Goal: Task Accomplishment & Management: Use online tool/utility

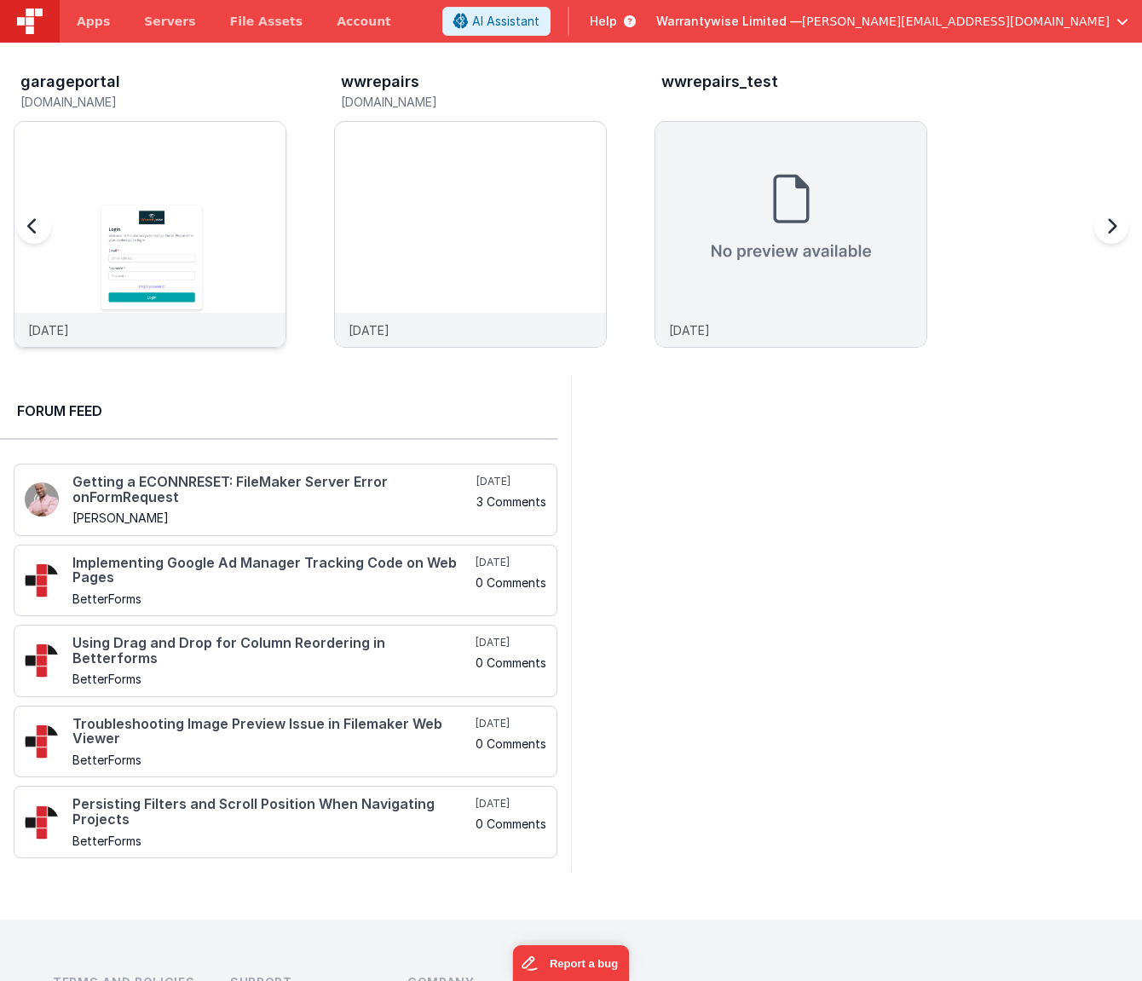
click at [187, 160] on img at bounding box center [149, 257] width 271 height 271
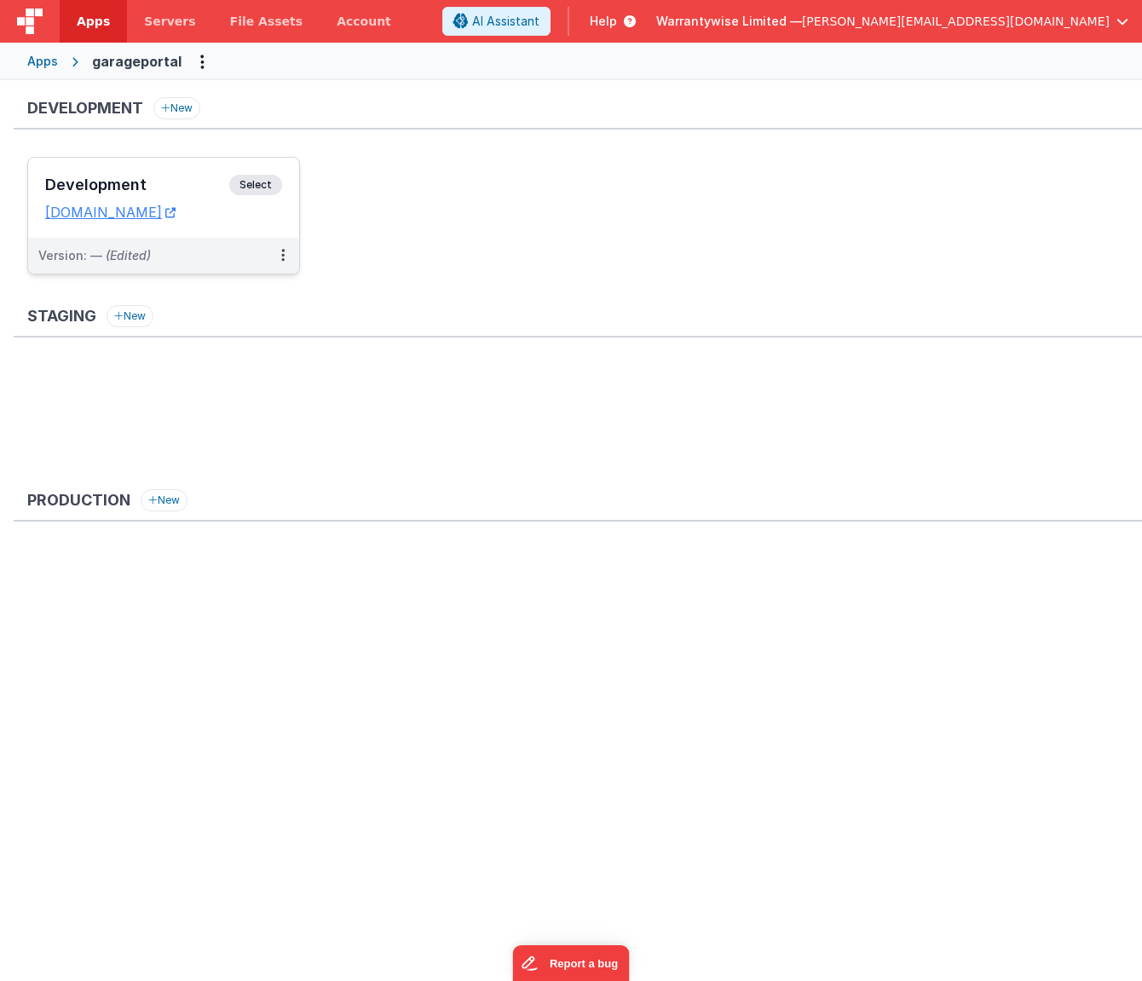
click at [176, 175] on div "Development Select URLs garageportal.clientportal.cloud" at bounding box center [163, 198] width 271 height 80
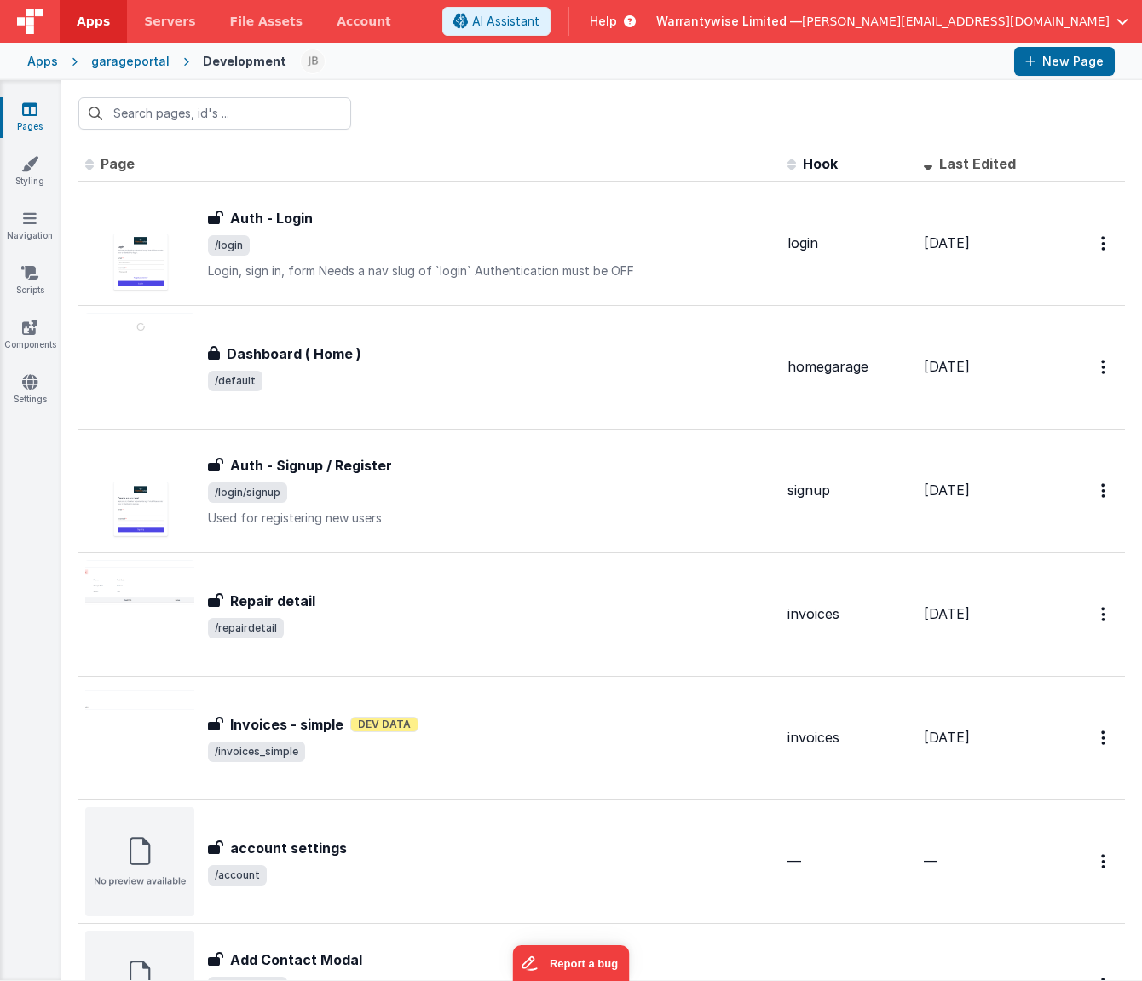
click at [944, 160] on span "Last Edited" at bounding box center [977, 163] width 77 height 17
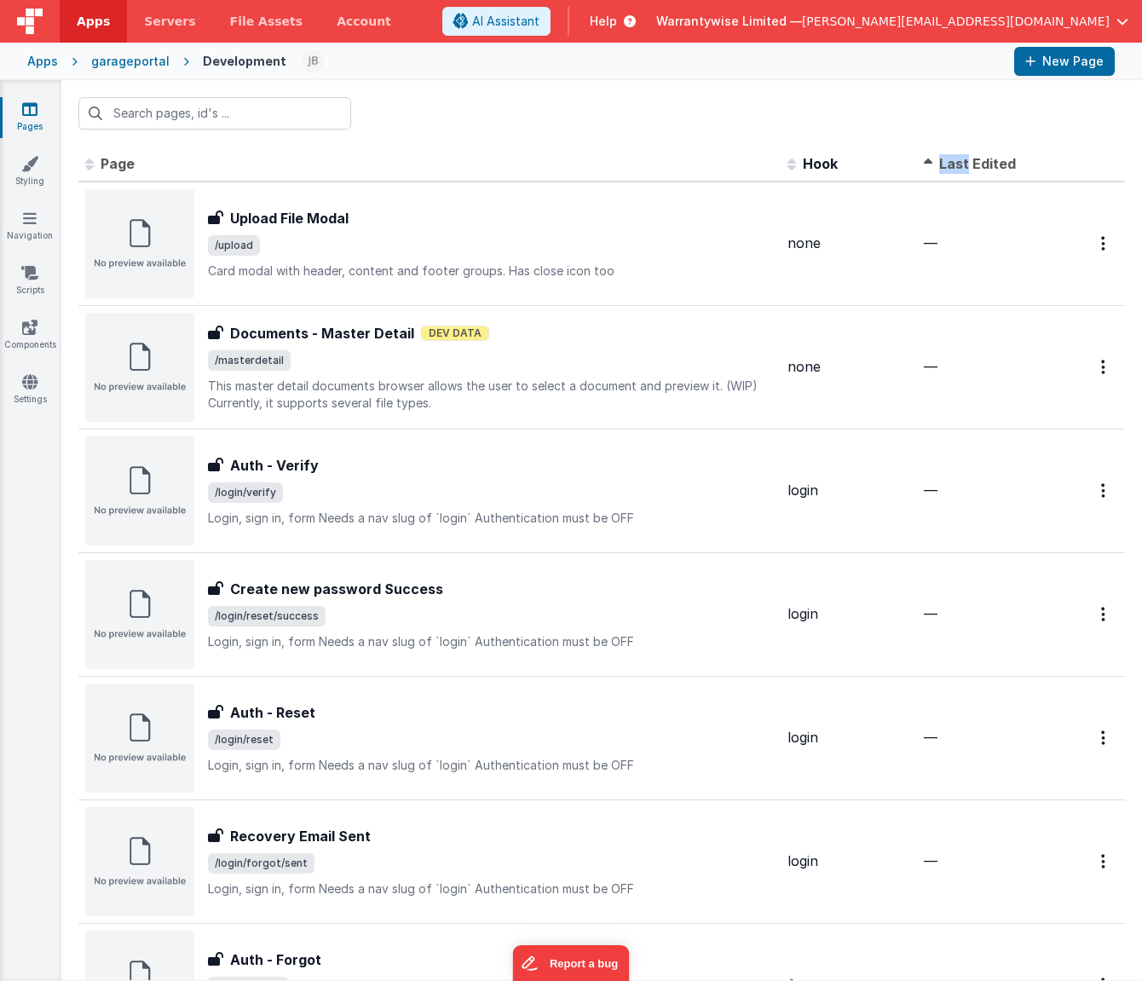
click at [944, 160] on span "Last Edited" at bounding box center [977, 163] width 77 height 17
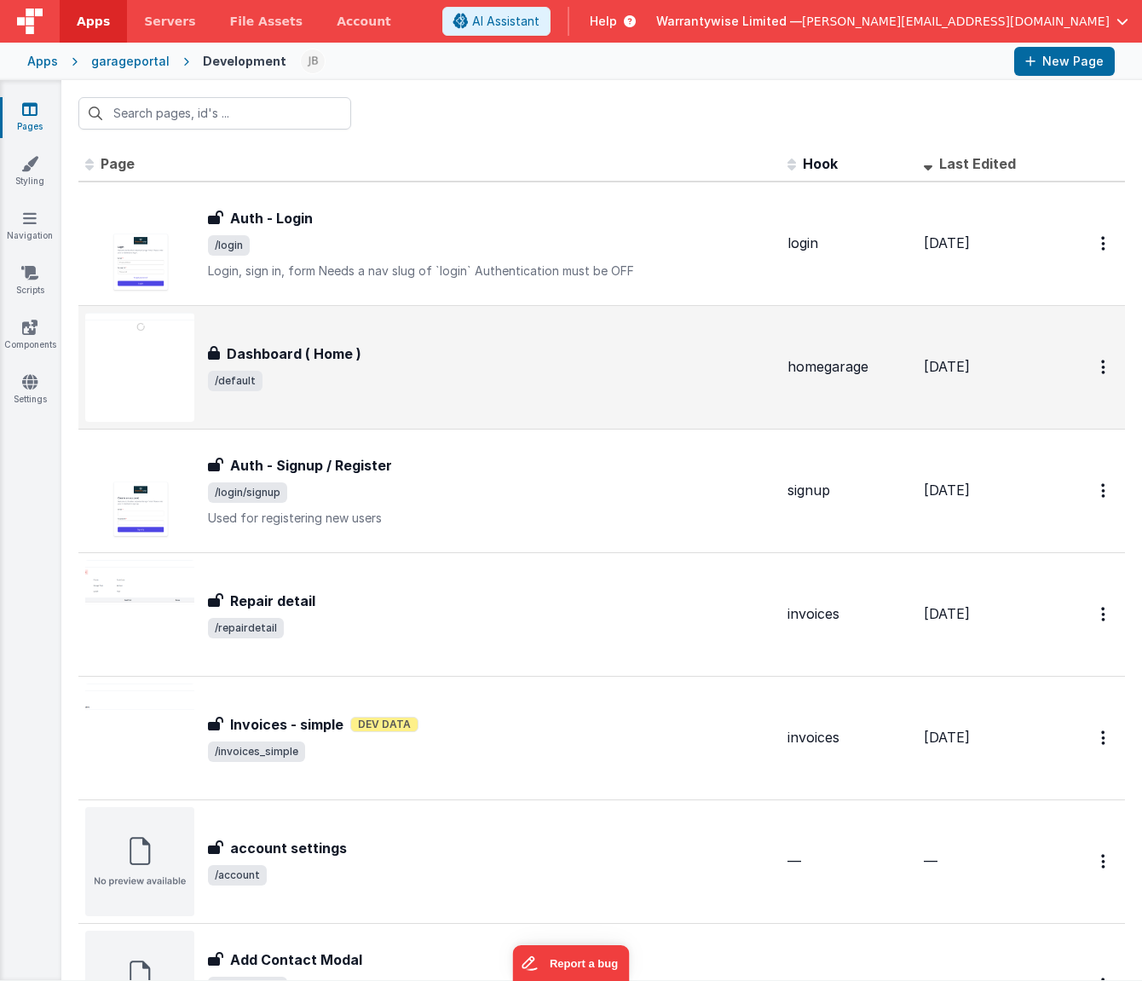
click at [596, 380] on span "/default" at bounding box center [491, 381] width 566 height 20
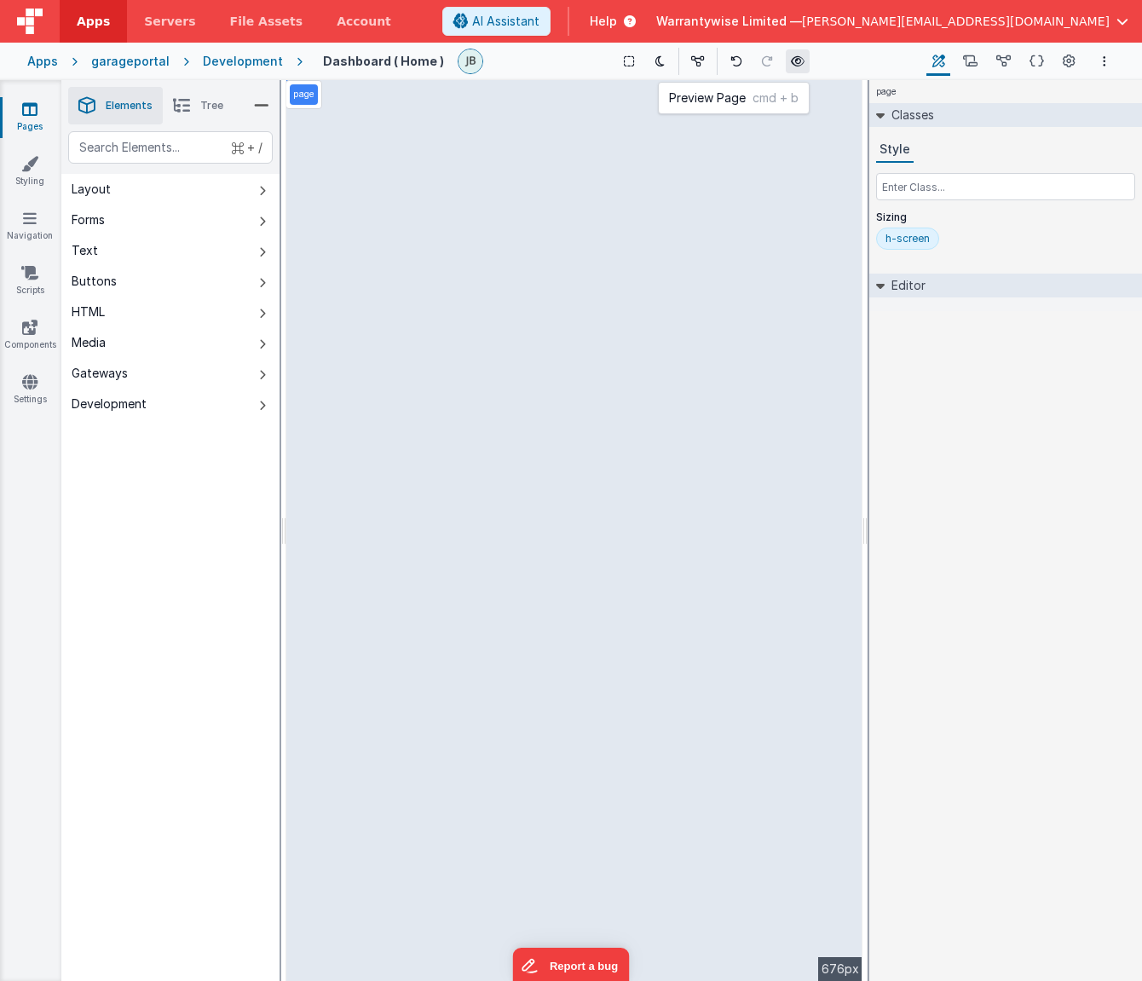
click at [791, 61] on icon at bounding box center [798, 61] width 14 height 12
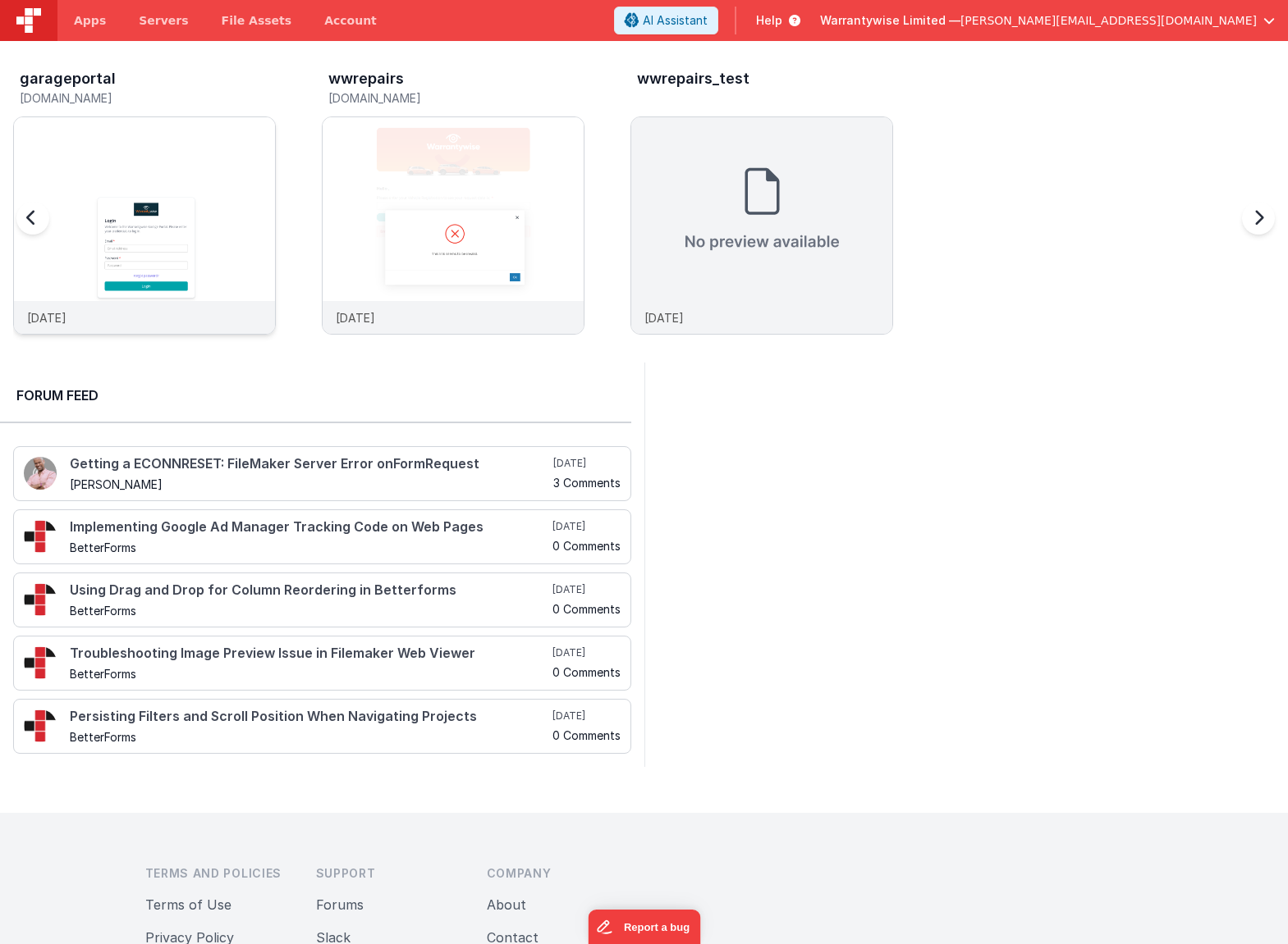
click at [204, 140] on img at bounding box center [143, 247] width 261 height 261
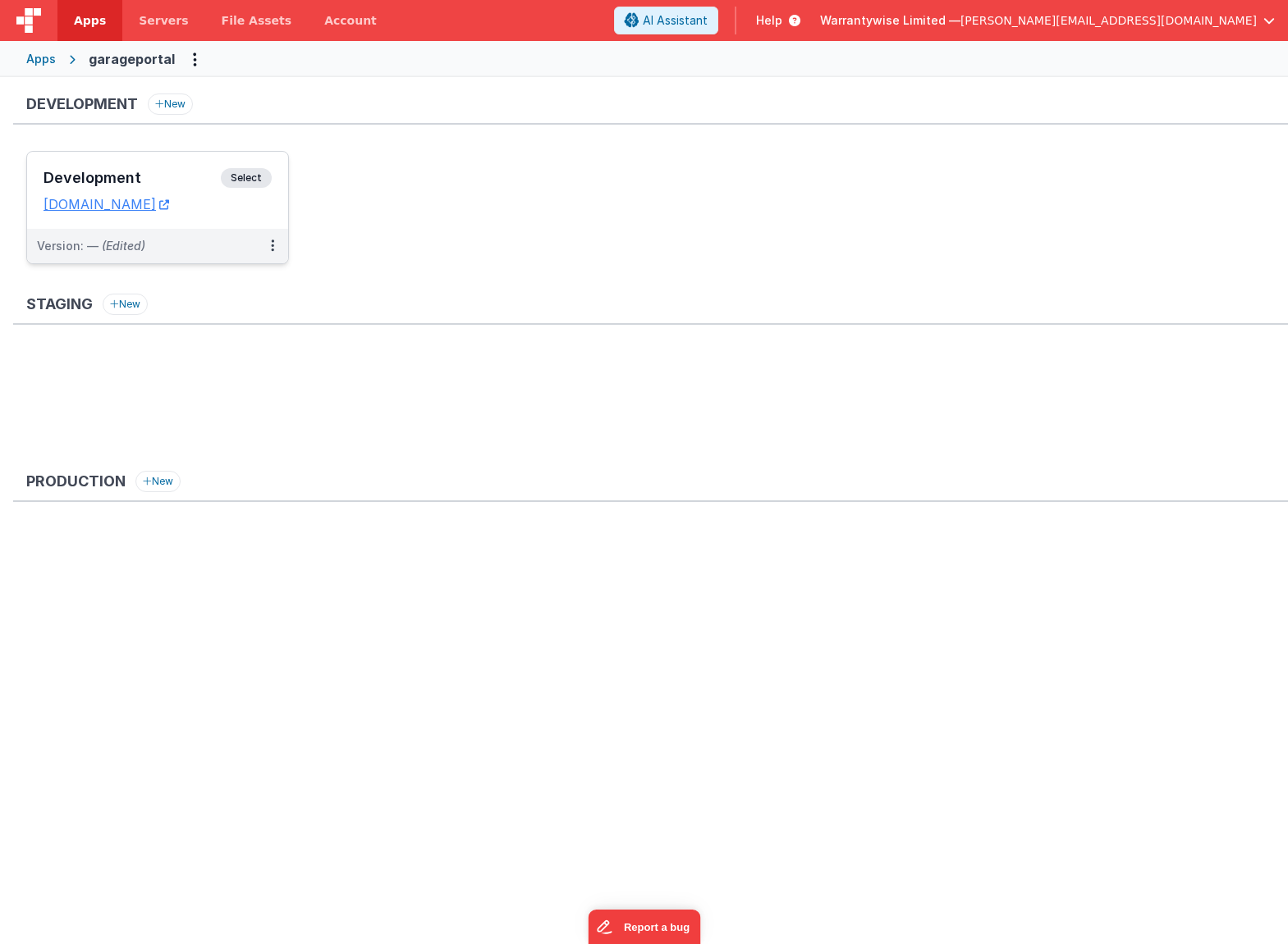
click at [158, 184] on h3 "Development" at bounding box center [132, 177] width 177 height 16
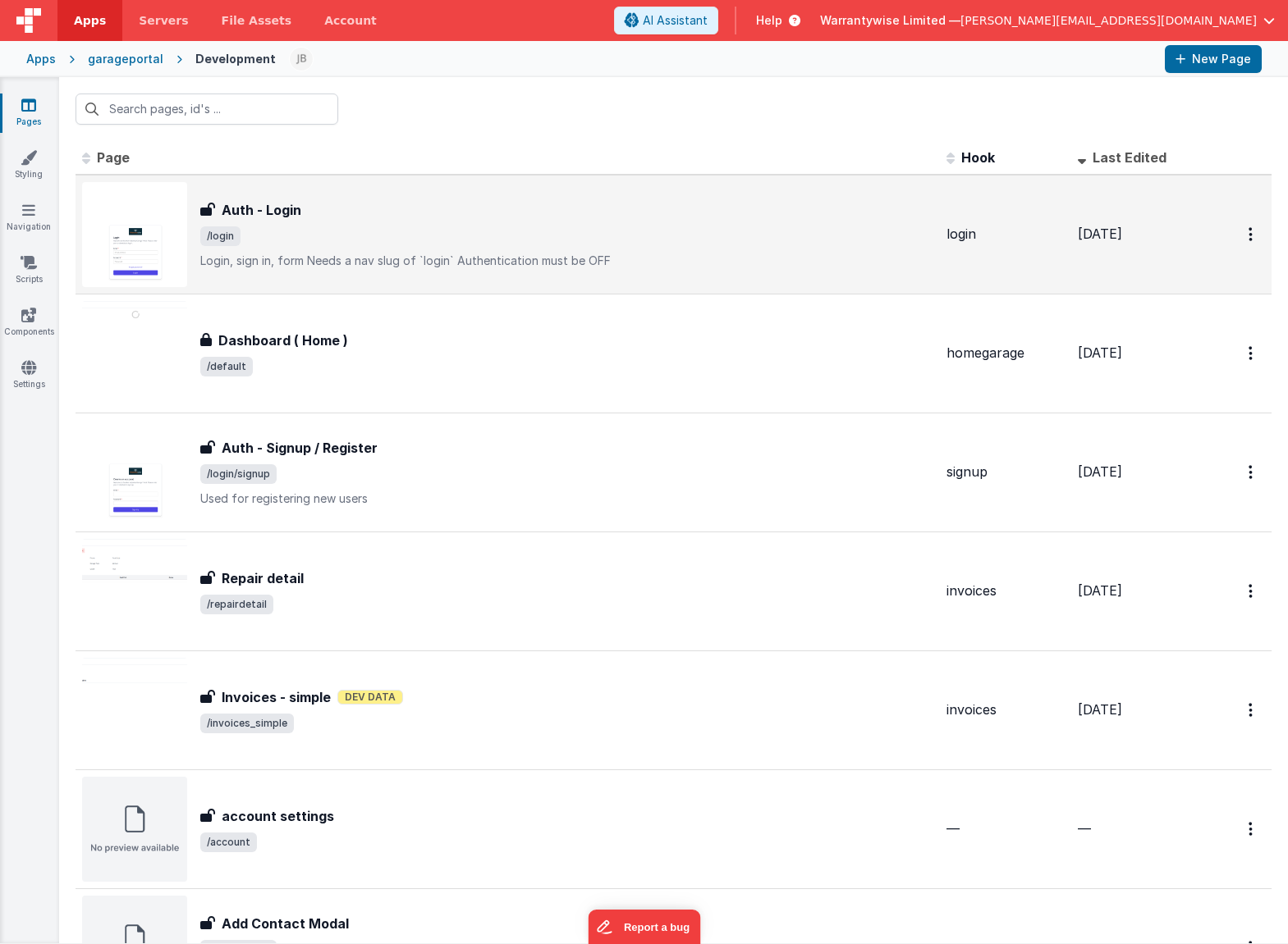
click at [429, 219] on div "Auth - Login Auth - Login /login Login, sign in, formNeeds a nav slug of `logi…" at bounding box center [566, 235] width 733 height 69
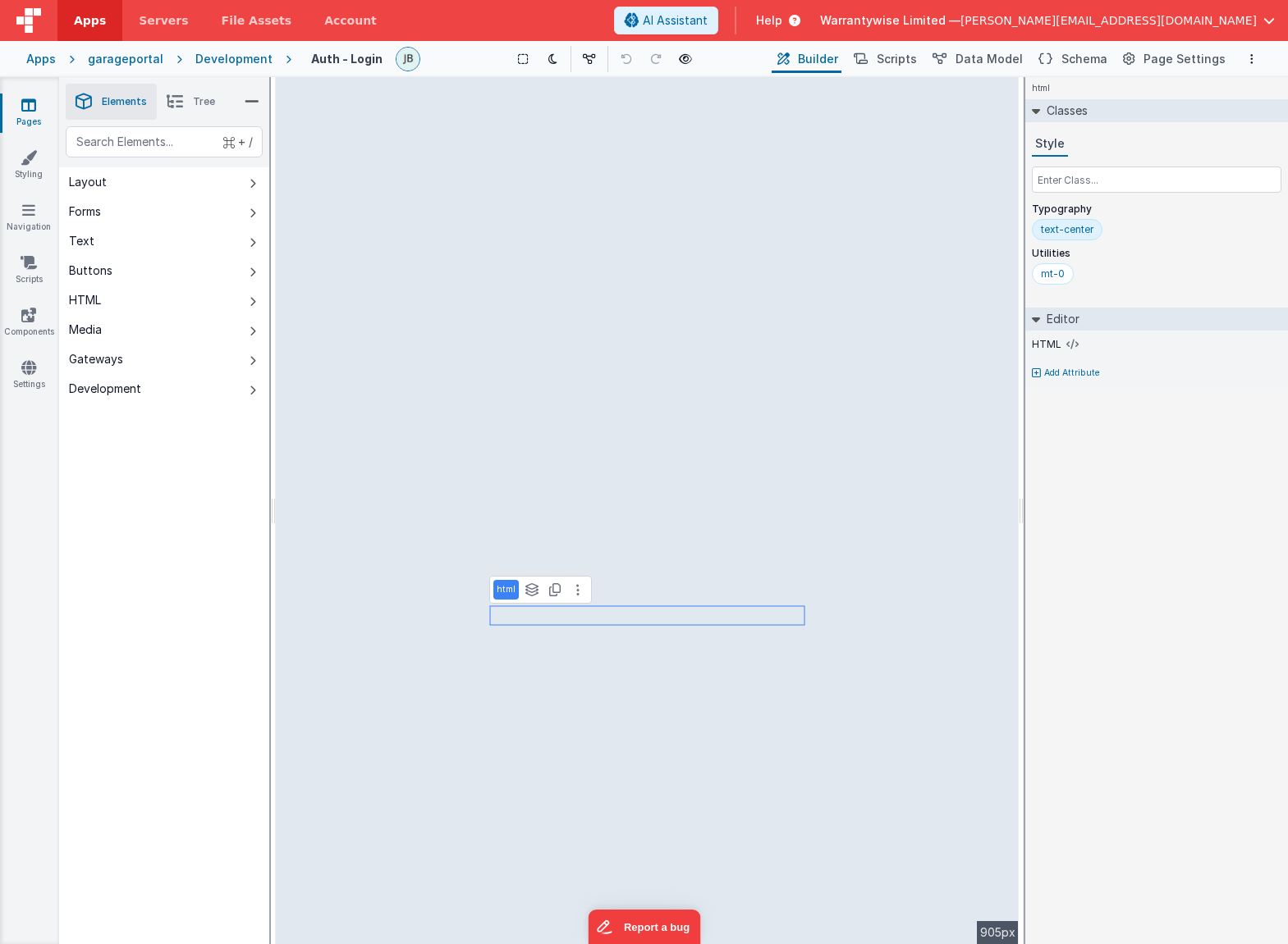
click at [503, 592] on p "html" at bounding box center [506, 590] width 19 height 13
click at [576, 589] on icon at bounding box center [577, 590] width 3 height 13
click at [1068, 62] on button "Schema" at bounding box center [1070, 59] width 78 height 28
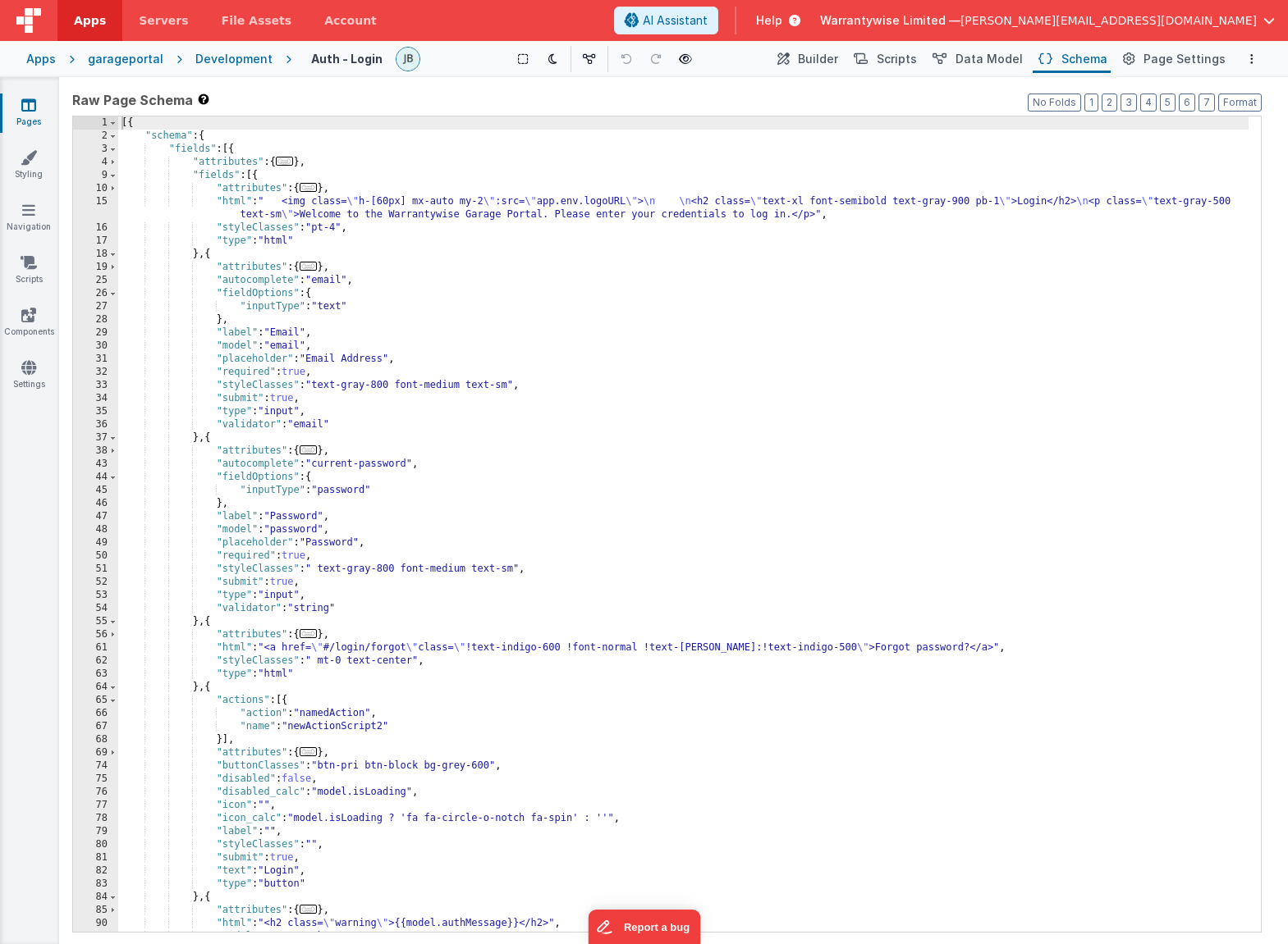
click at [965, 430] on div "[{ "schema" : { "fields" : [{ "attributes" : { ... } , "fields" : [{ "attribute…" at bounding box center [683, 537] width 1130 height 842
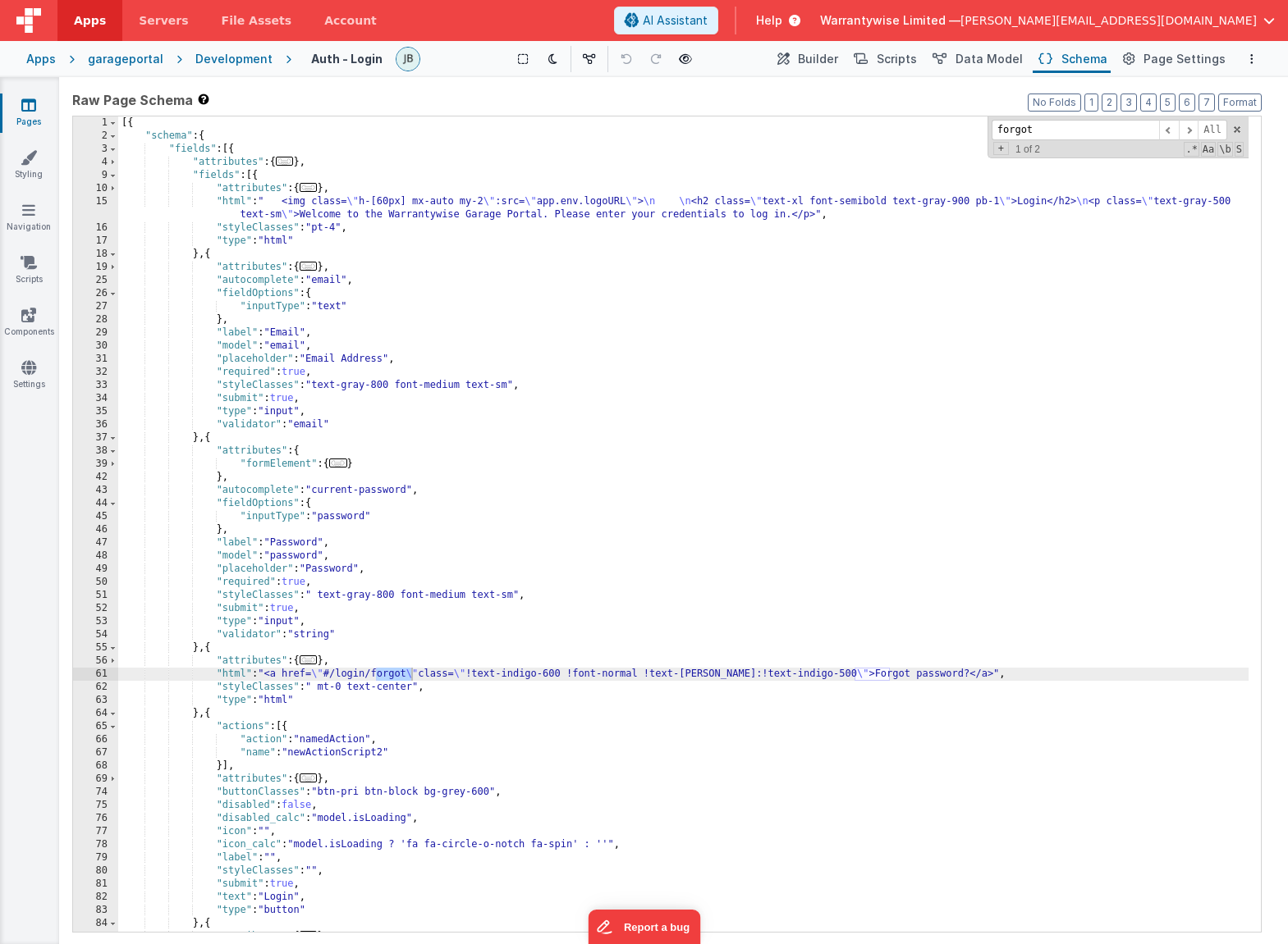
scroll to position [156, 0]
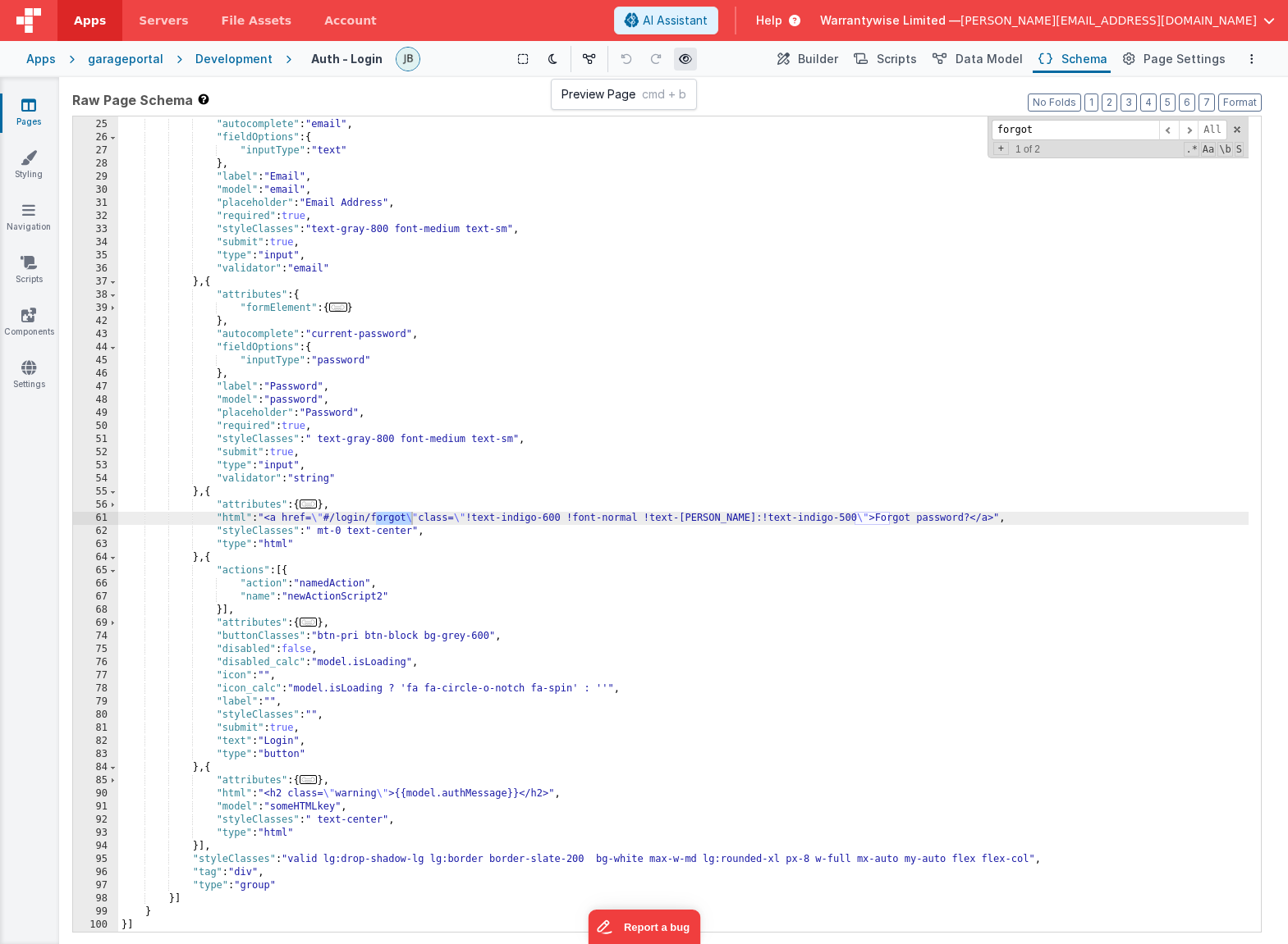
type input "forgot"
click at [687, 61] on icon at bounding box center [685, 59] width 13 height 12
click at [280, 520] on div ""attributes" : { ... } , "autocomplete" : "email" , "fieldOptions" : { "inputTy…" at bounding box center [683, 525] width 1130 height 842
click at [79, 520] on div "61" at bounding box center [95, 519] width 45 height 13
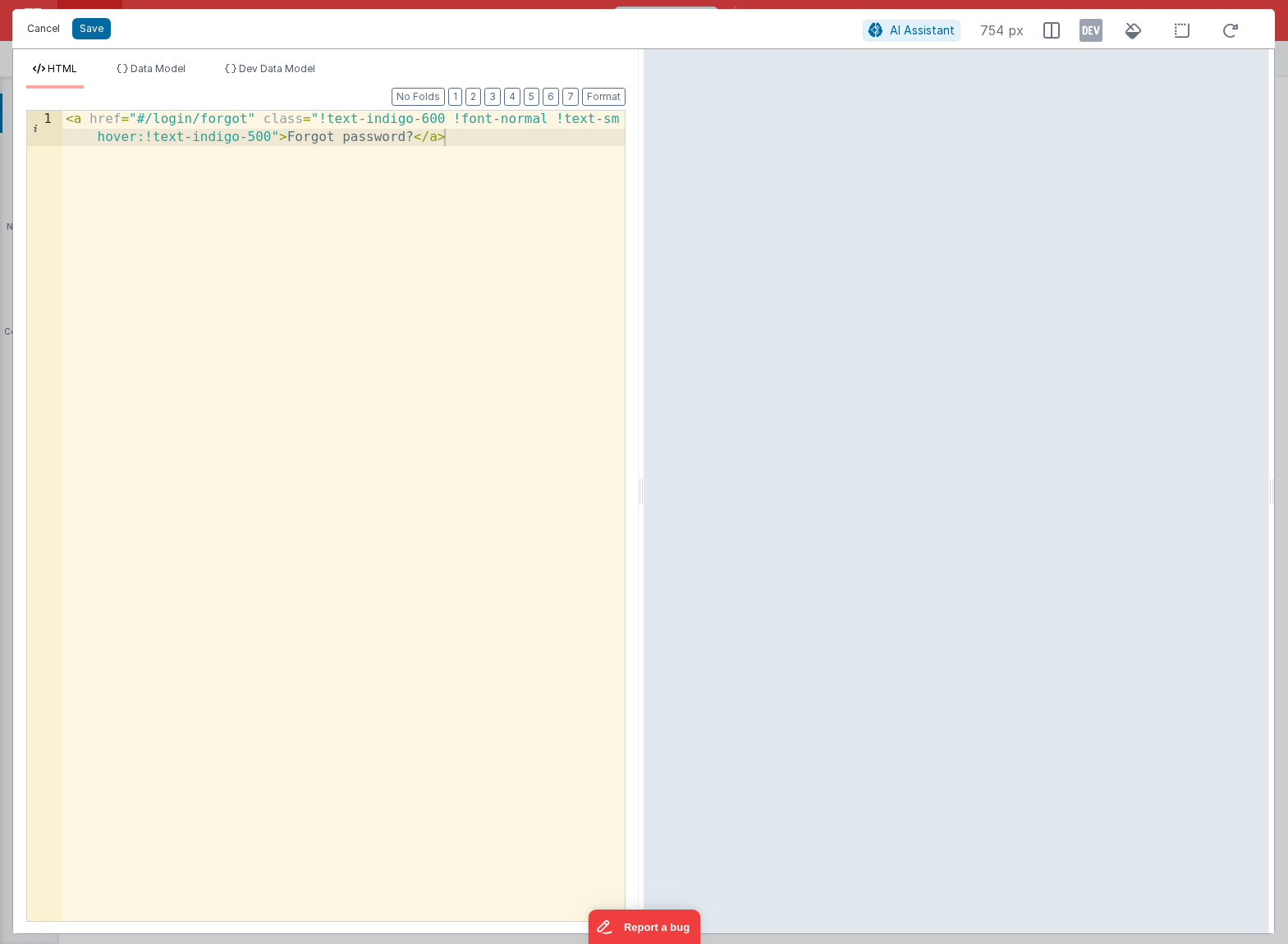
click at [46, 31] on button "Cancel" at bounding box center [43, 29] width 49 height 23
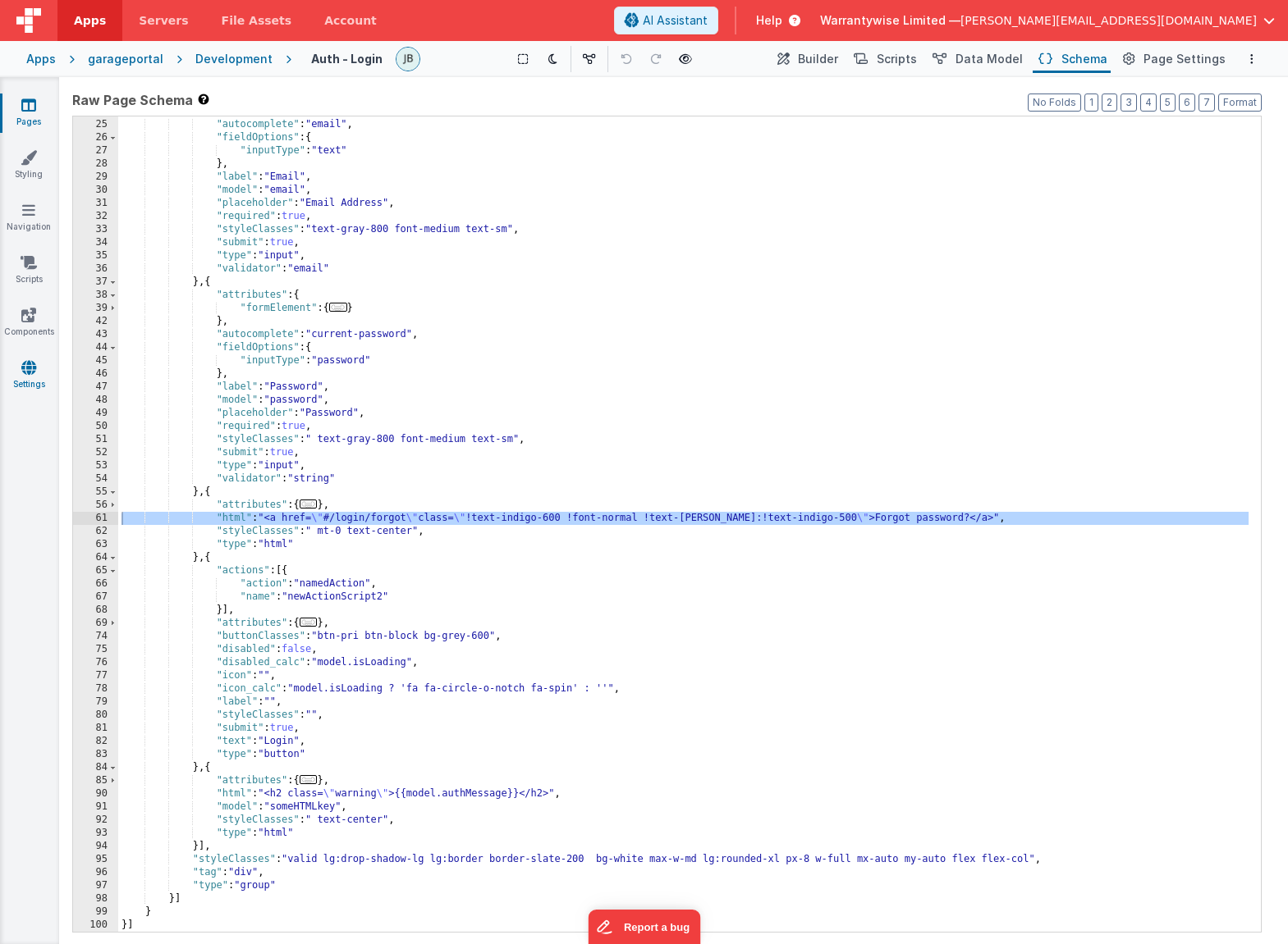
click at [32, 368] on icon at bounding box center [28, 367] width 14 height 16
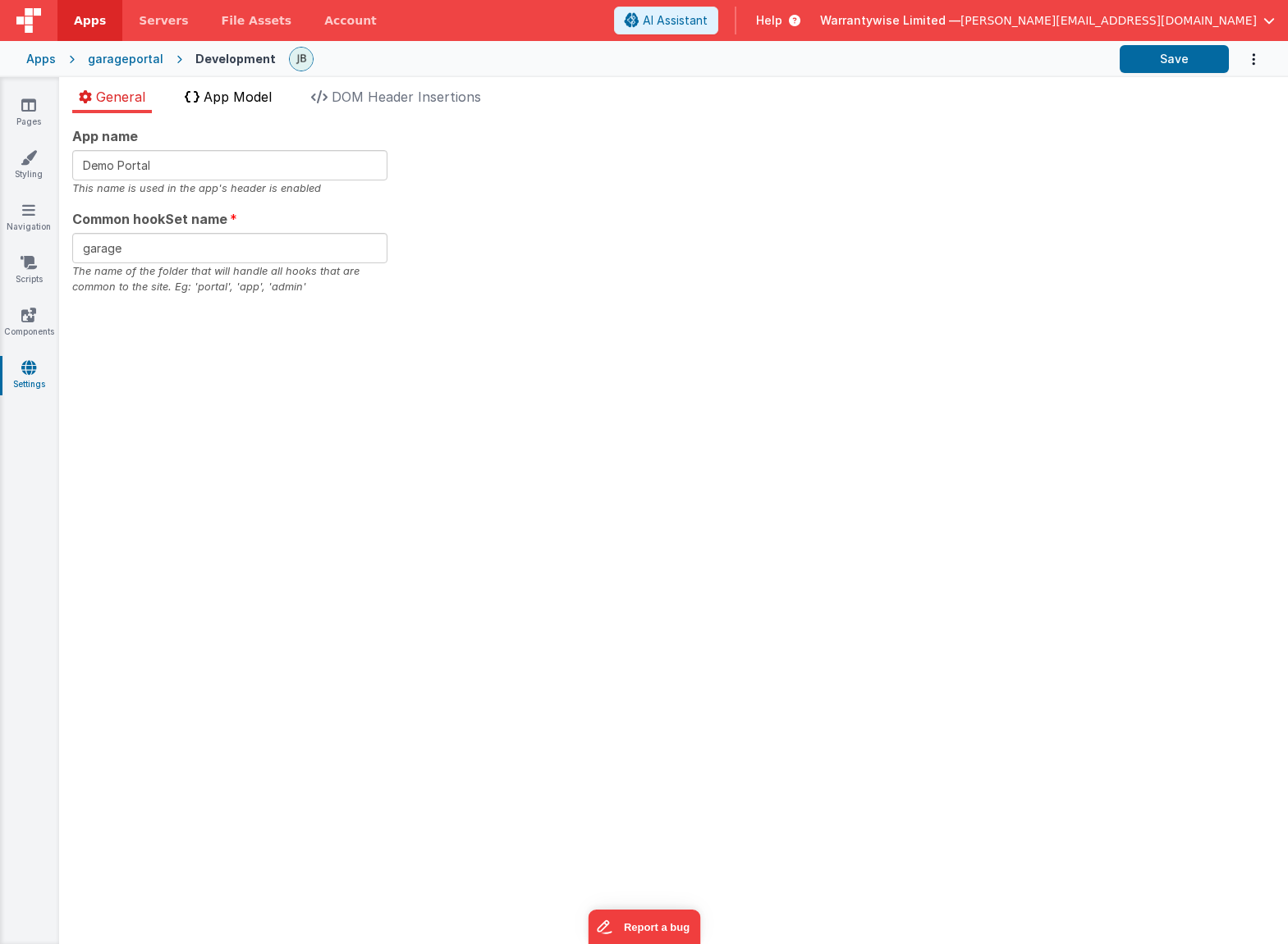
click at [221, 89] on span "App Model" at bounding box center [237, 96] width 68 height 16
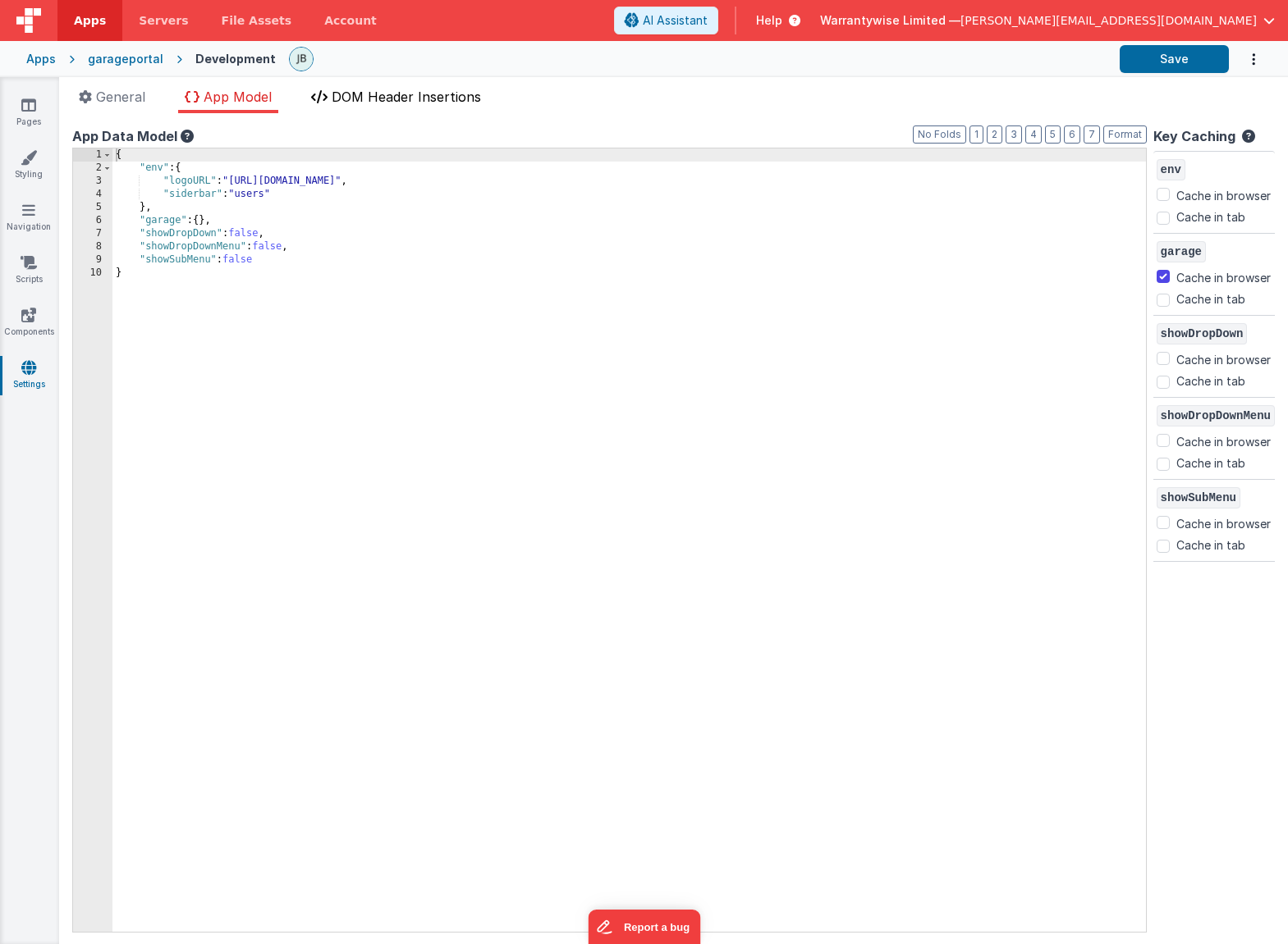
click at [367, 104] on li "DOM Header Insertions" at bounding box center [396, 99] width 183 height 26
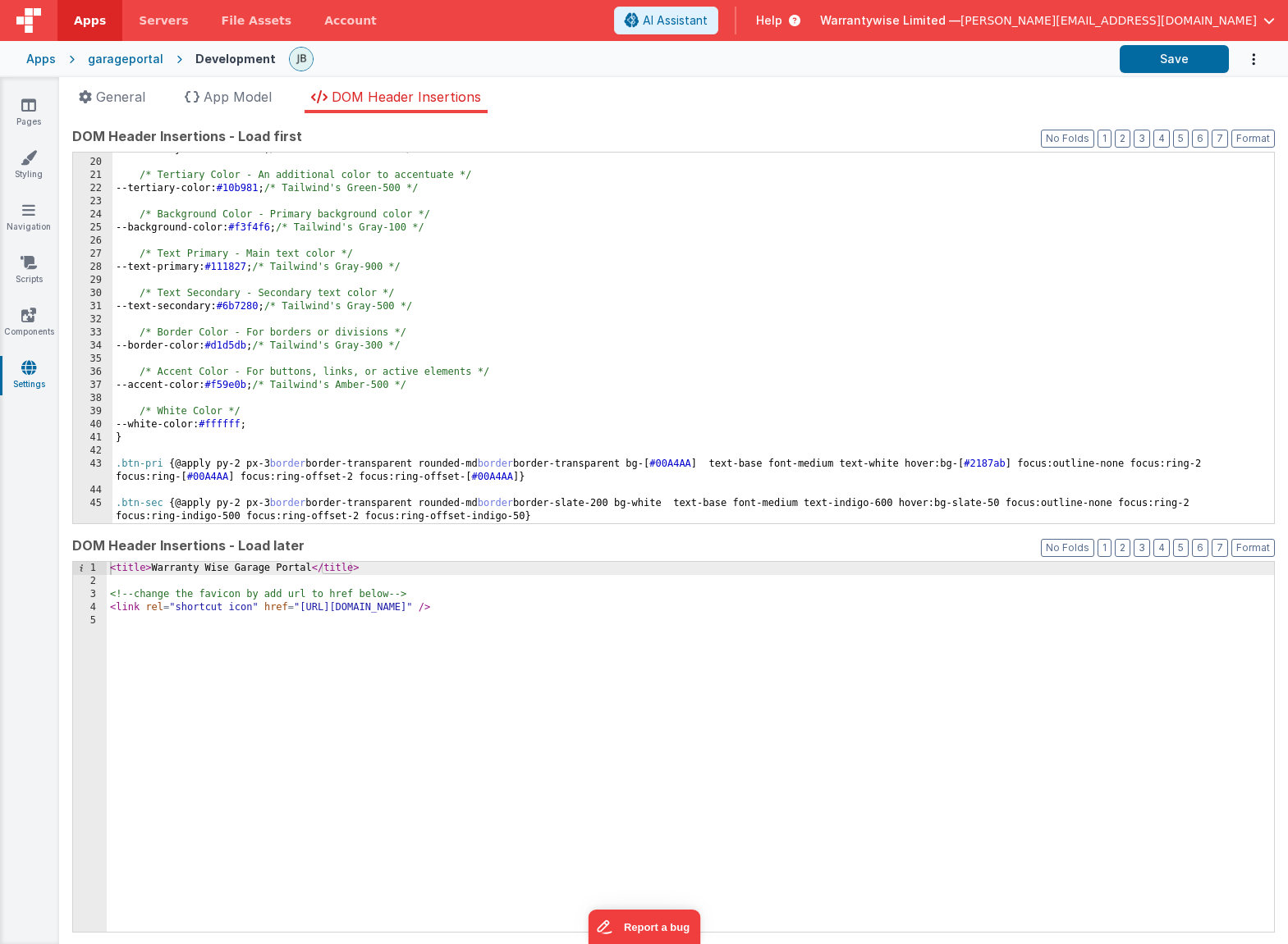
scroll to position [272, 0]
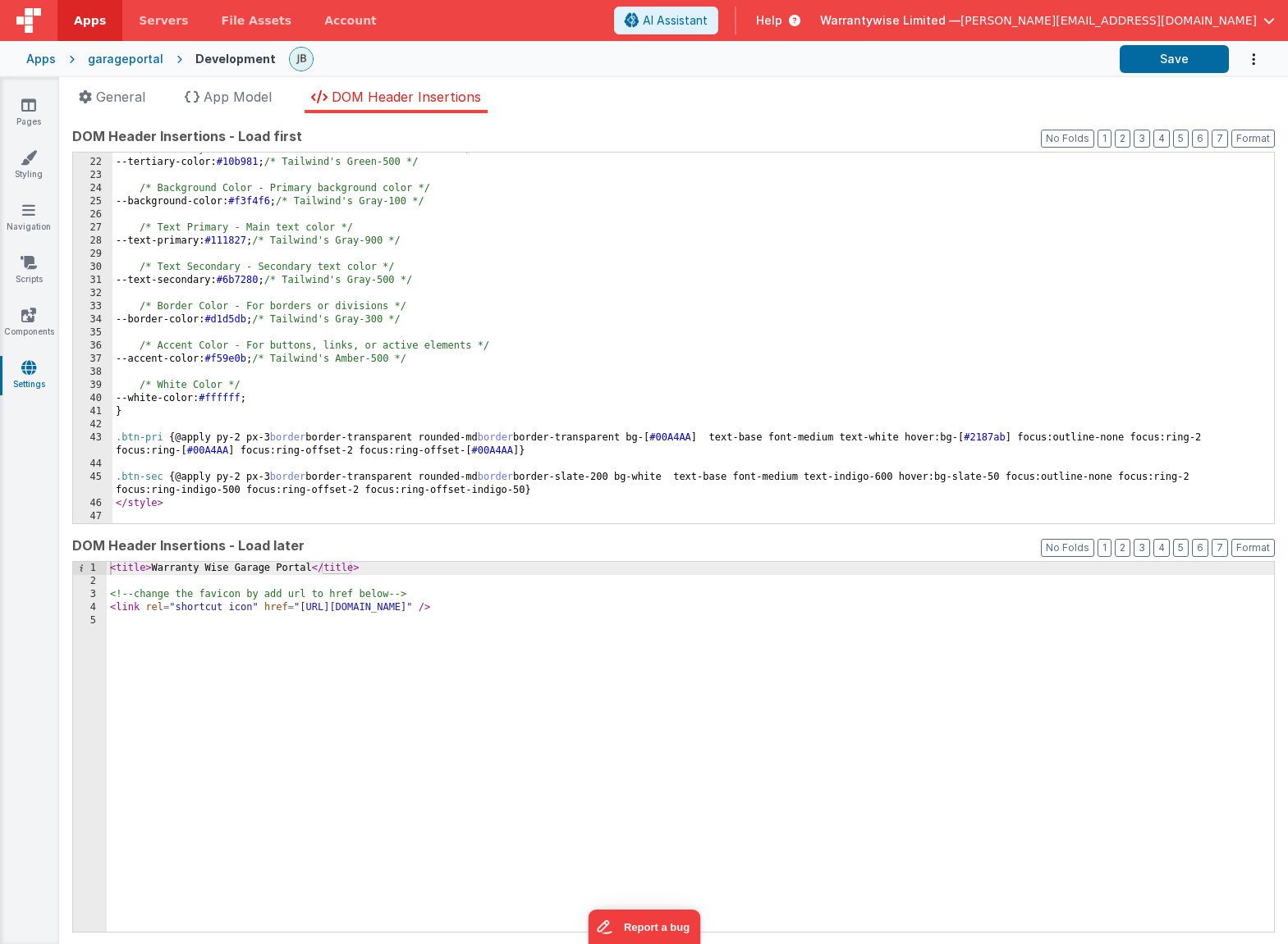
click at [109, 62] on div "garageportal" at bounding box center [125, 59] width 75 height 16
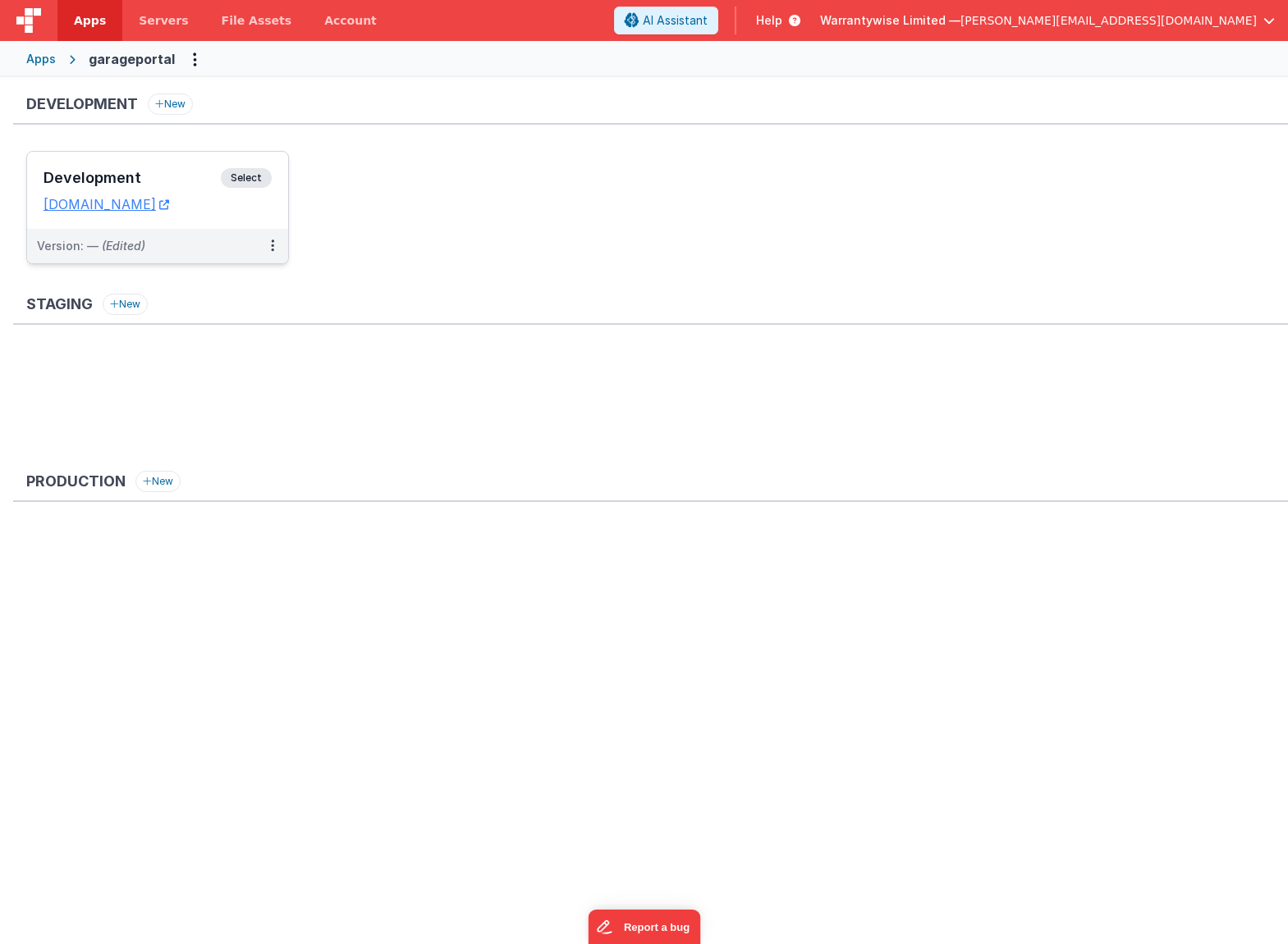
click at [137, 174] on h3 "Development" at bounding box center [132, 177] width 177 height 16
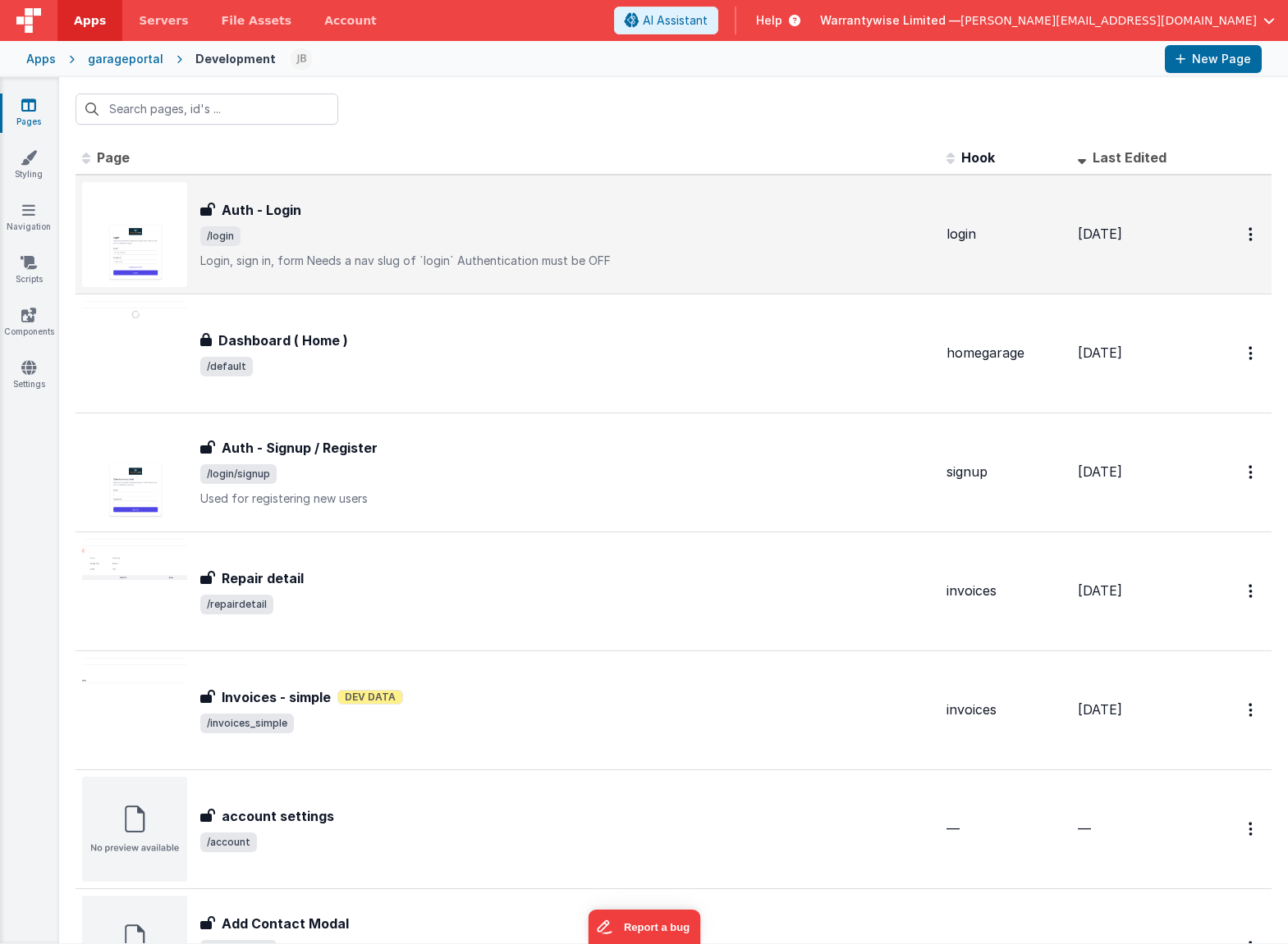
click at [359, 242] on span "/login" at bounding box center [566, 236] width 733 height 19
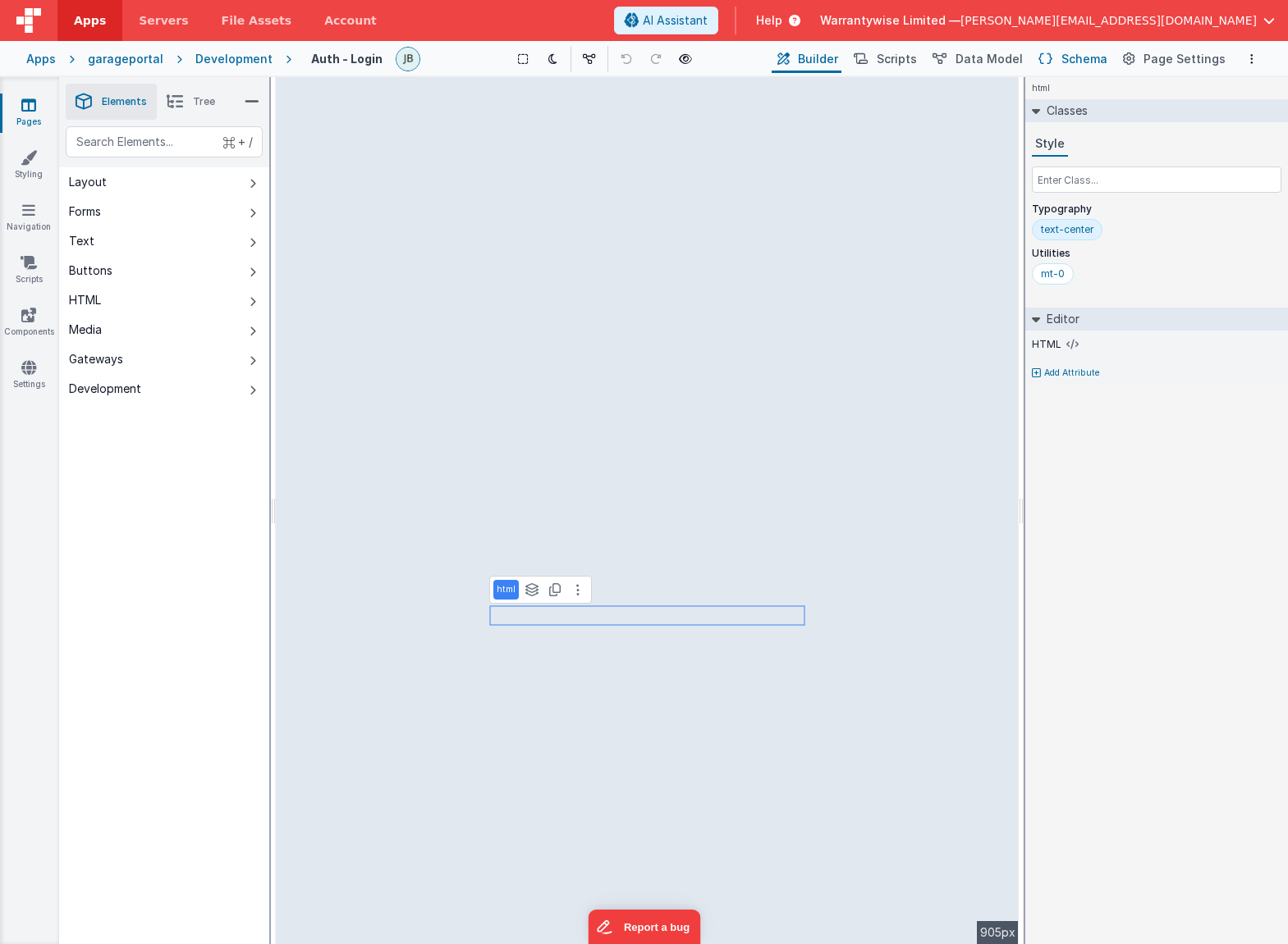
click at [1084, 60] on span "Schema" at bounding box center [1084, 59] width 46 height 16
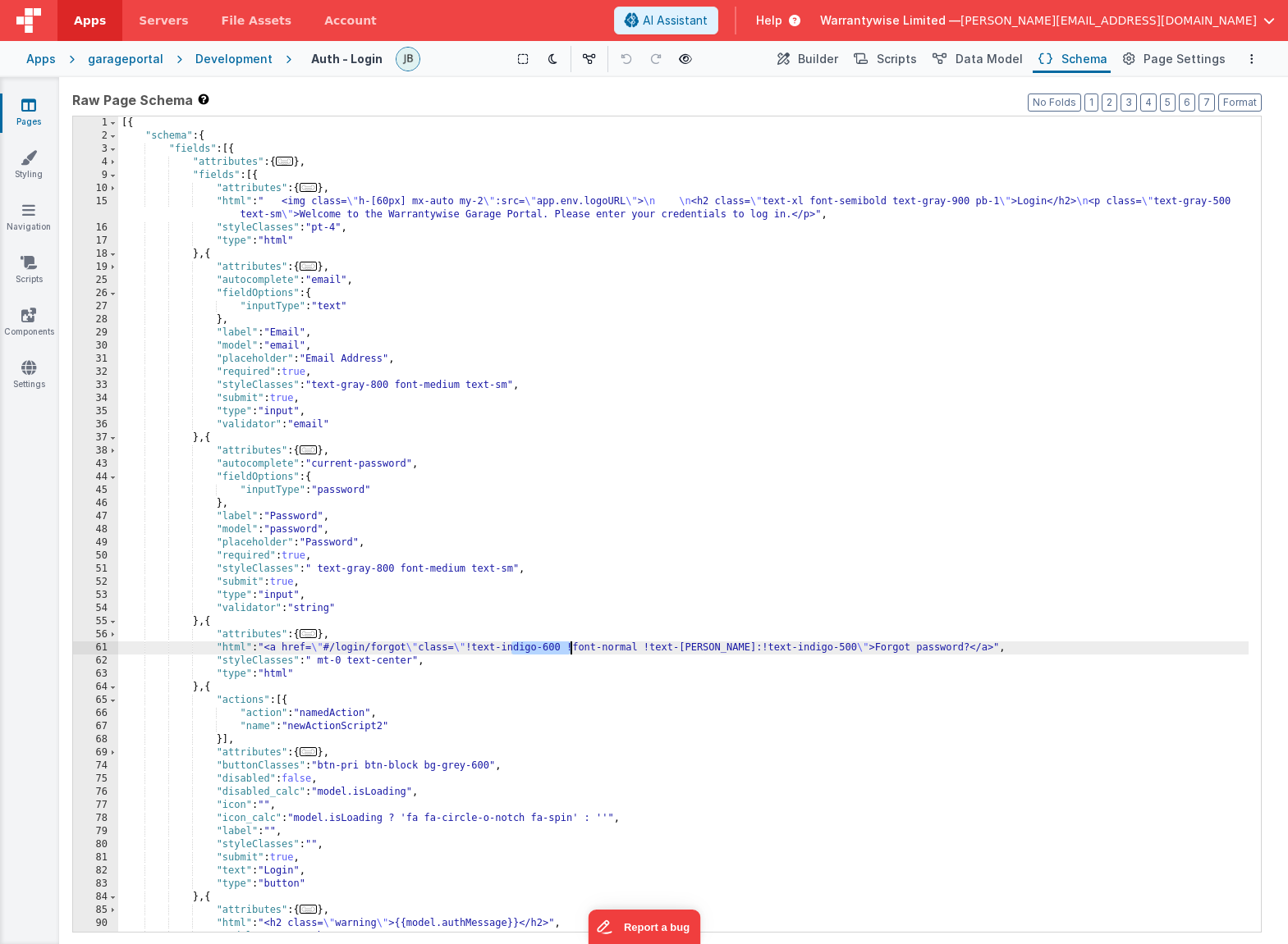
drag, startPoint x: 514, startPoint y: 648, endPoint x: 570, endPoint y: 647, distance: 56.0
click at [570, 647] on div "[{ "schema" : { "fields" : [{ "attributes" : { ... } , "fields" : [{ "attribute…" at bounding box center [683, 537] width 1130 height 842
click at [815, 60] on span "Builder" at bounding box center [818, 59] width 40 height 16
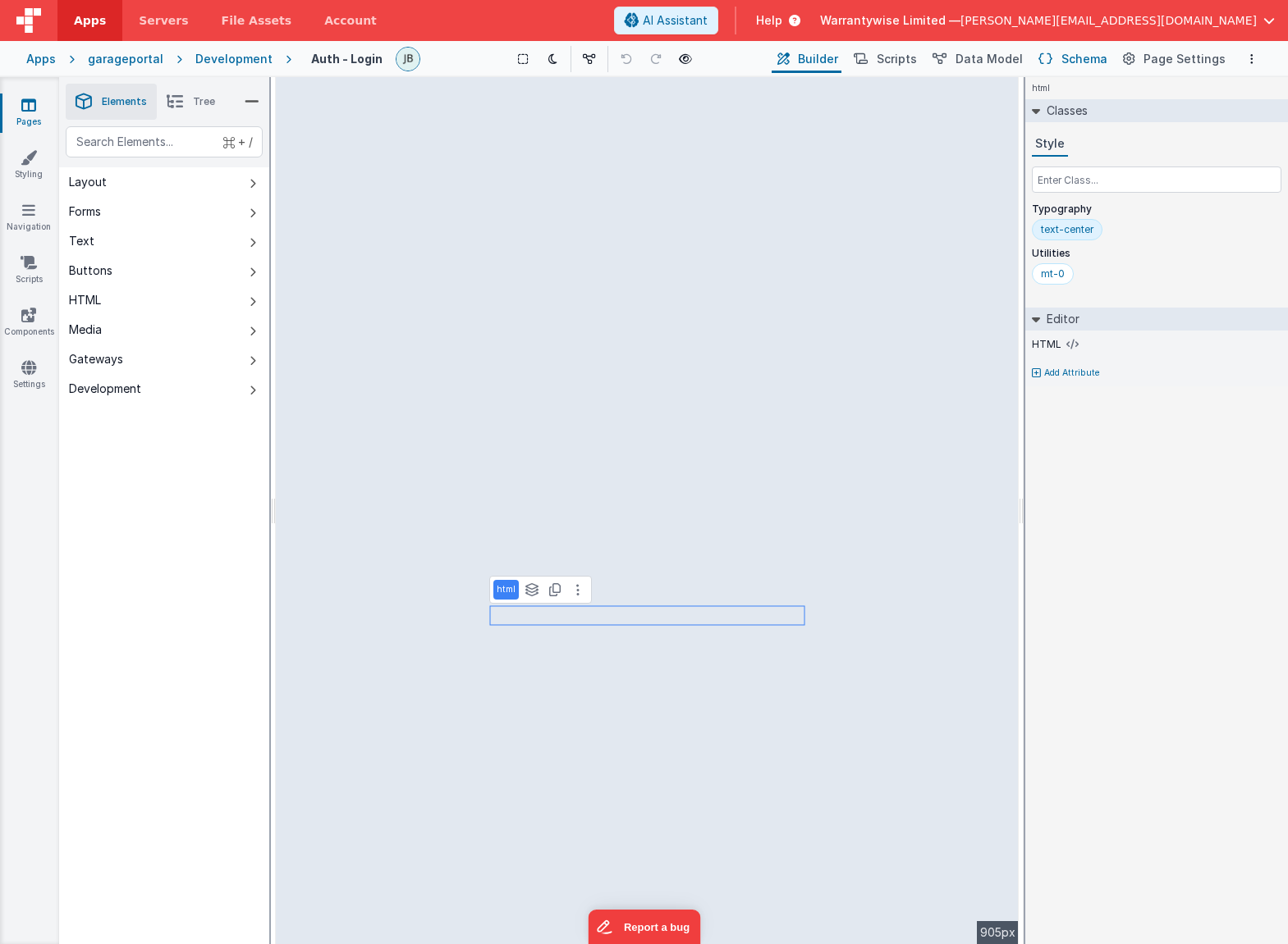
click at [1088, 59] on span "Schema" at bounding box center [1084, 59] width 46 height 16
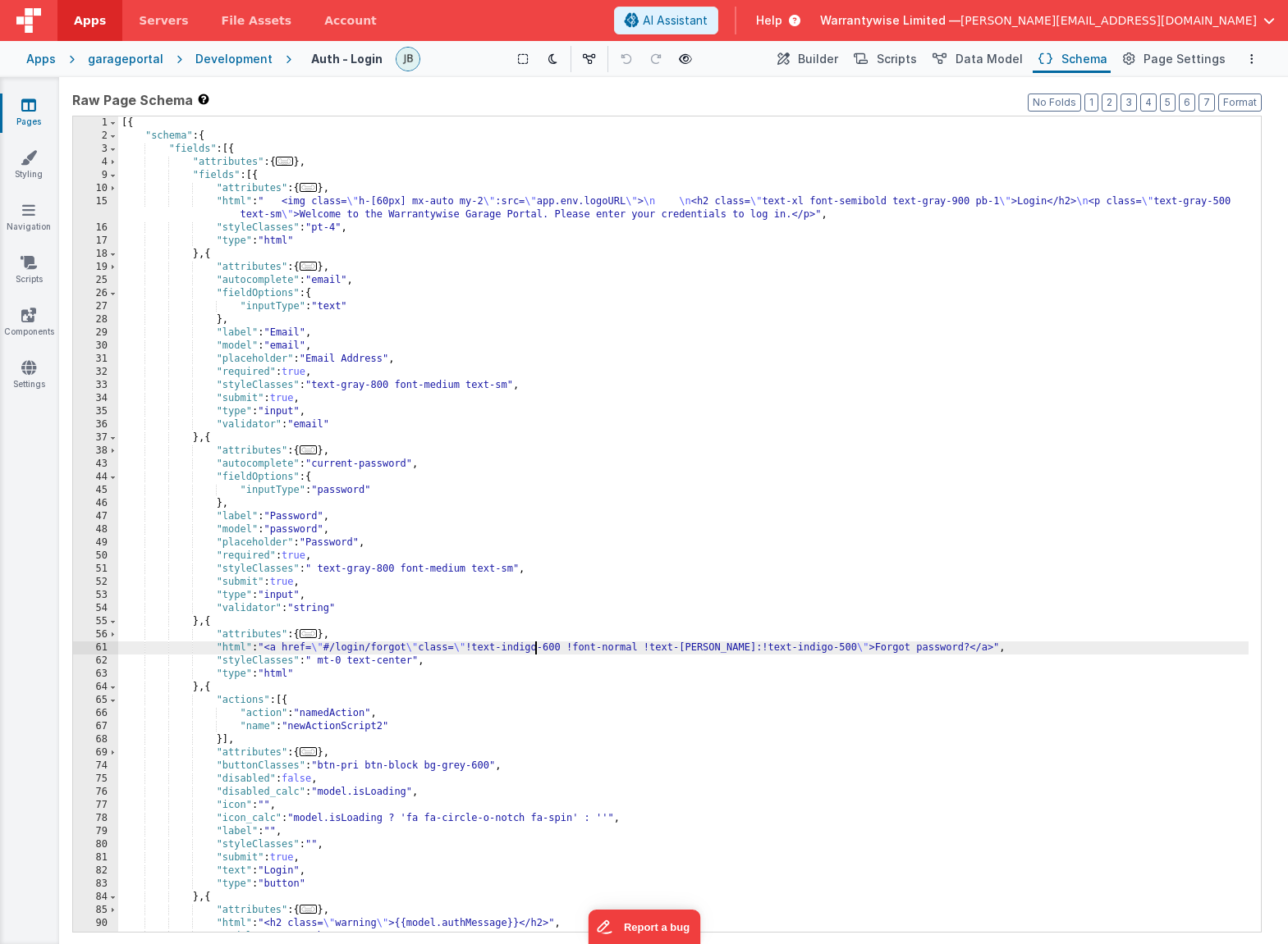
click at [532, 653] on div "[{ "schema" : { "fields" : [{ "attributes" : { ... } , "fields" : [{ "attribute…" at bounding box center [683, 537] width 1130 height 842
click at [33, 116] on link "Pages" at bounding box center [28, 114] width 59 height 33
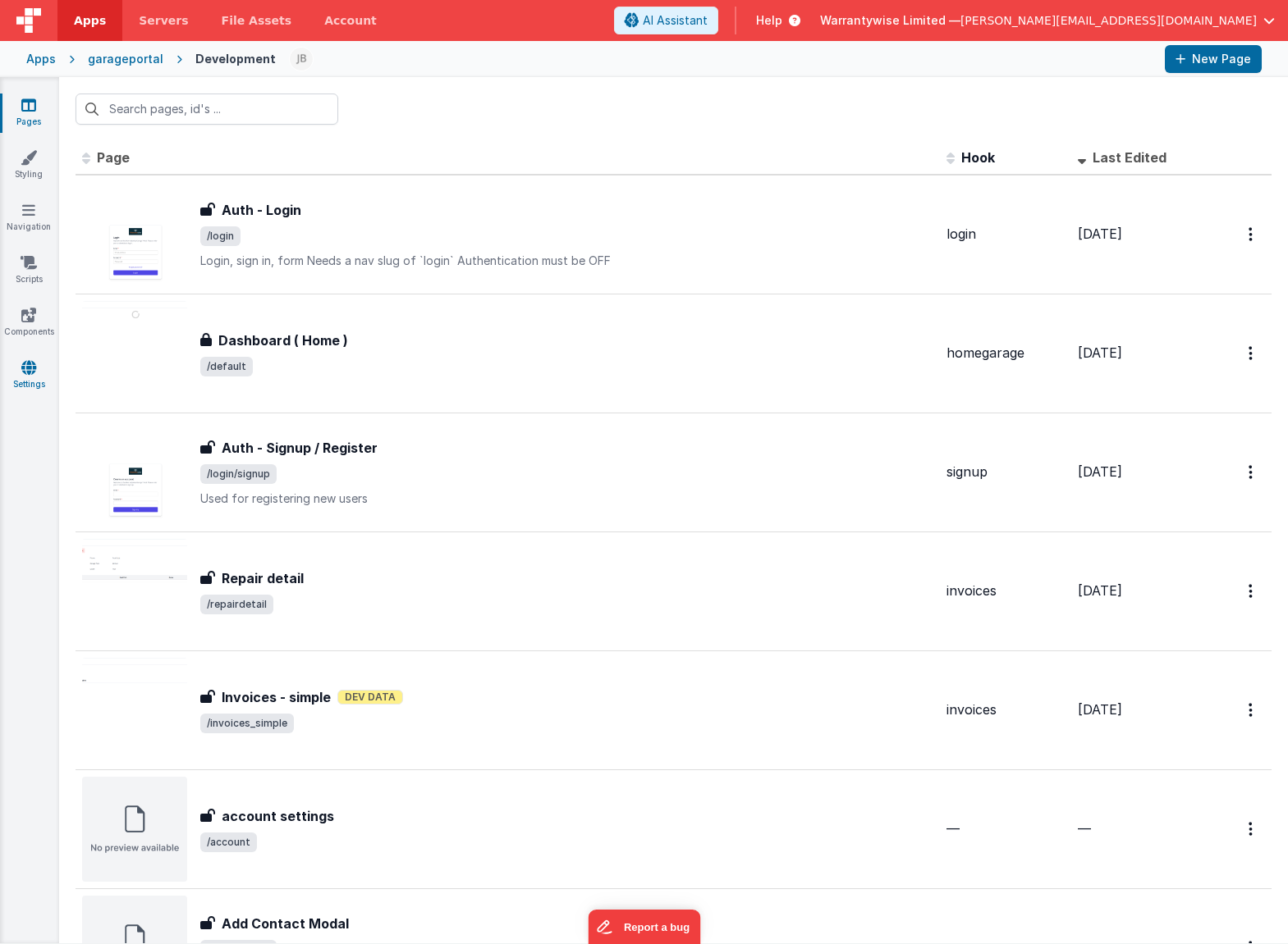
click at [33, 369] on icon at bounding box center [28, 367] width 14 height 16
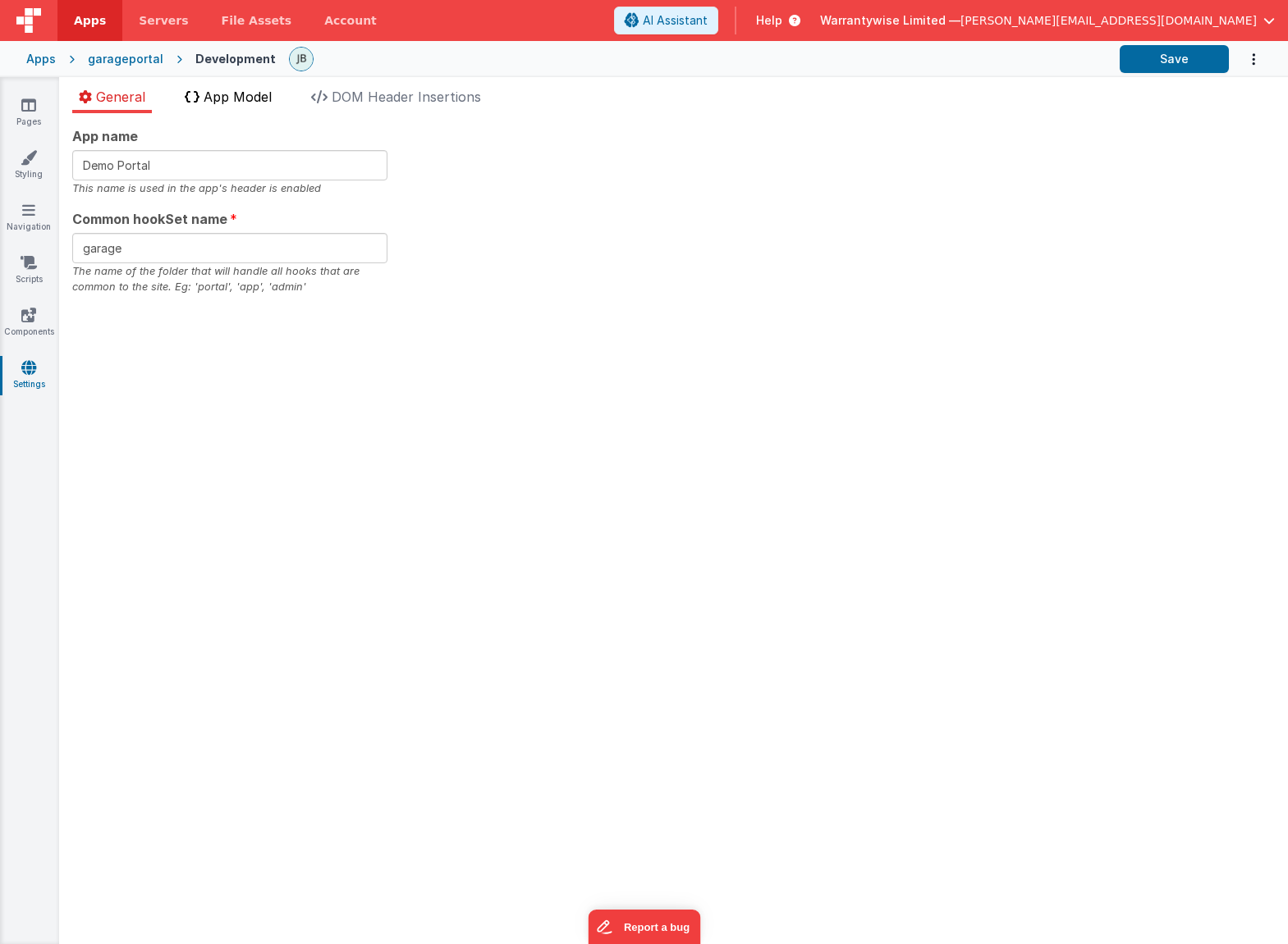
click at [239, 99] on span "App Model" at bounding box center [237, 96] width 68 height 16
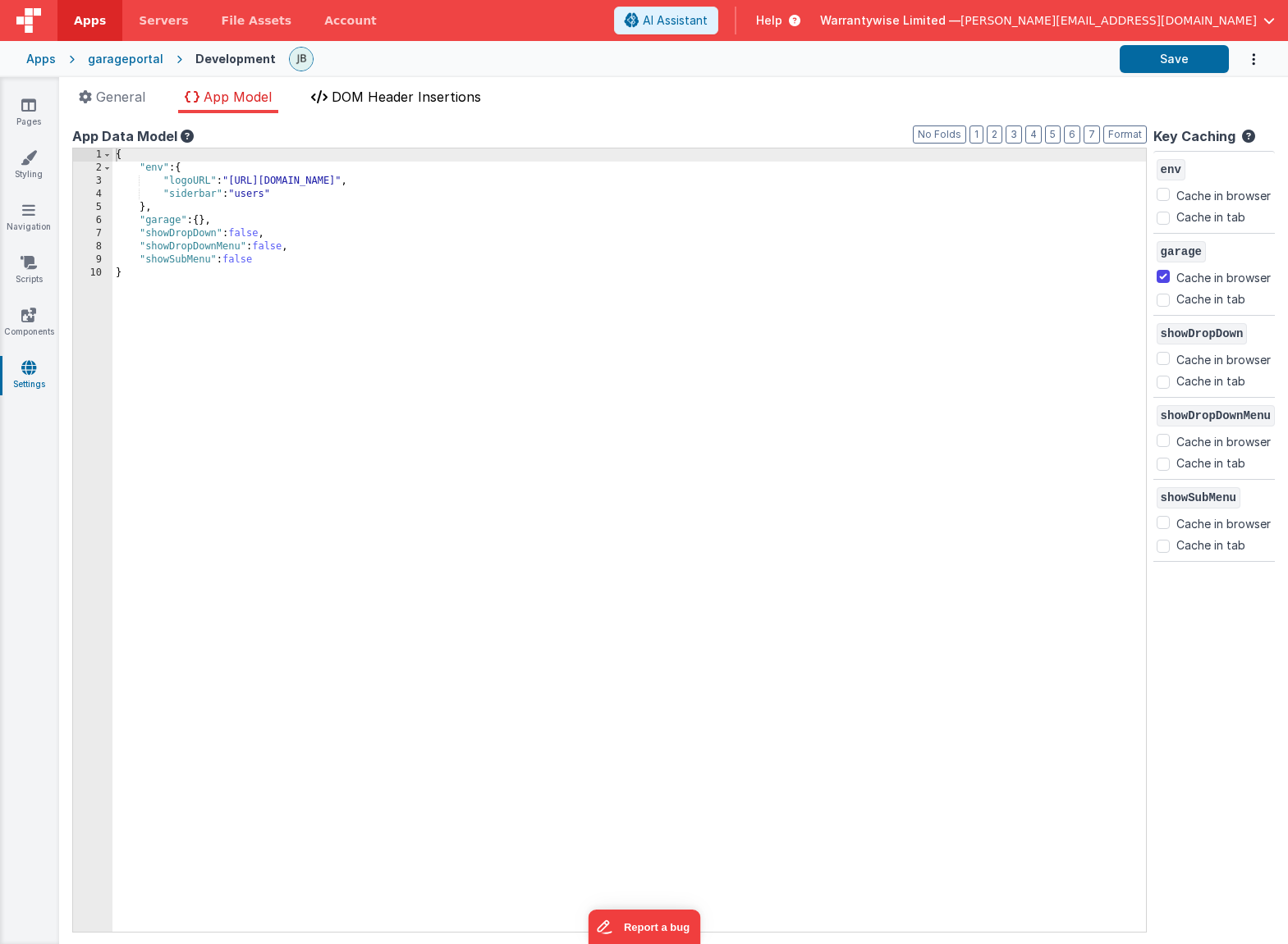
click at [325, 90] on icon at bounding box center [319, 97] width 16 height 13
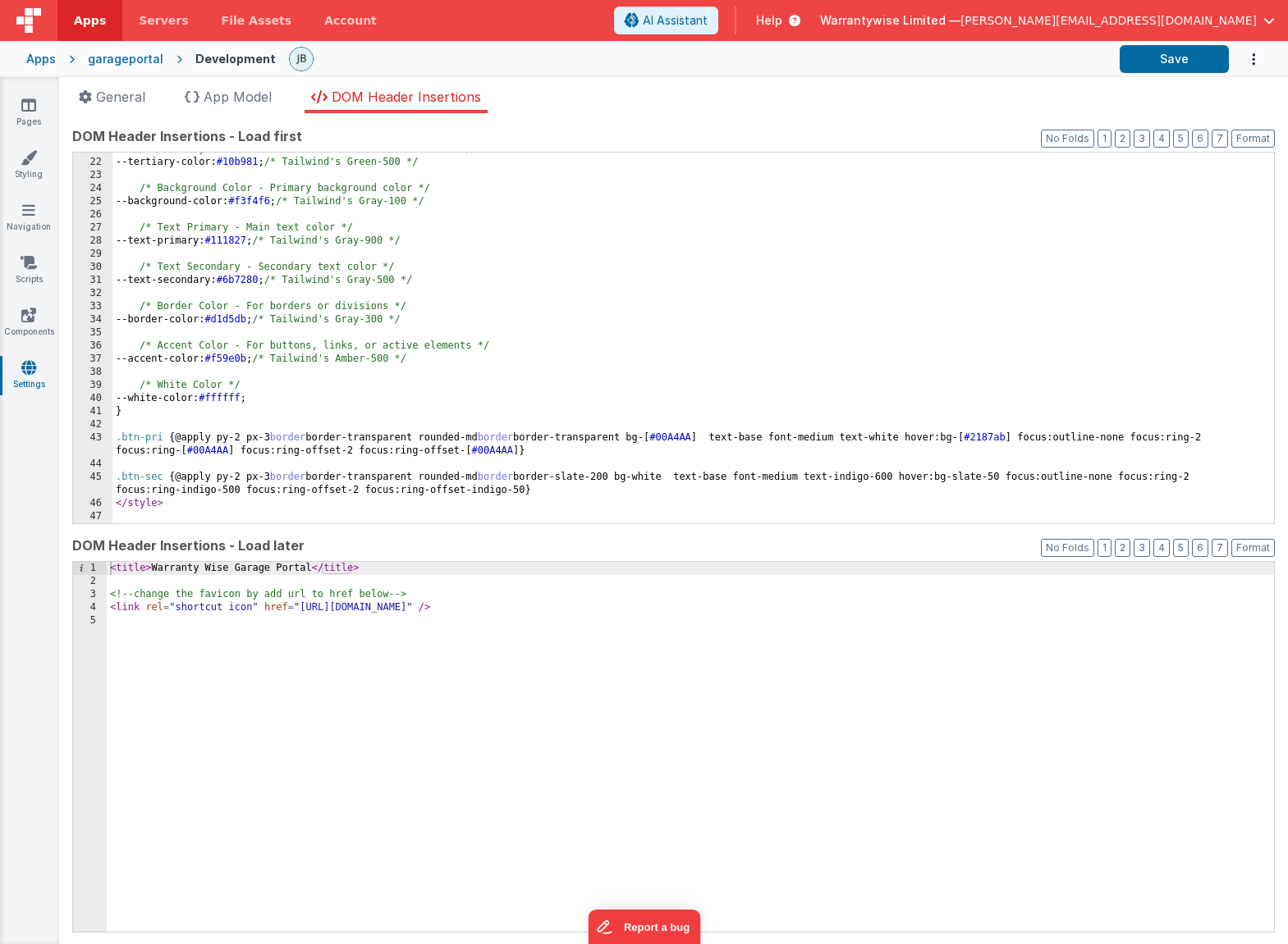
scroll to position [272, 0]
click at [23, 111] on icon at bounding box center [28, 105] width 14 height 16
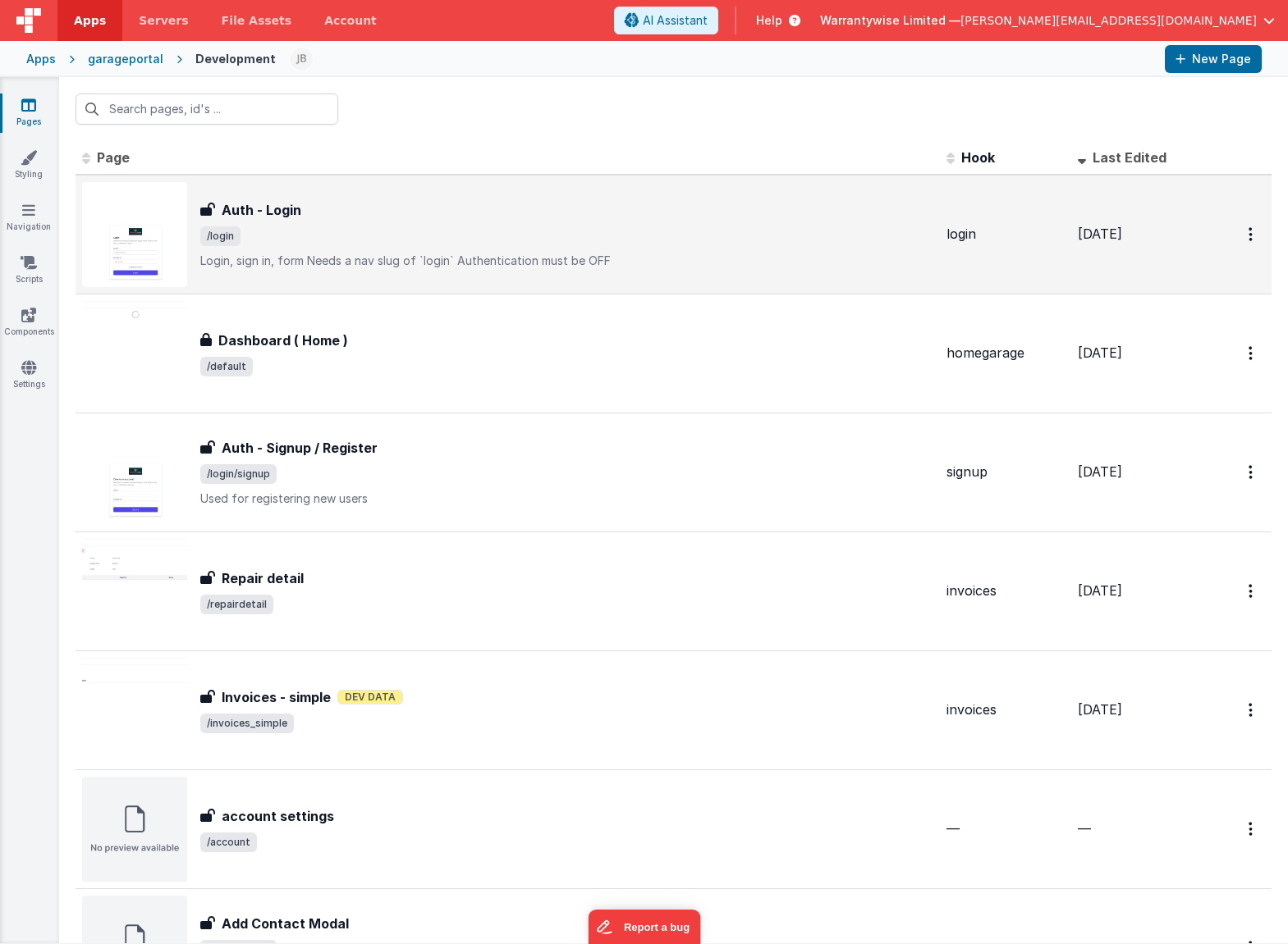
click at [352, 231] on span "/login" at bounding box center [566, 236] width 733 height 19
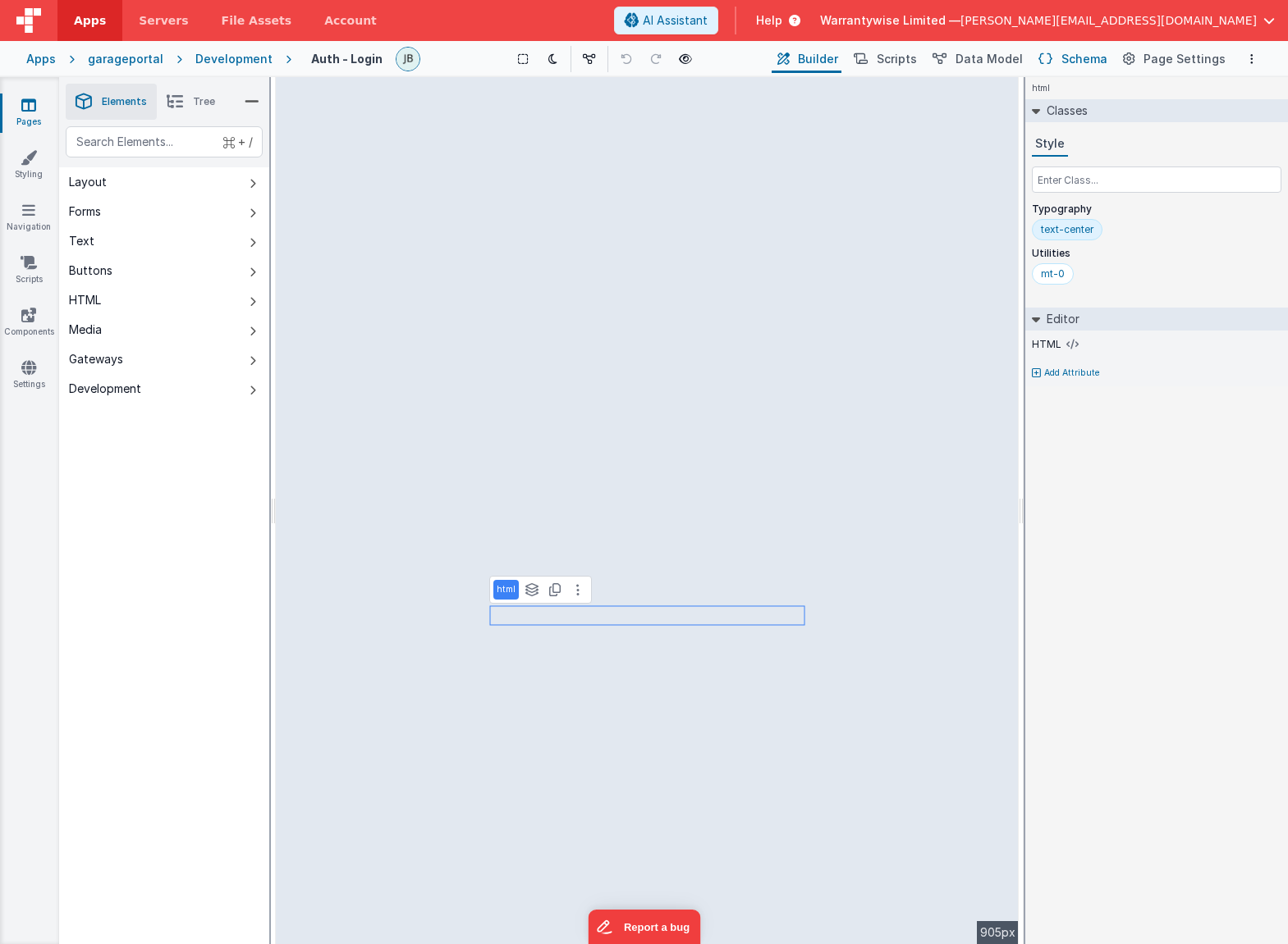
click at [1081, 64] on span "Schema" at bounding box center [1084, 59] width 46 height 16
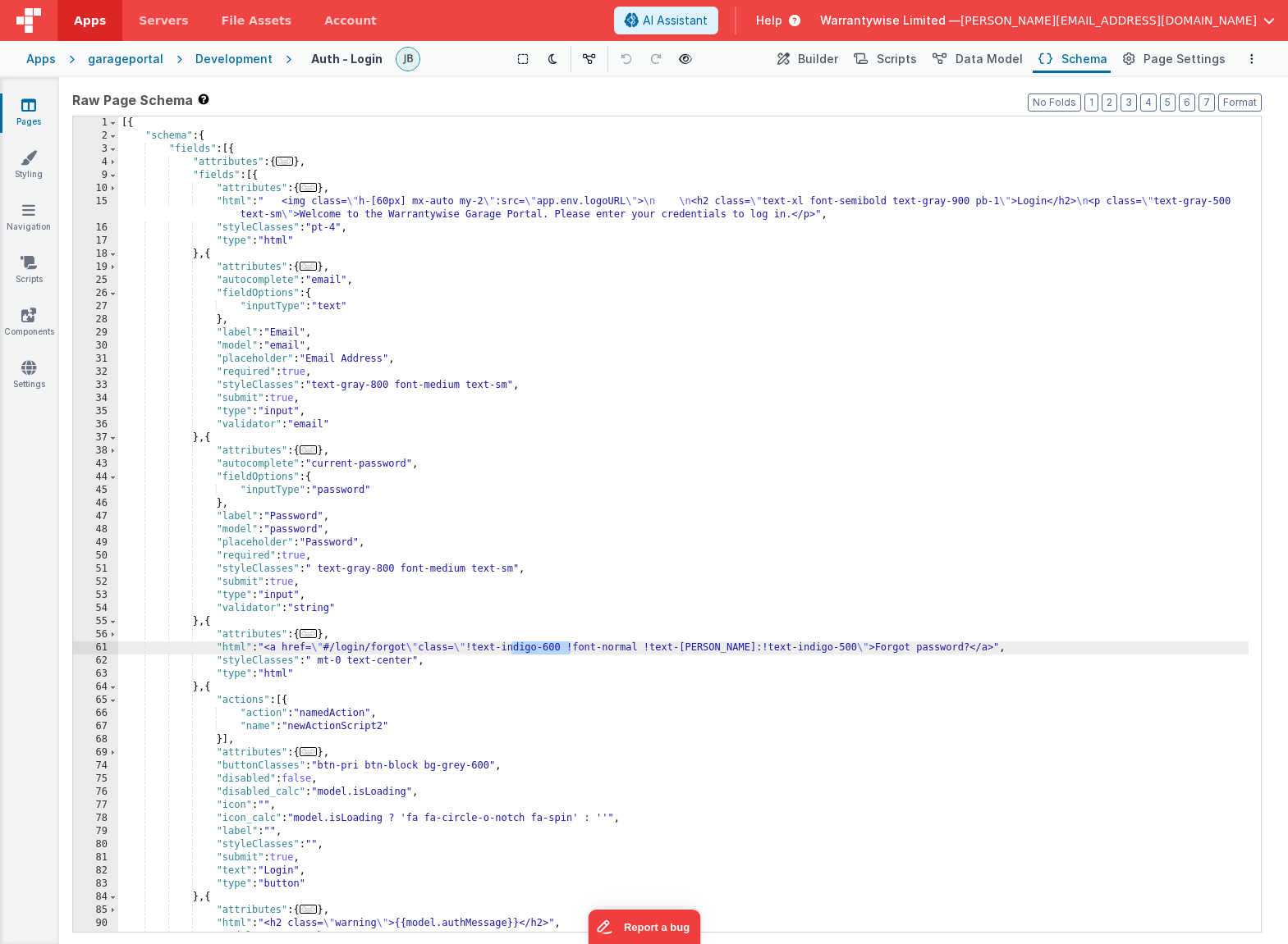
drag, startPoint x: 512, startPoint y: 649, endPoint x: 571, endPoint y: 651, distance: 59.0
click at [571, 651] on div "[{ "schema" : { "fields" : [{ "attributes" : { ... } , "fields" : [{ "attribute…" at bounding box center [683, 537] width 1130 height 842
drag, startPoint x: 511, startPoint y: 649, endPoint x: 564, endPoint y: 647, distance: 53.0
click at [564, 647] on div "[{ "schema" : { "fields" : [{ "attributes" : { ... } , "fields" : [{ "attribute…" at bounding box center [683, 537] width 1130 height 842
drag, startPoint x: 770, startPoint y: 648, endPoint x: 830, endPoint y: 650, distance: 60.0
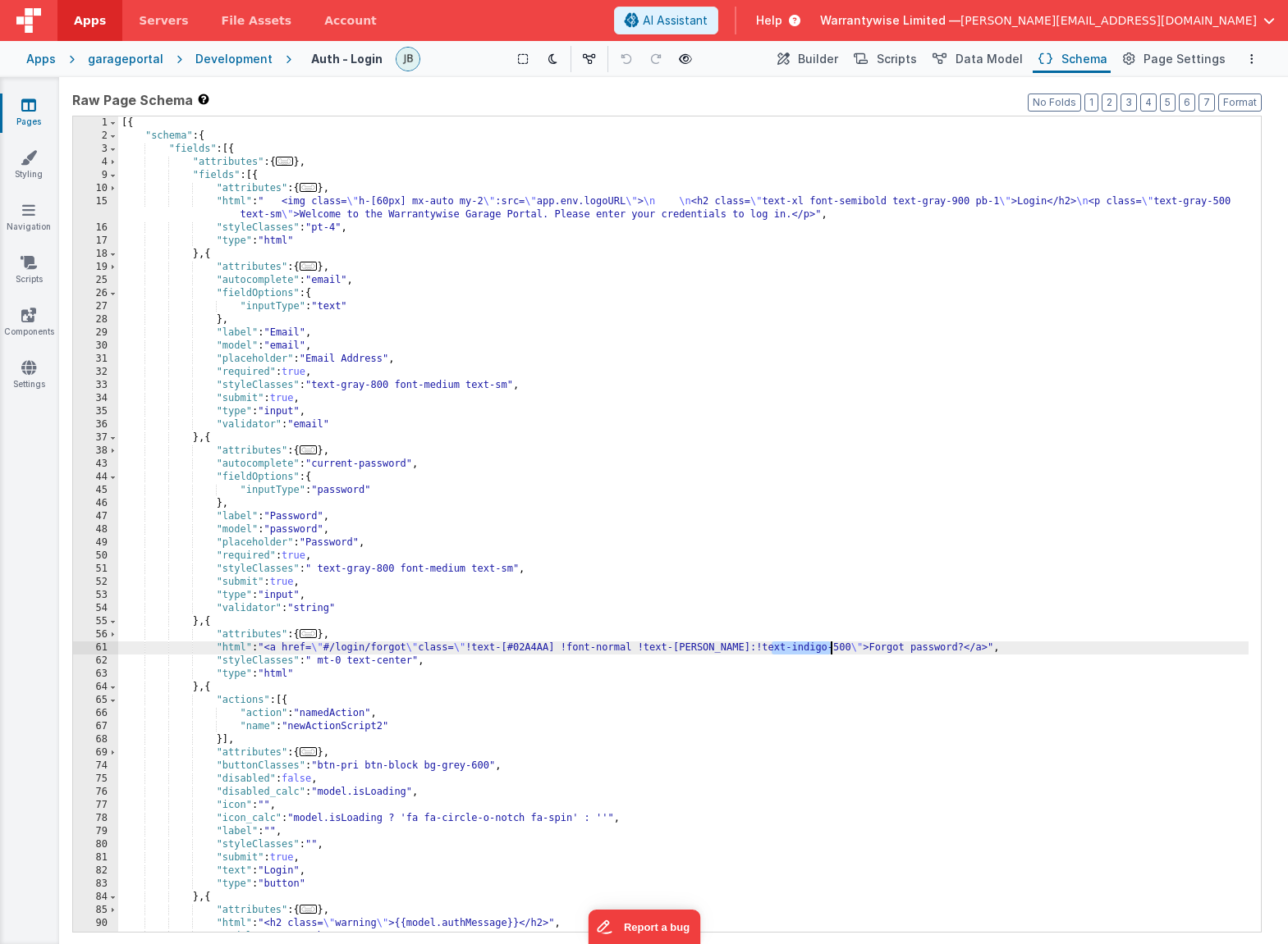
click at [830, 650] on div "[{ "schema" : { "fields" : [{ "attributes" : { ... } , "fields" : [{ "attribute…" at bounding box center [683, 537] width 1130 height 842
click at [1248, 55] on button "Options" at bounding box center [1251, 59] width 19 height 19
click at [1169, 85] on p "Save" at bounding box center [1155, 90] width 103 height 16
click at [809, 49] on button "Builder" at bounding box center [806, 59] width 69 height 28
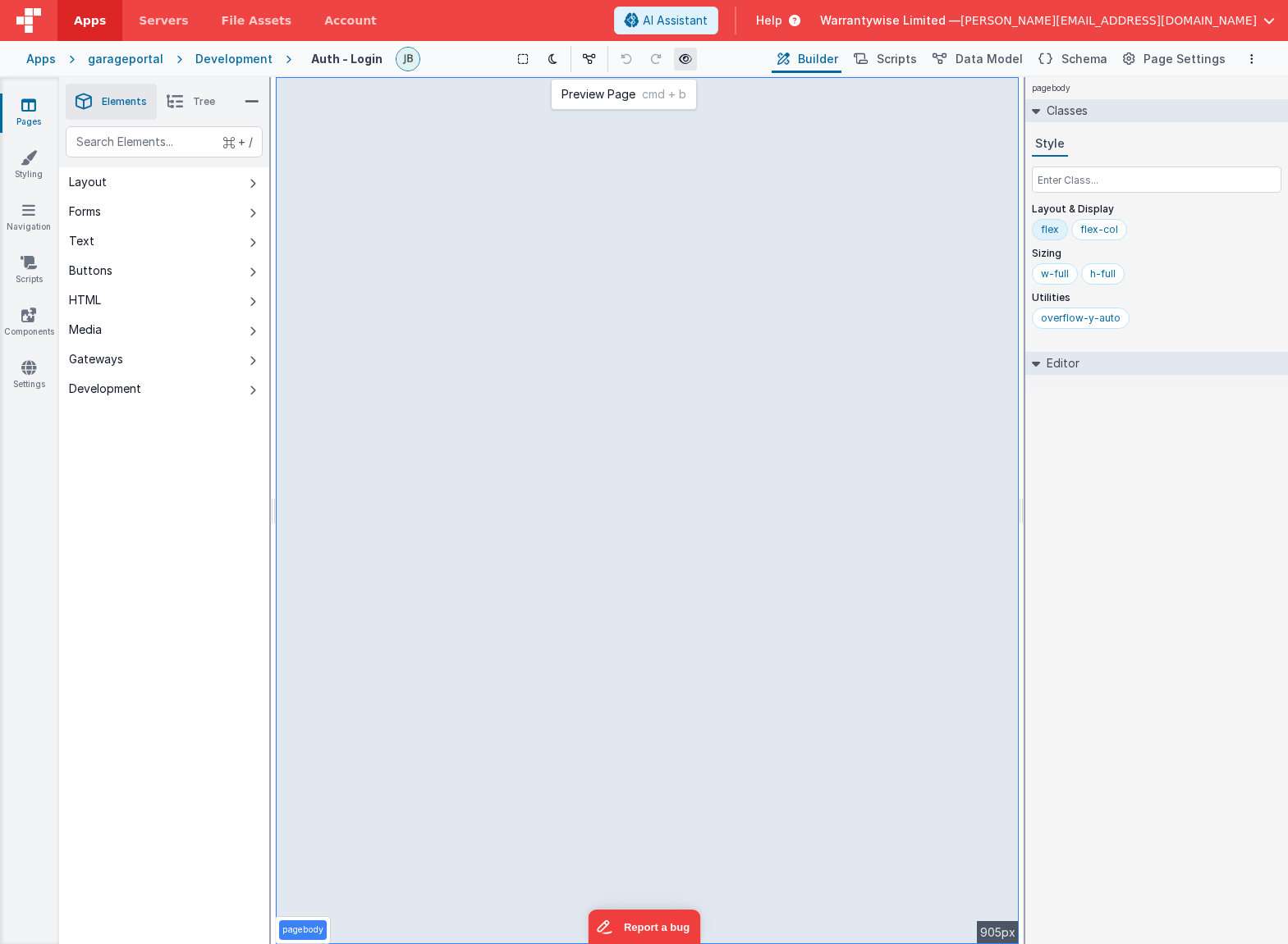
click at [680, 55] on button at bounding box center [685, 59] width 23 height 23
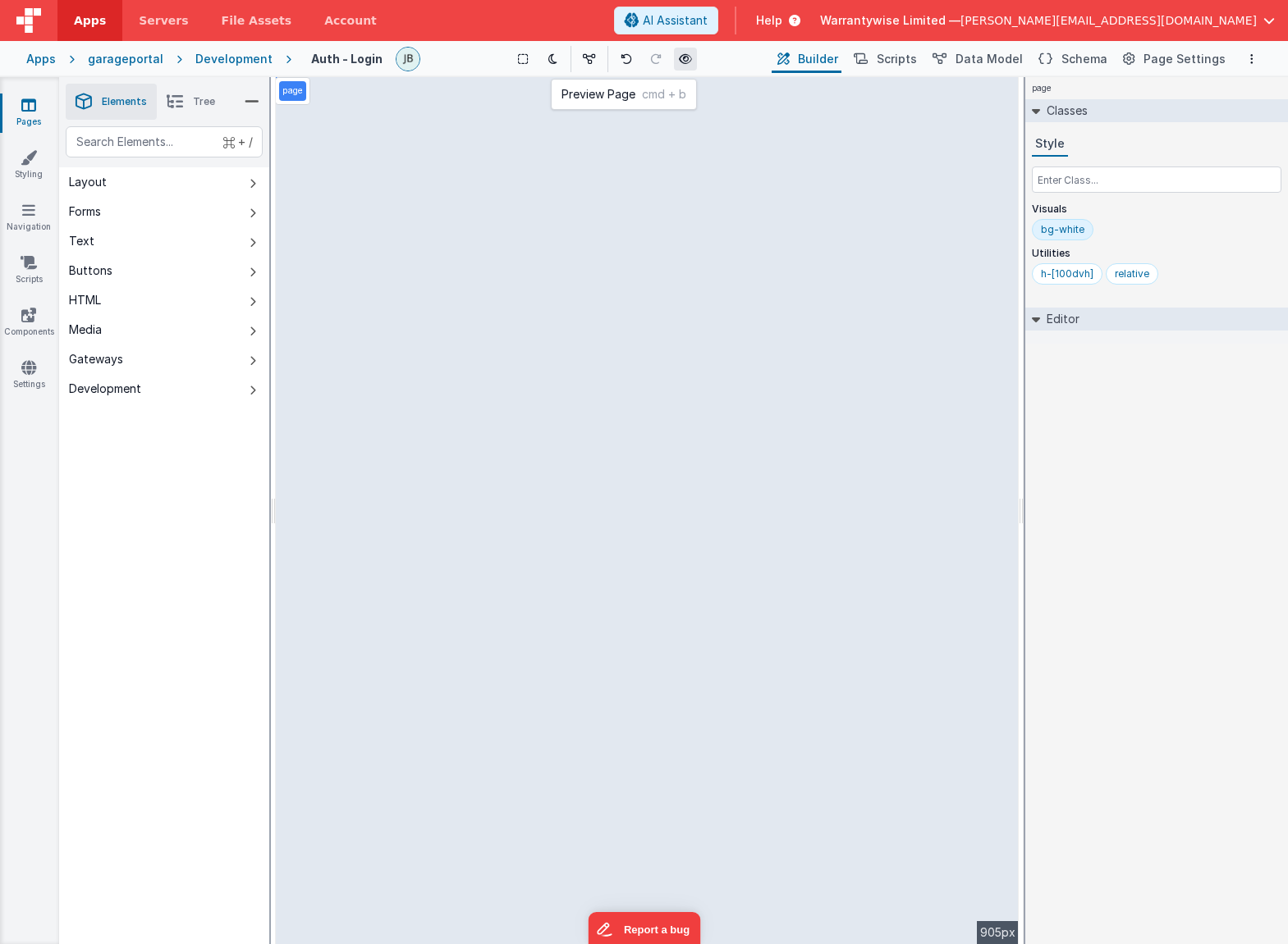
click at [683, 62] on icon at bounding box center [685, 59] width 13 height 12
click at [34, 371] on icon at bounding box center [28, 367] width 14 height 16
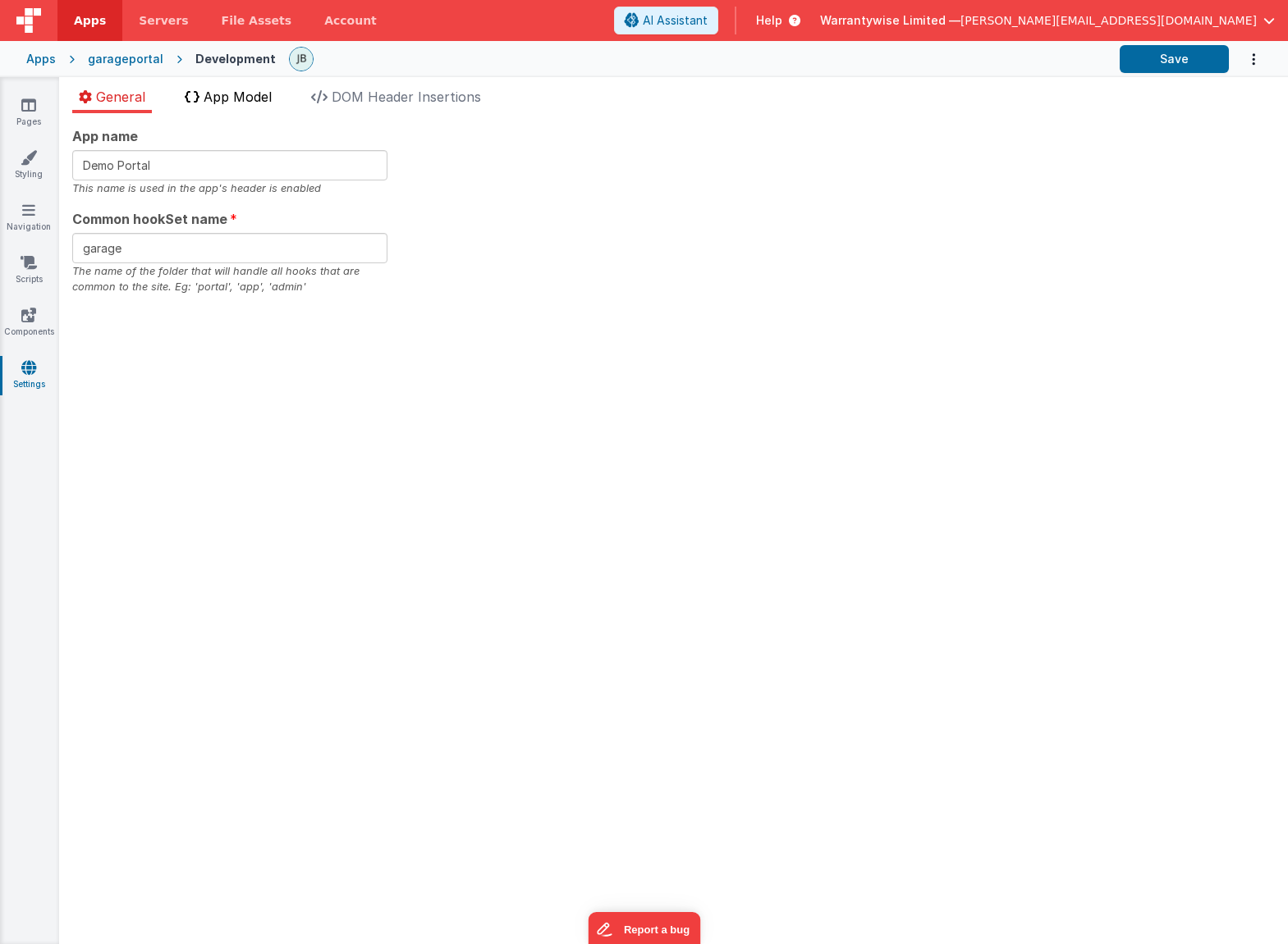
click at [246, 97] on span "App Model" at bounding box center [237, 96] width 68 height 16
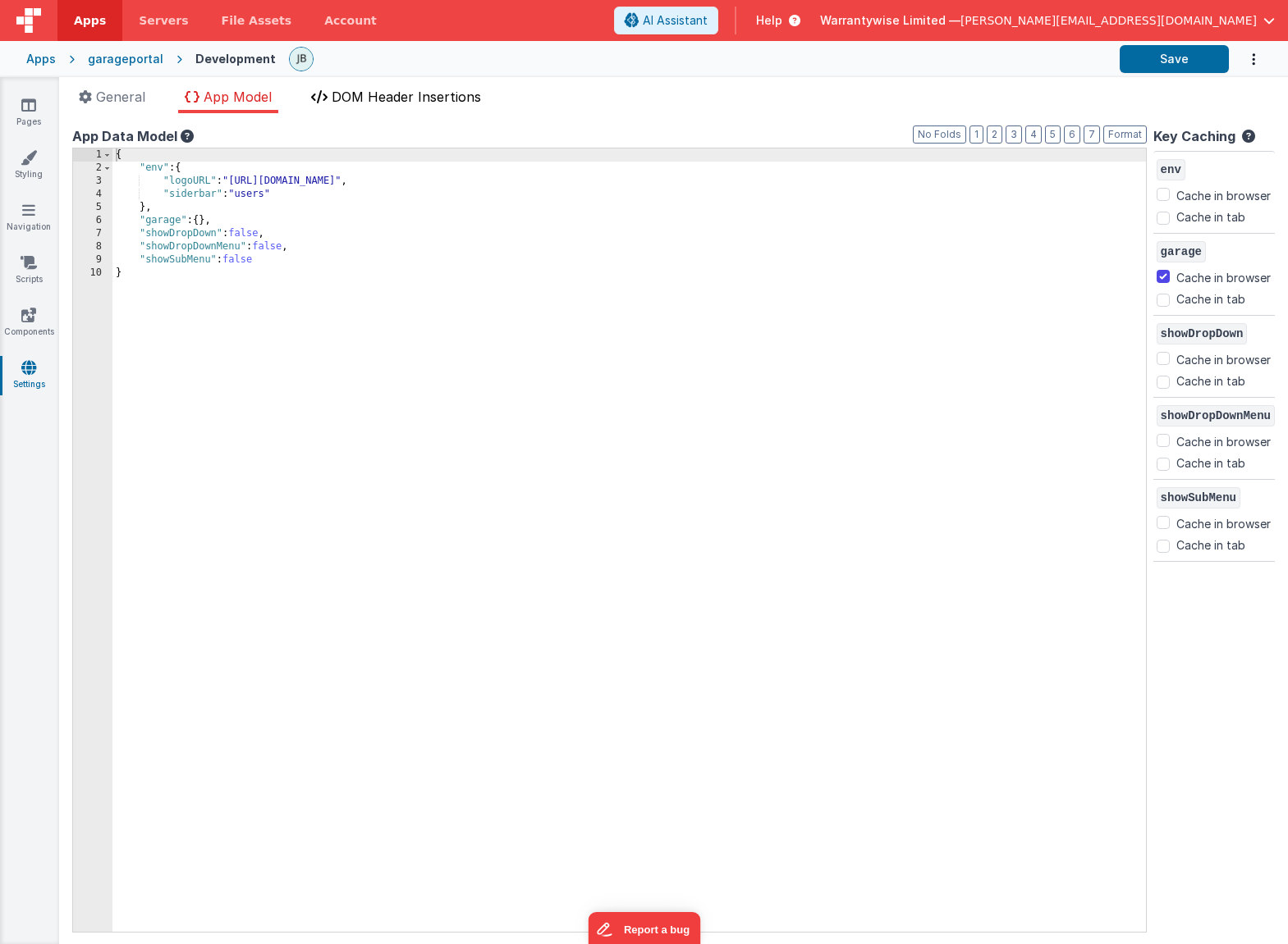
click at [354, 101] on span "DOM Header Insertions" at bounding box center [405, 96] width 149 height 16
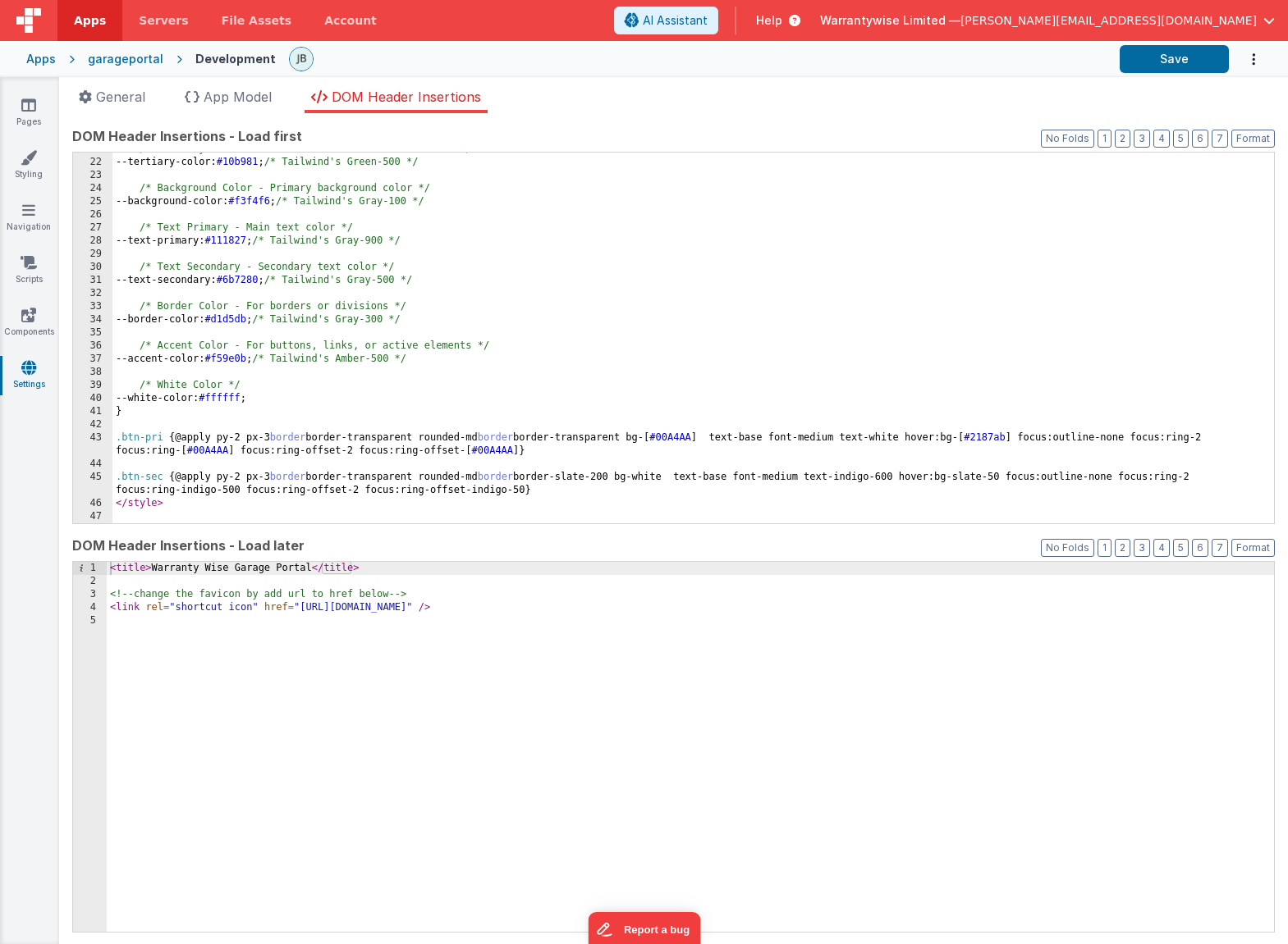
scroll to position [272, 0]
click at [1008, 440] on div "/* Tertiary Color - An additional color to accentuate */ --tertiary-color: #10b…" at bounding box center [686, 341] width 1148 height 397
click at [998, 439] on div "/* Tertiary Color - An additional color to accentuate */ --tertiary-color: #10b…" at bounding box center [686, 341] width 1148 height 397
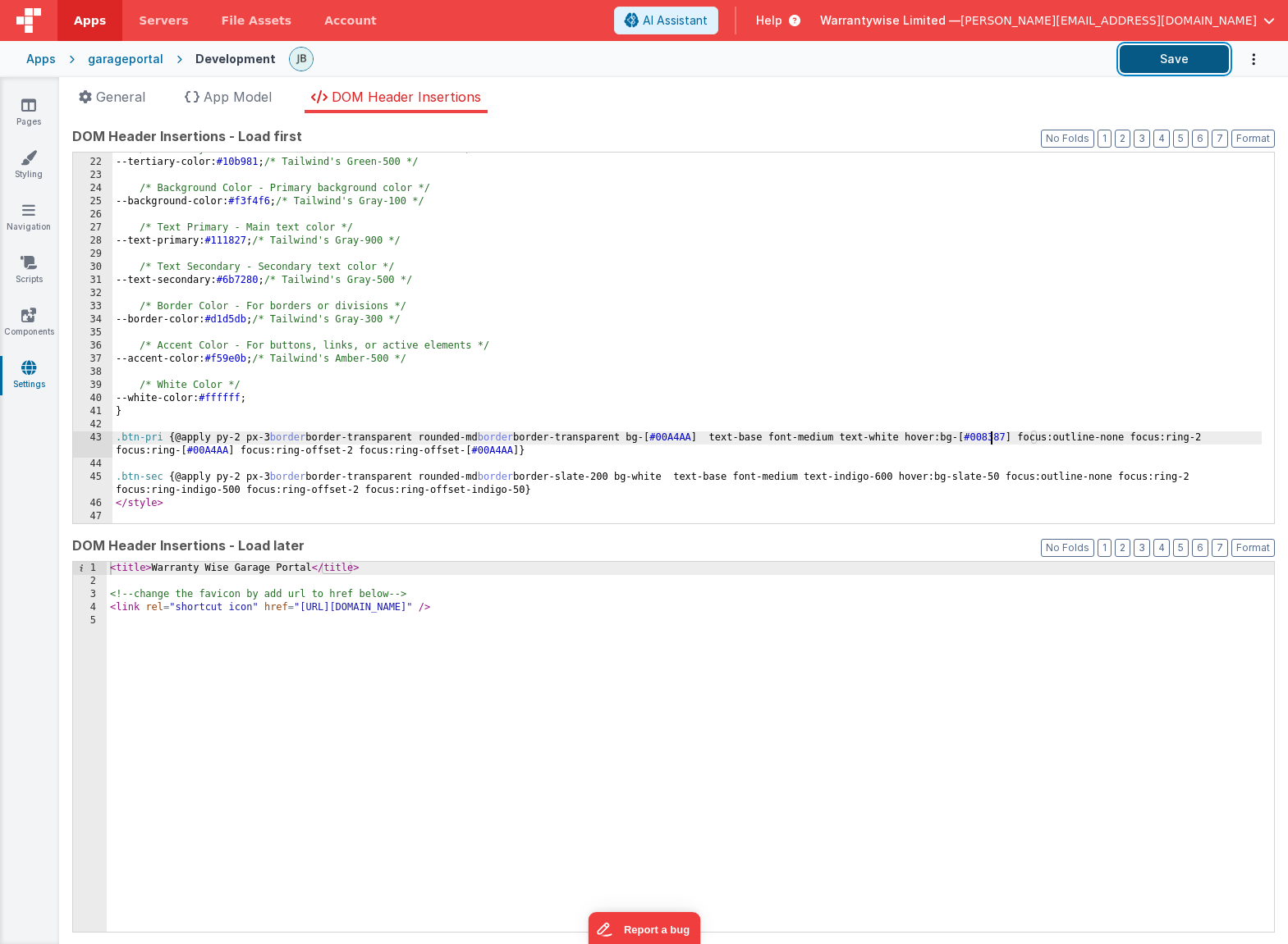
click at [1167, 60] on button "Save" at bounding box center [1173, 59] width 109 height 28
click at [30, 109] on icon at bounding box center [28, 105] width 14 height 16
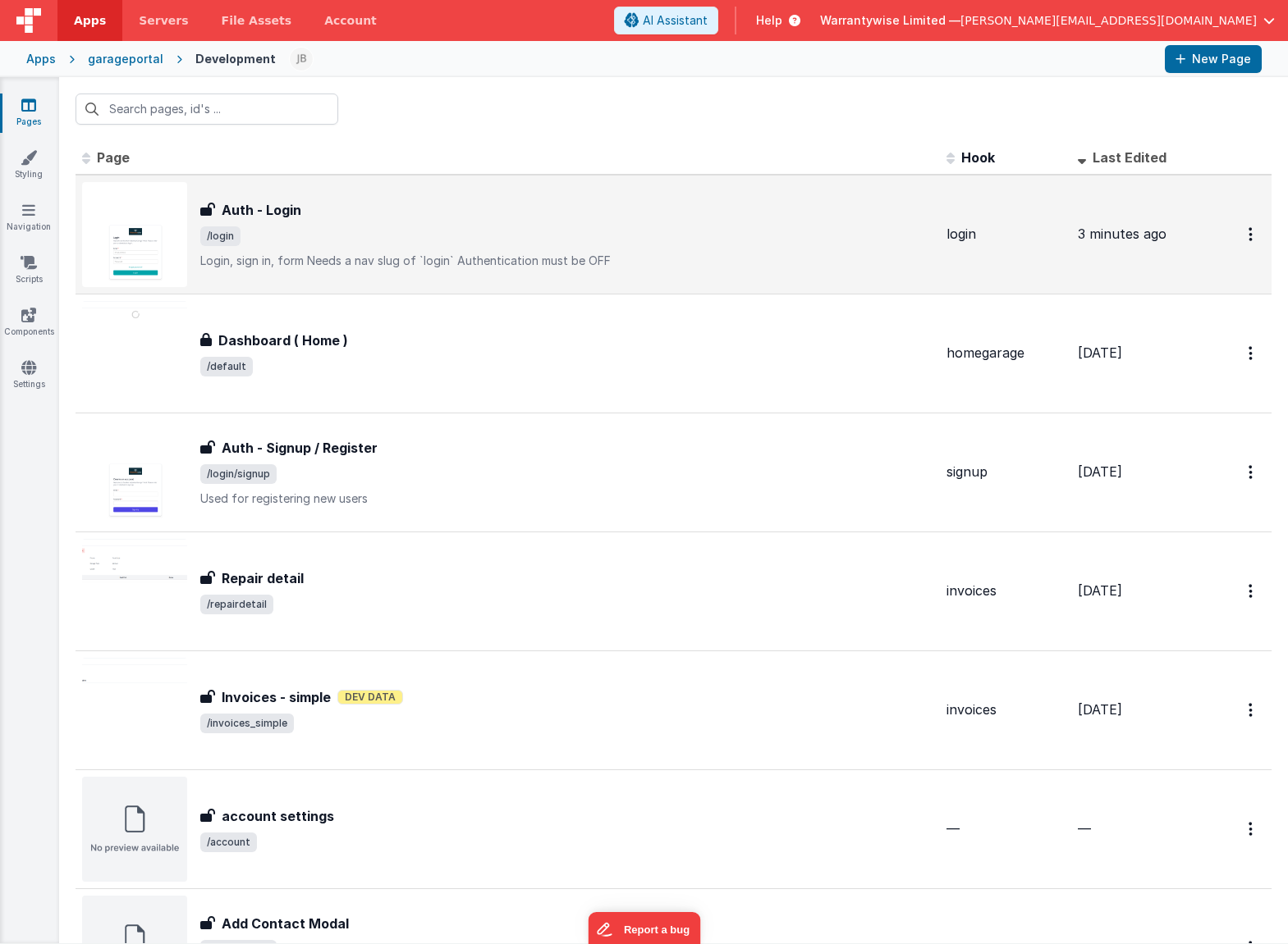
click at [777, 236] on span "/login" at bounding box center [566, 236] width 733 height 19
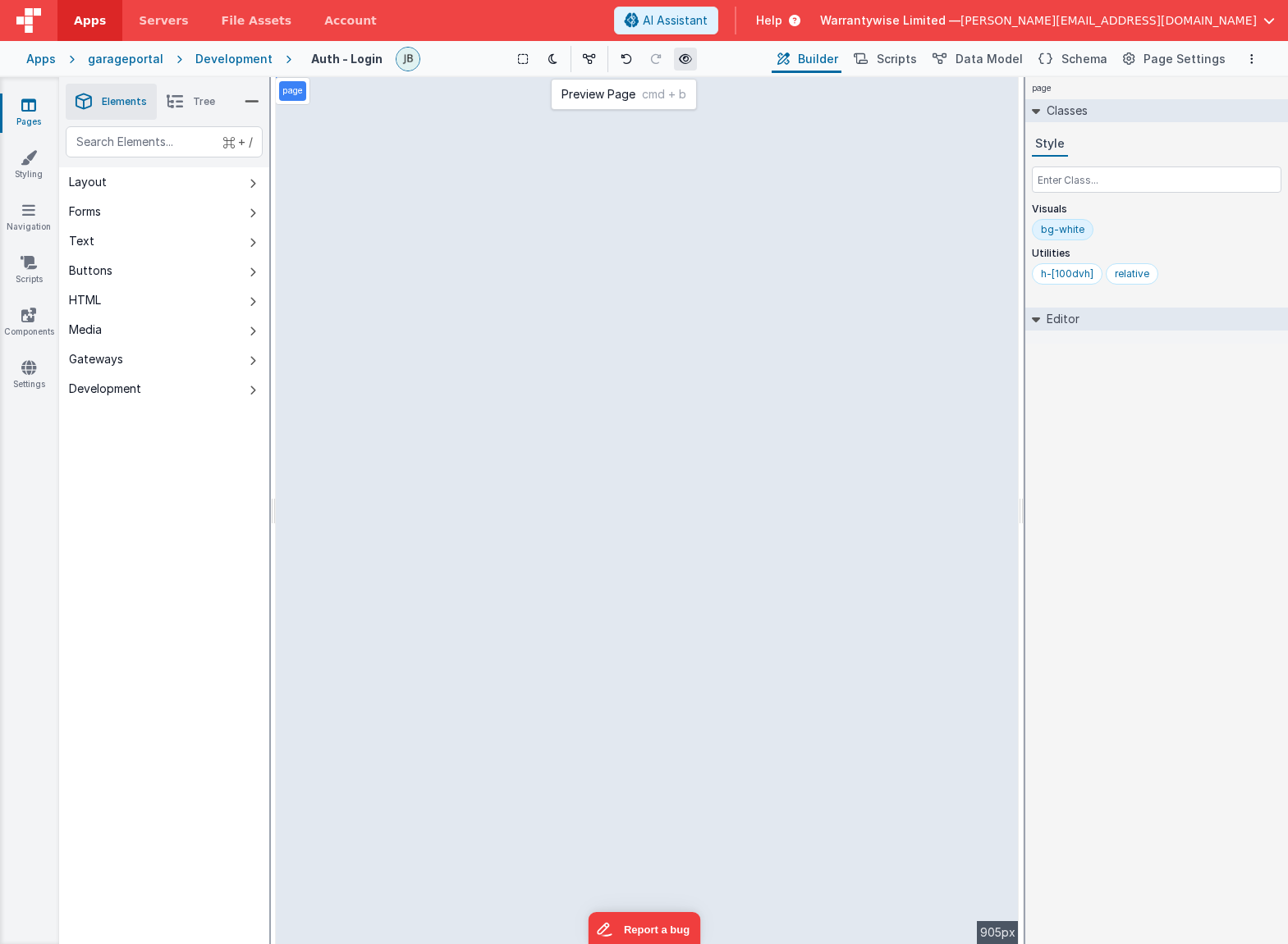
click at [689, 59] on icon at bounding box center [685, 59] width 13 height 12
click at [23, 370] on icon at bounding box center [28, 367] width 14 height 16
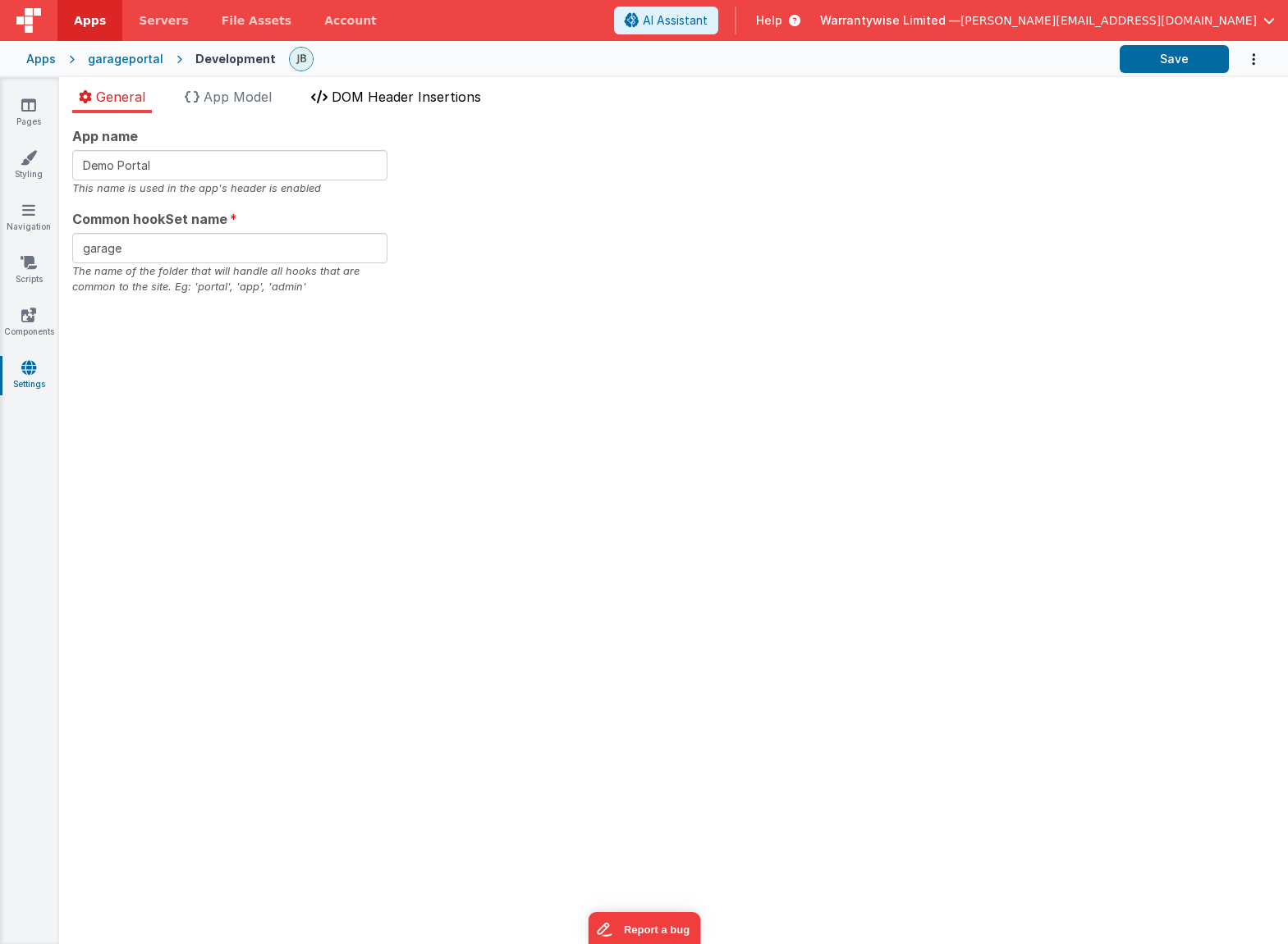
click at [418, 98] on span "DOM Header Insertions" at bounding box center [405, 96] width 149 height 16
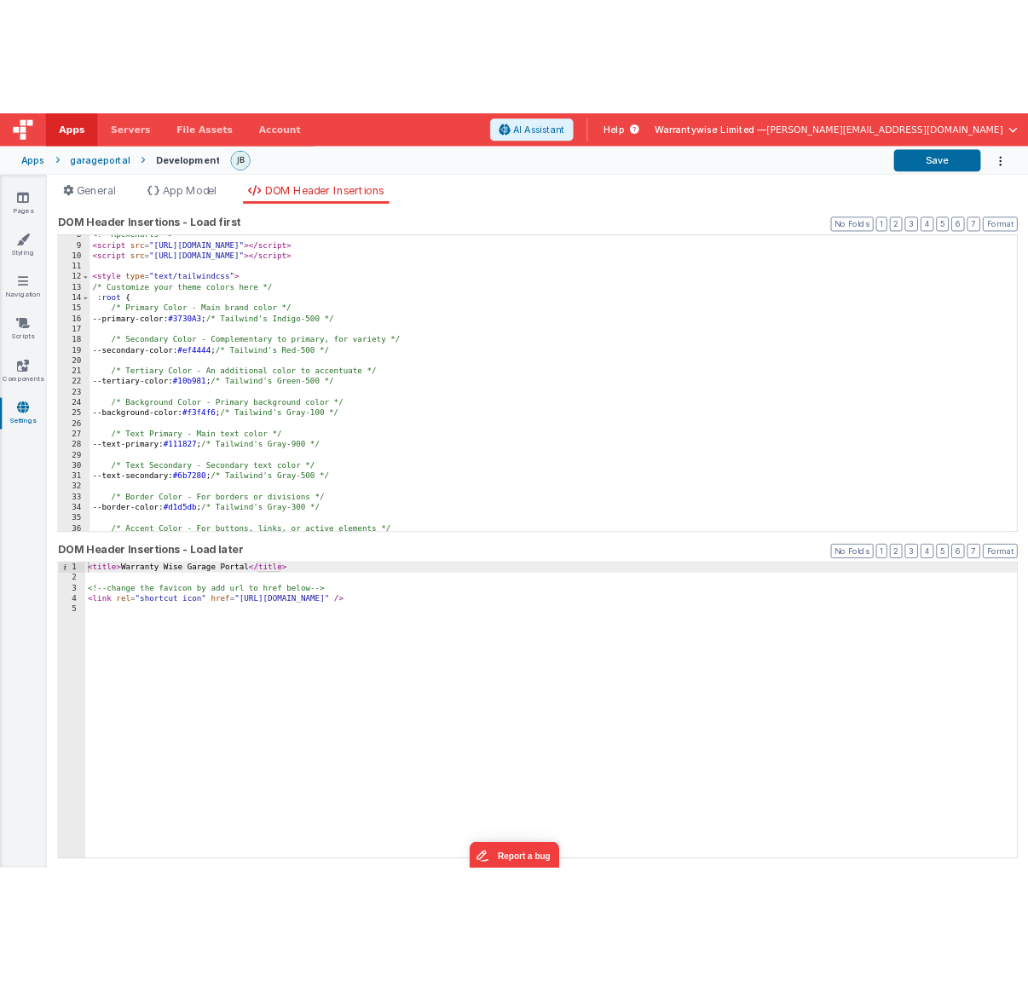
scroll to position [283, 0]
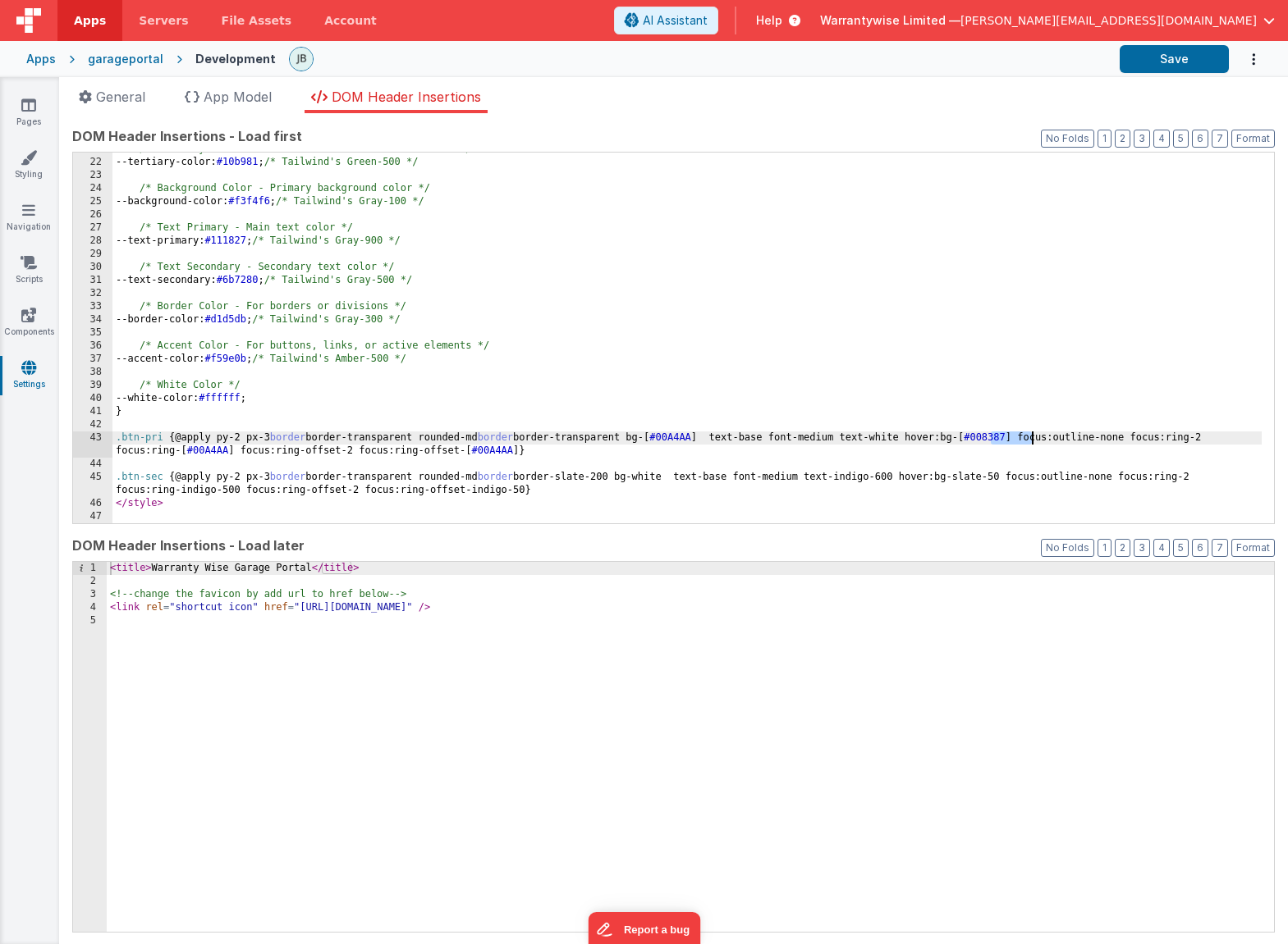
drag, startPoint x: 991, startPoint y: 437, endPoint x: 1030, endPoint y: 432, distance: 39.3
click at [1030, 432] on div "/* Tertiary Color - An additional color to accentuate */ --tertiary-color: #10b…" at bounding box center [686, 341] width 1148 height 397
click at [14, 118] on link "Pages" at bounding box center [28, 114] width 59 height 33
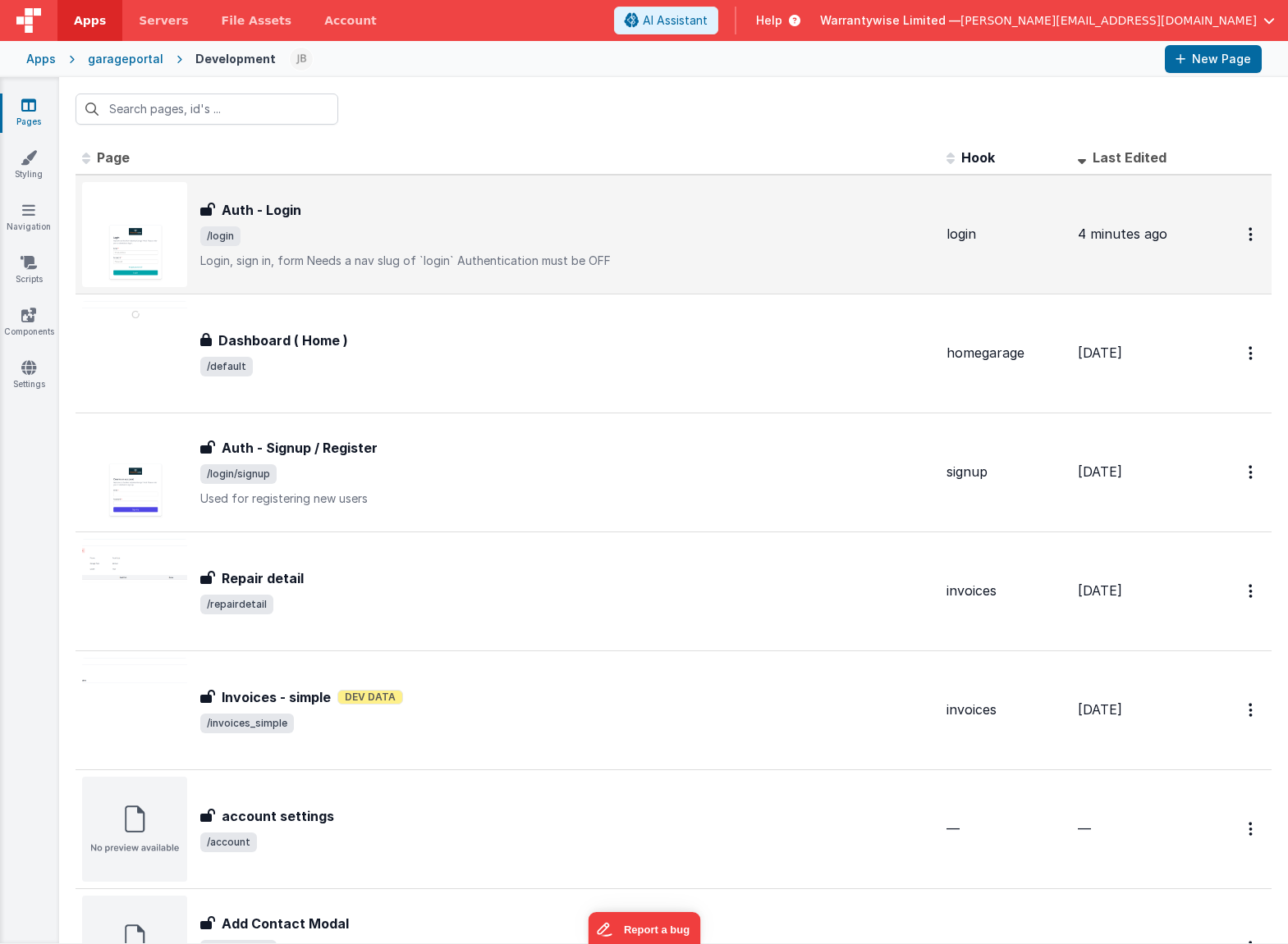
click at [451, 245] on span "/login" at bounding box center [566, 236] width 733 height 19
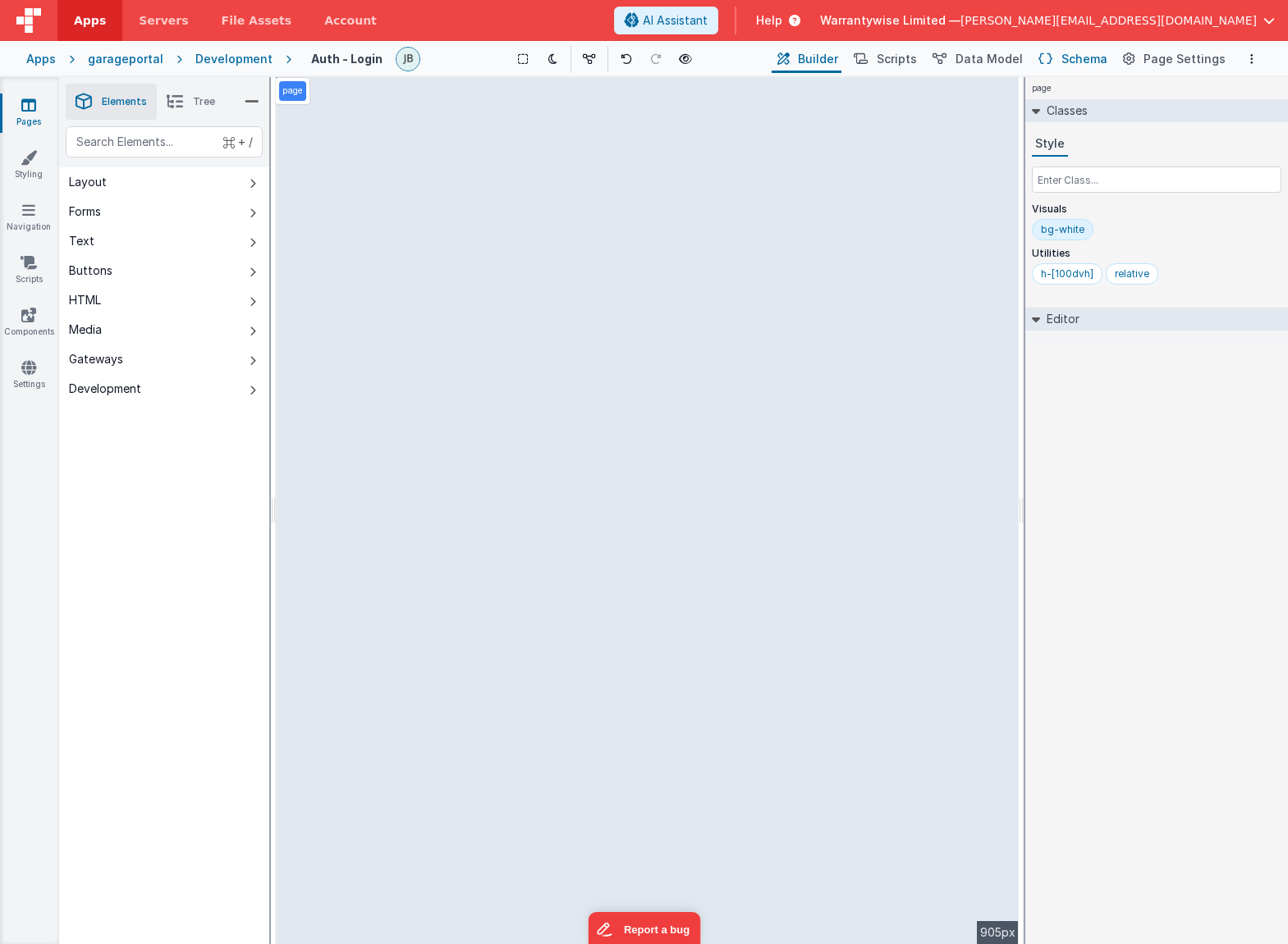
click at [1098, 57] on span "Schema" at bounding box center [1084, 59] width 46 height 16
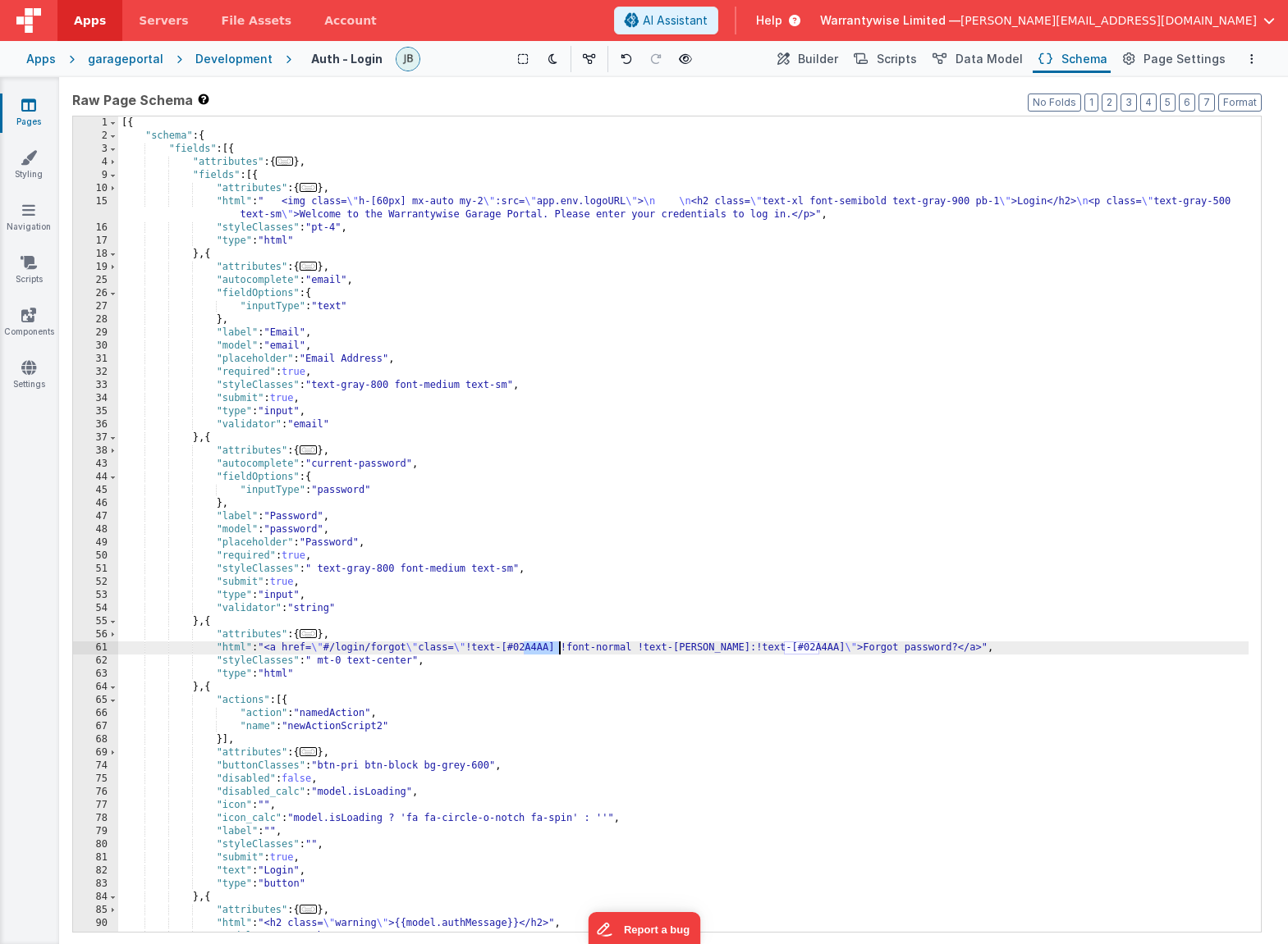
drag, startPoint x: 524, startPoint y: 645, endPoint x: 557, endPoint y: 644, distance: 33.0
click at [557, 644] on div "[{ "schema" : { "fields" : [{ "attributes" : { ... } , "fields" : [{ "attribute…" at bounding box center [683, 537] width 1130 height 842
click at [526, 647] on div "[{ "schema" : { "fields" : [{ "attributes" : { ... } , "fields" : [{ "attribute…" at bounding box center [683, 537] width 1130 height 842
drag, startPoint x: 778, startPoint y: 645, endPoint x: 818, endPoint y: 645, distance: 40.0
click at [818, 645] on div "[{ "schema" : { "fields" : [{ "attributes" : { ... } , "fields" : [{ "attribute…" at bounding box center [683, 537] width 1130 height 842
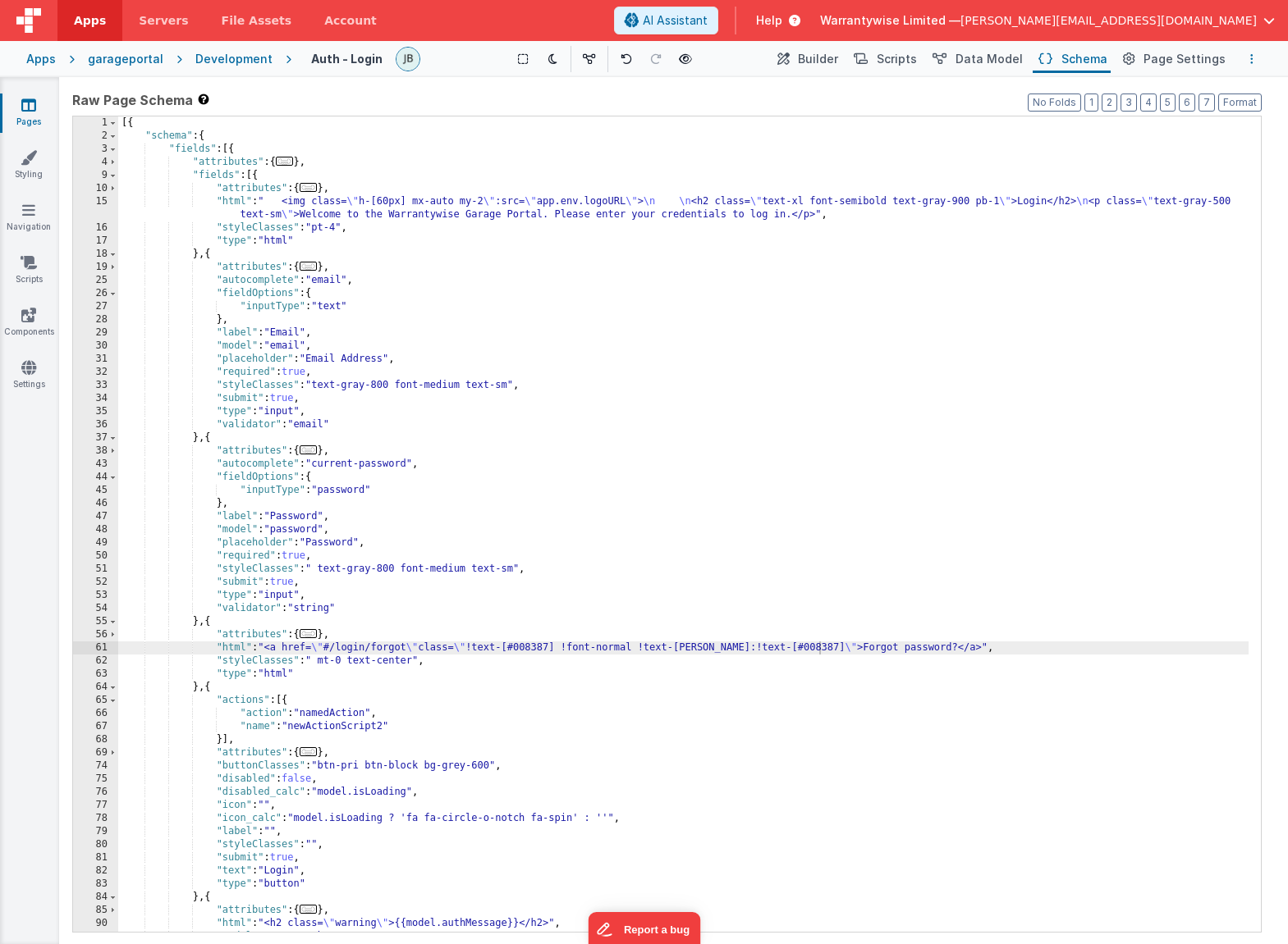
click at [1255, 63] on button "Options" at bounding box center [1251, 59] width 19 height 19
click at [1193, 91] on p "Save" at bounding box center [1155, 90] width 103 height 16
click at [689, 62] on icon at bounding box center [685, 59] width 13 height 12
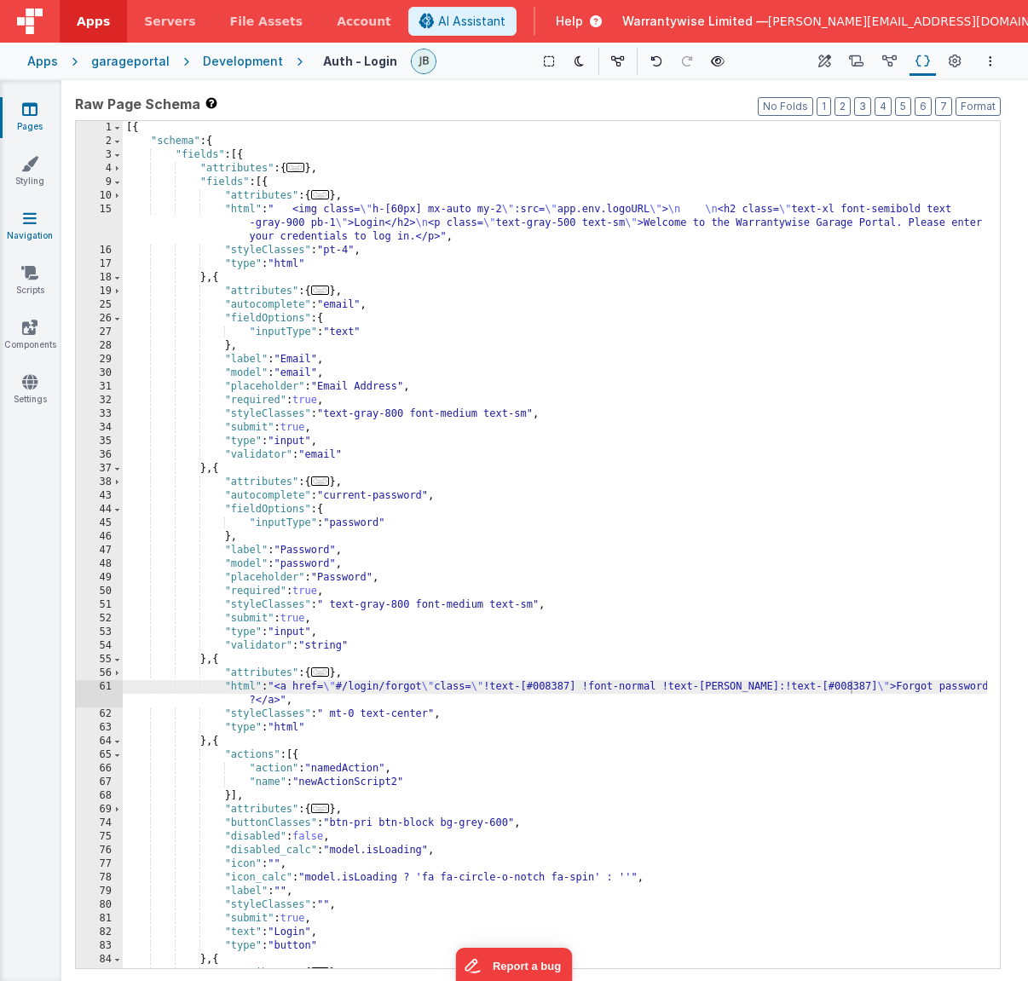
click at [34, 224] on icon at bounding box center [30, 218] width 14 height 17
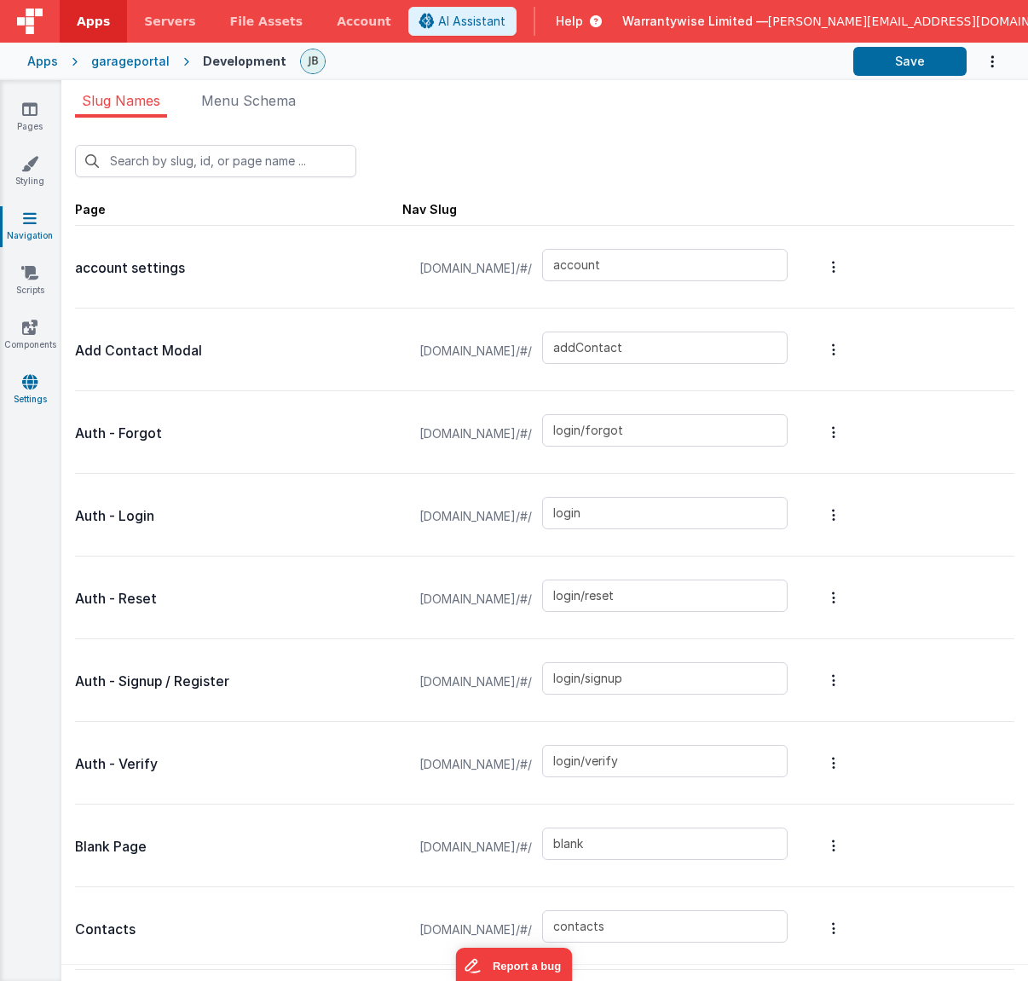
click at [33, 395] on link "Settings" at bounding box center [29, 390] width 61 height 34
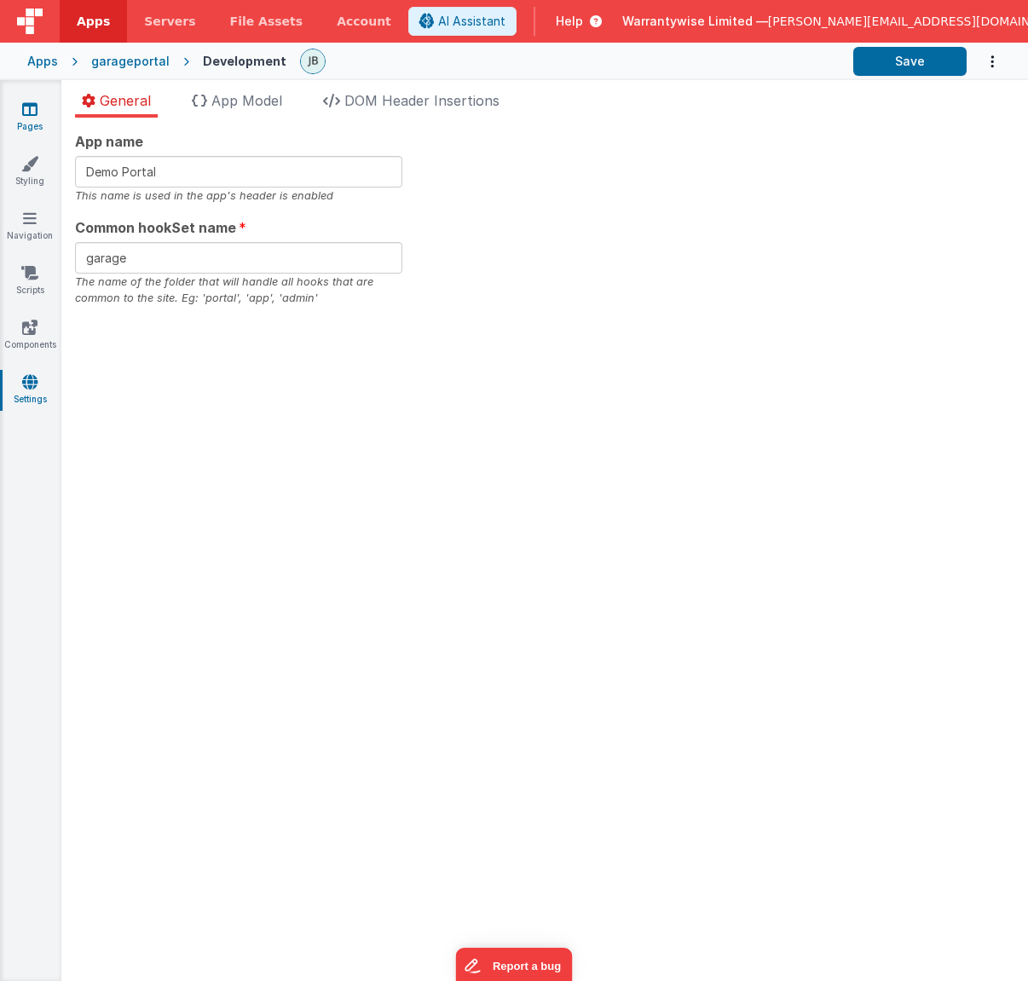
click at [36, 121] on link "Pages" at bounding box center [29, 118] width 61 height 34
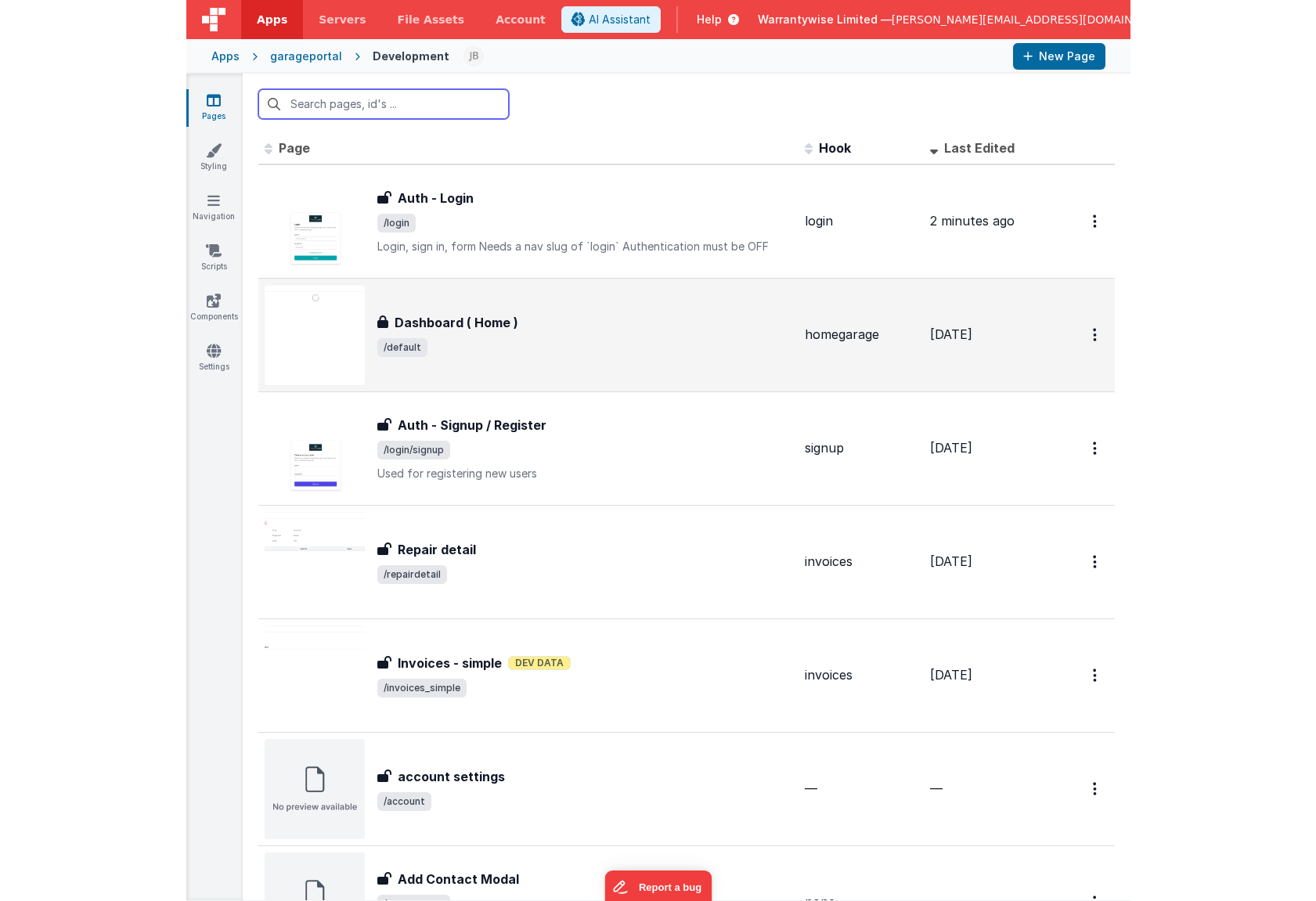
scroll to position [3, 0]
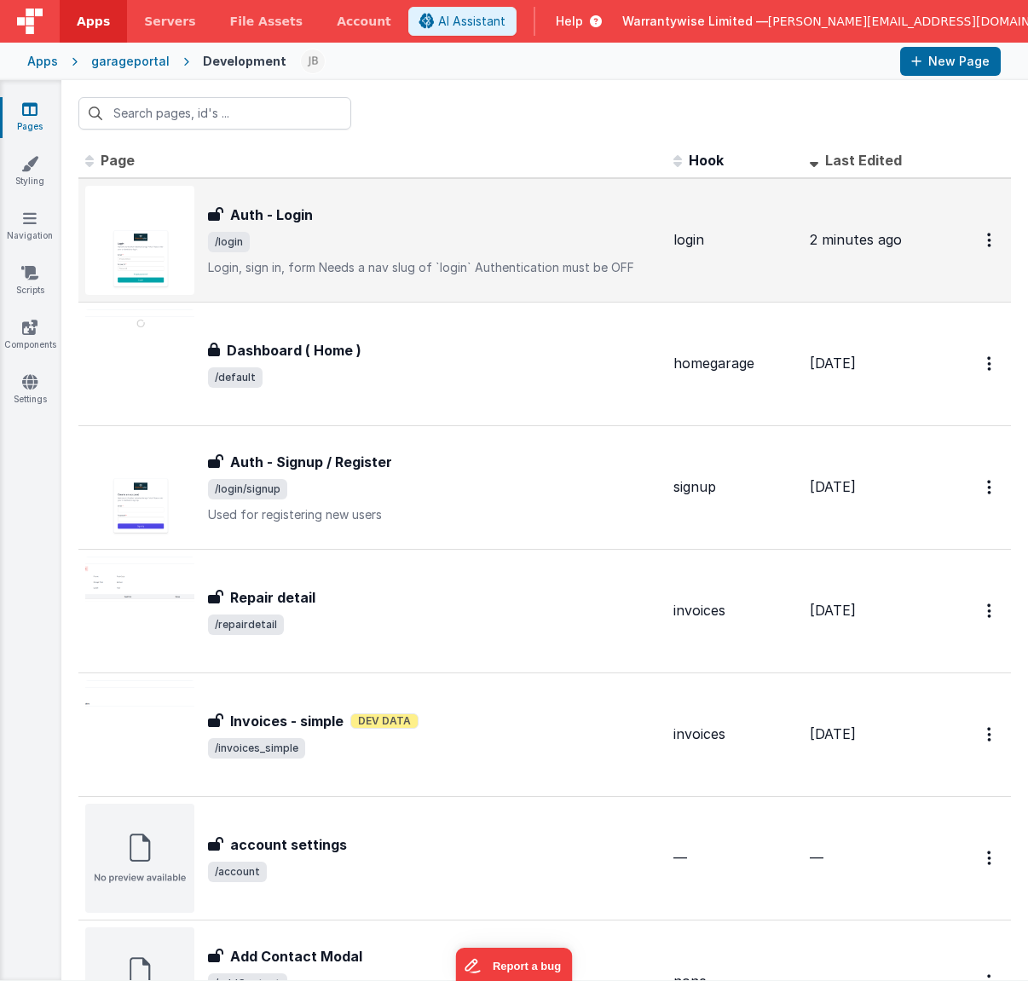
click at [447, 234] on span "/login" at bounding box center [434, 242] width 452 height 20
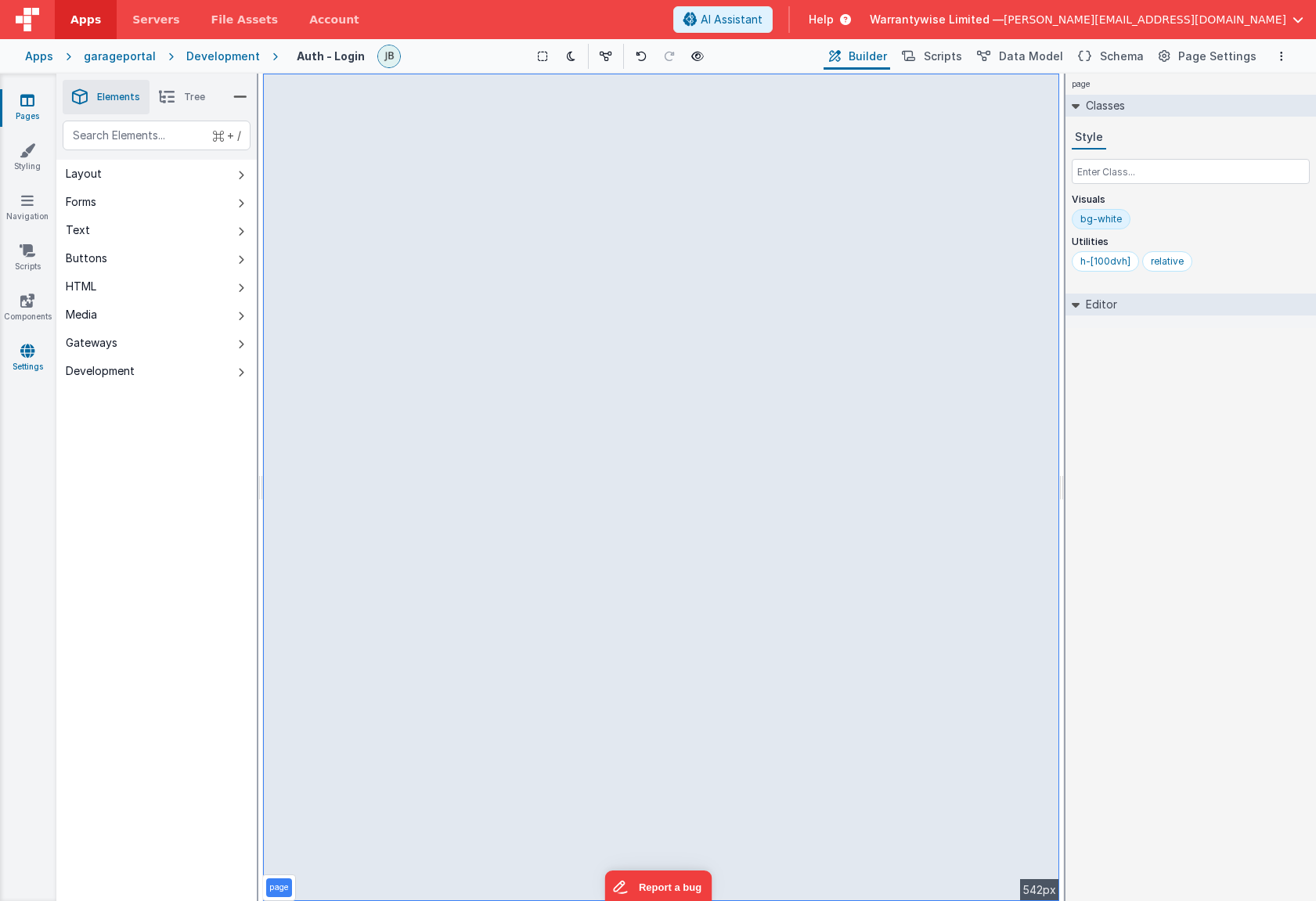
click at [31, 361] on link "Settings" at bounding box center [27, 358] width 56 height 31
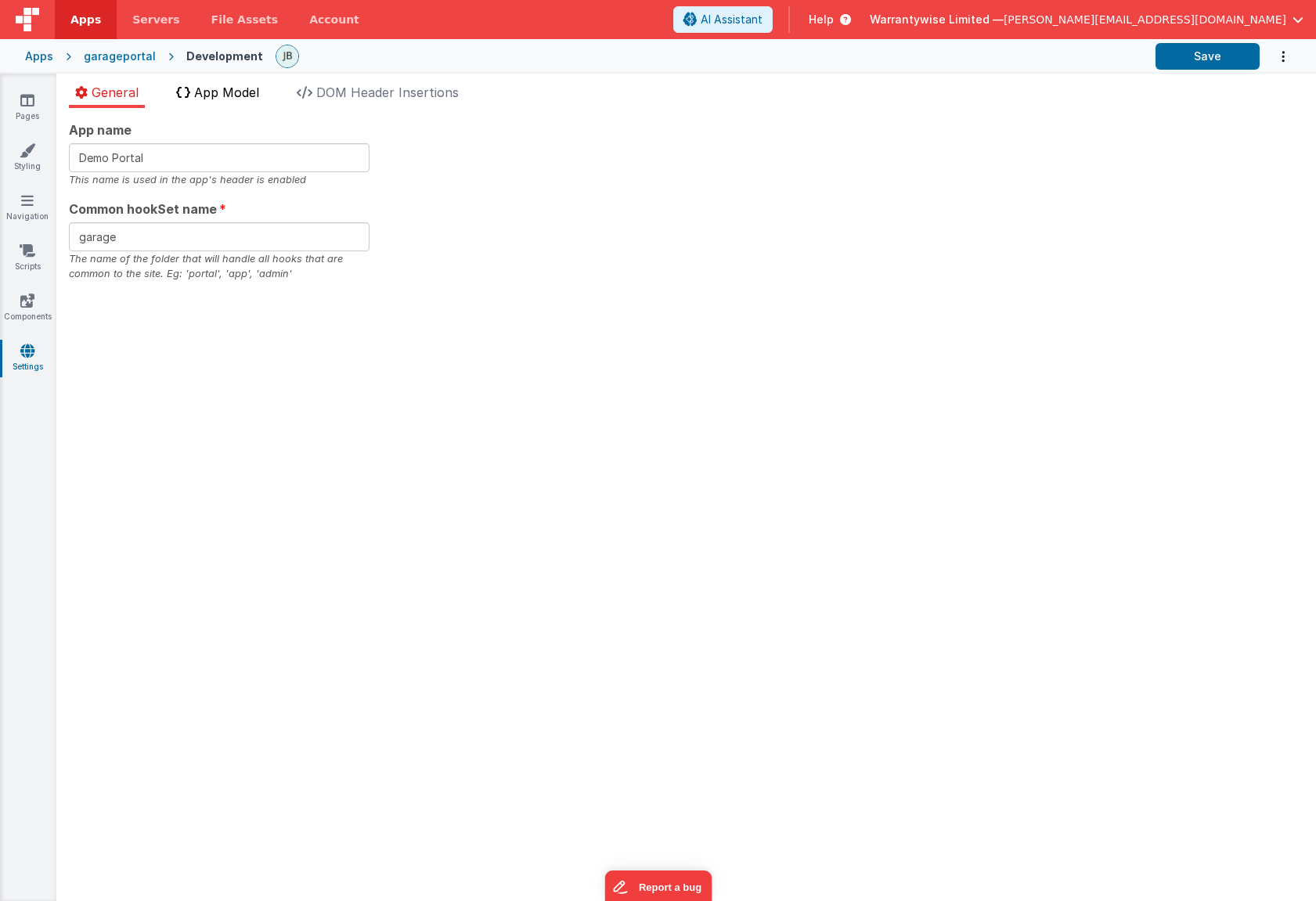
click at [238, 87] on span "App Model" at bounding box center [226, 92] width 65 height 16
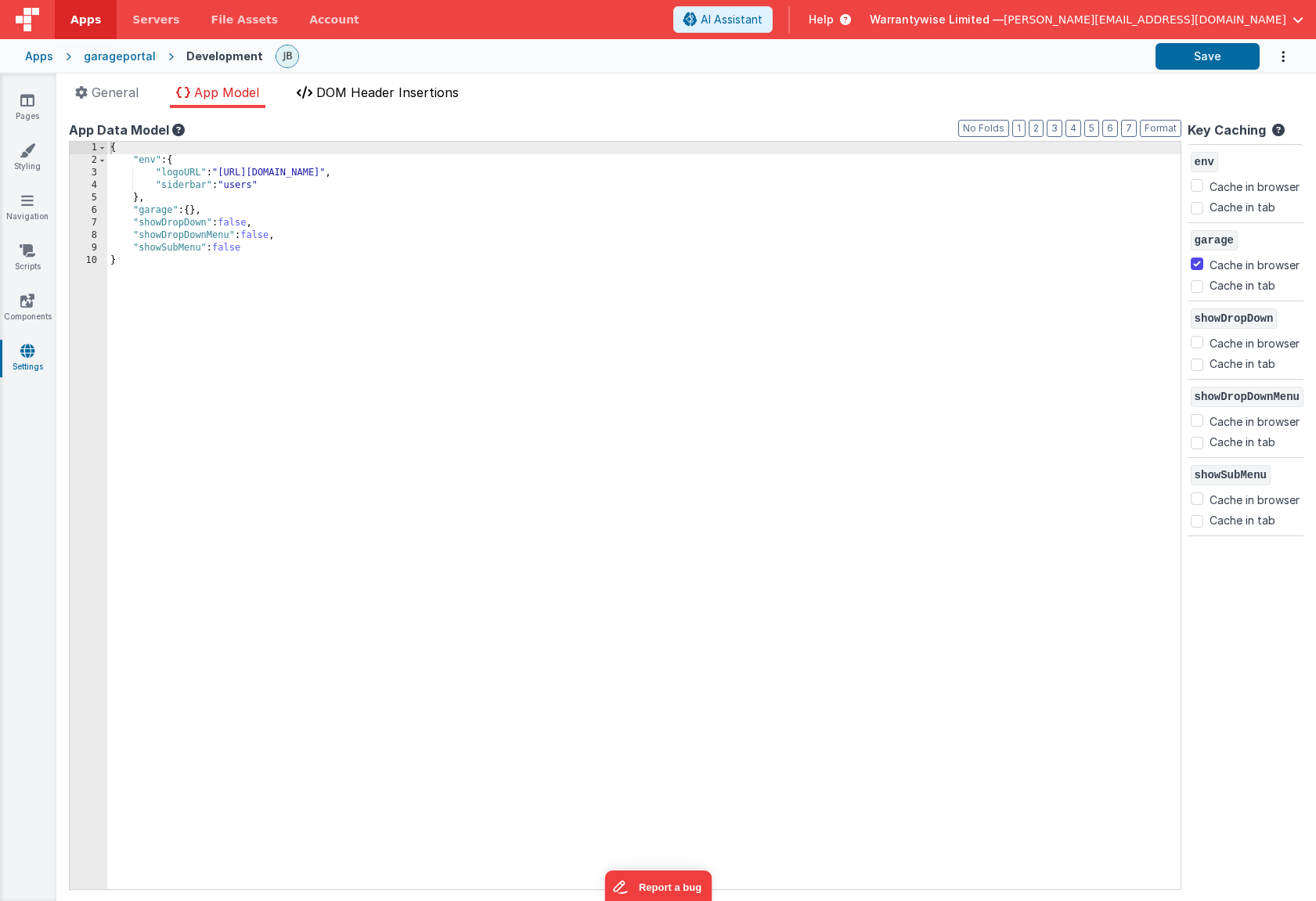
click at [387, 87] on span "DOM Header Insertions" at bounding box center [387, 92] width 142 height 16
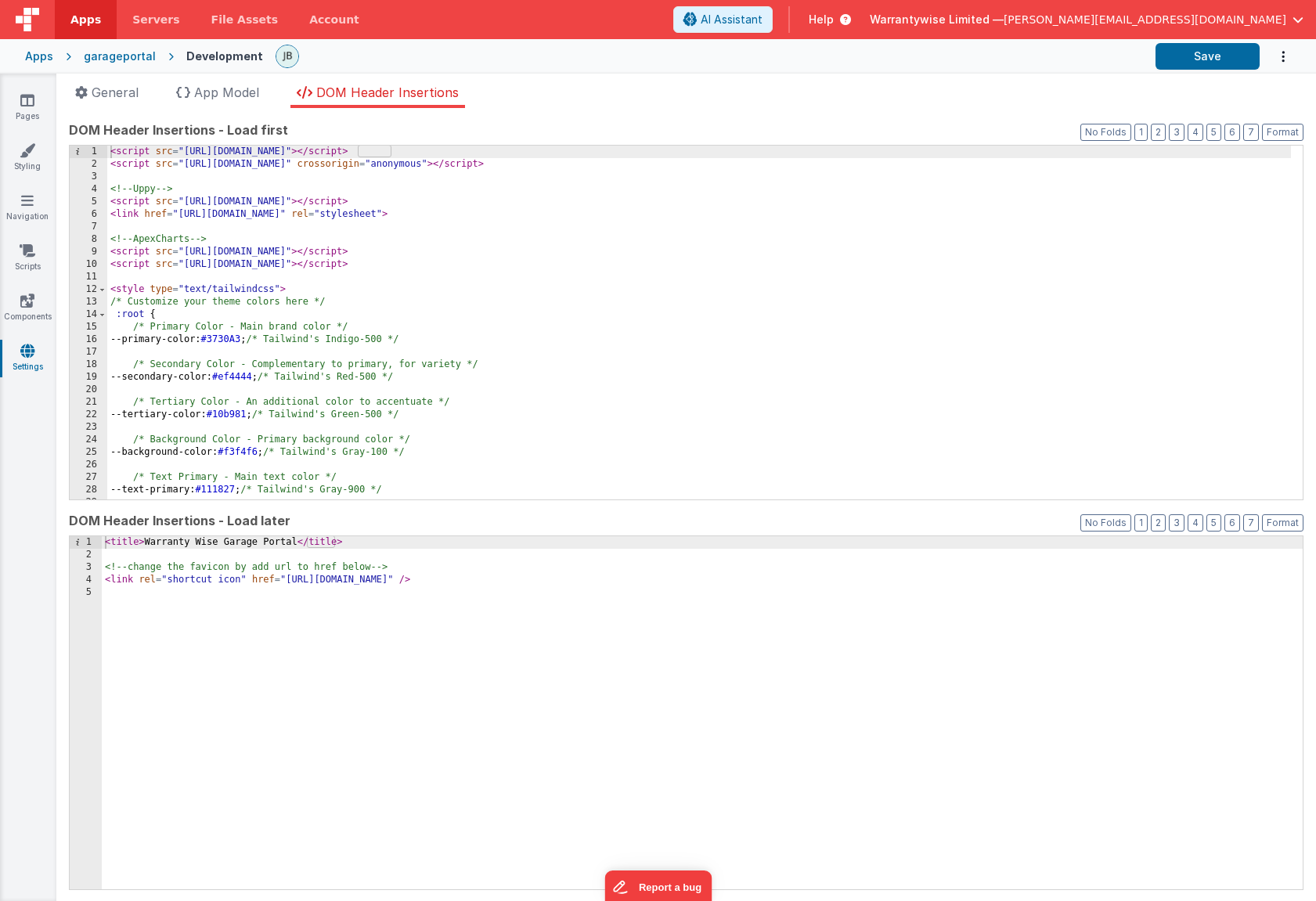
scroll to position [260, 0]
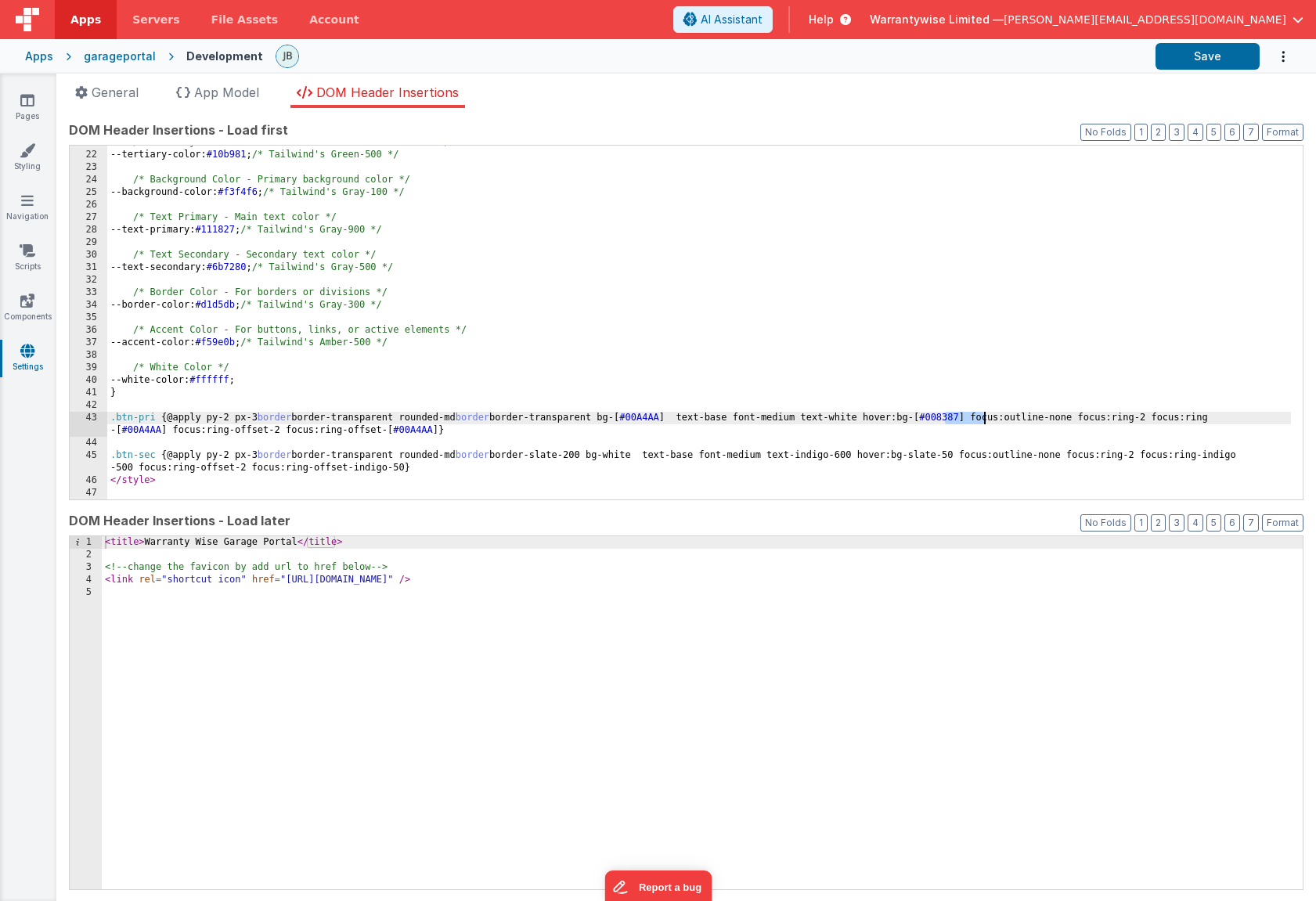
drag, startPoint x: 946, startPoint y: 419, endPoint x: 984, endPoint y: 420, distance: 38.0
click at [984, 420] on div "/* Tertiary Color - An additional color to accentuate */ --tertiary-color: #10b…" at bounding box center [699, 325] width 1184 height 379
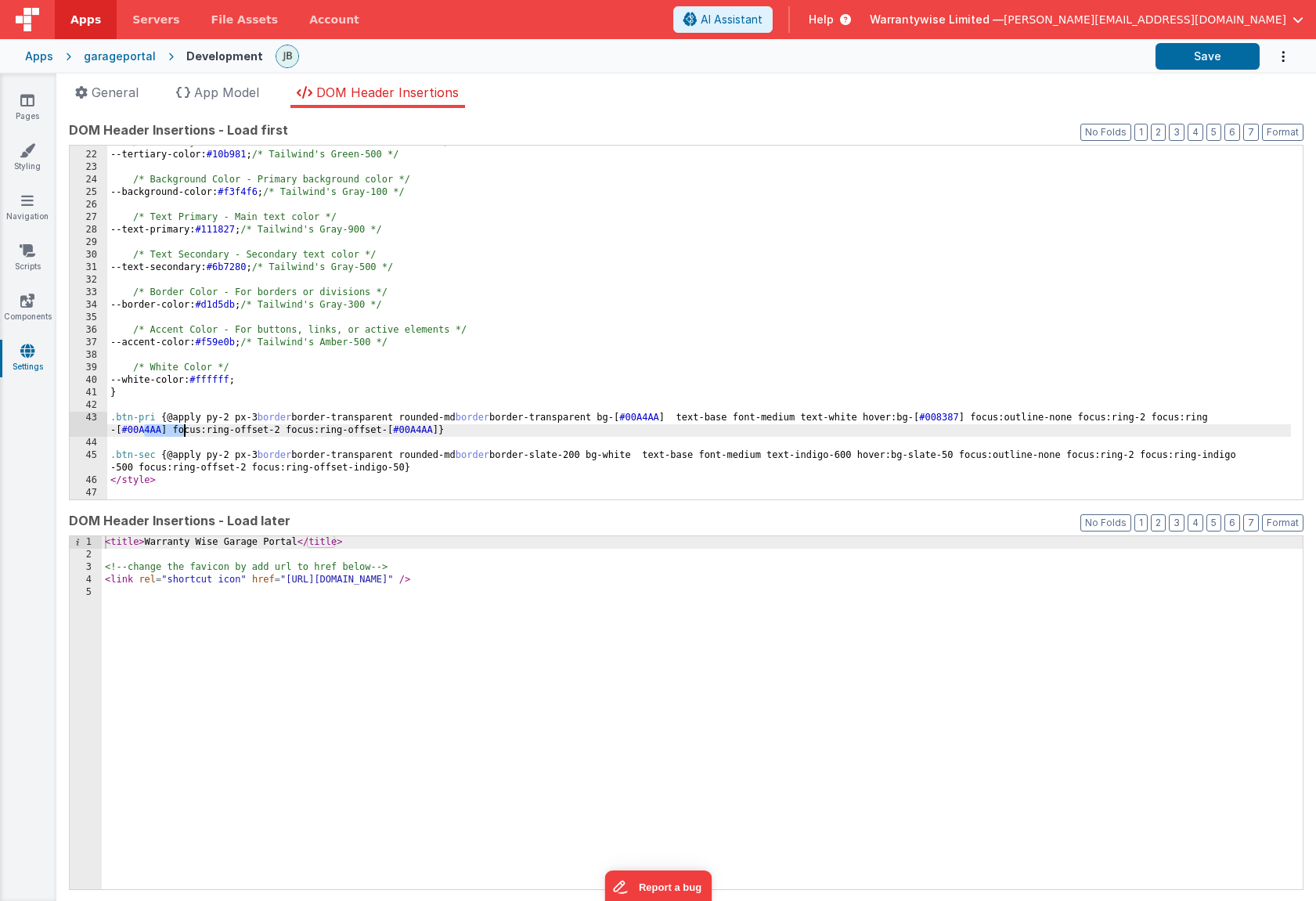
drag, startPoint x: 145, startPoint y: 431, endPoint x: 183, endPoint y: 427, distance: 38.2
click at [183, 427] on div "/* Tertiary Color - An additional color to accentuate */ --tertiary-color: #10b…" at bounding box center [699, 325] width 1184 height 379
drag, startPoint x: 416, startPoint y: 432, endPoint x: 453, endPoint y: 431, distance: 37.0
click at [453, 431] on div "/* Tertiary Color - An additional color to accentuate */ --tertiary-color: #10b…" at bounding box center [699, 325] width 1184 height 379
click at [1220, 48] on button "Save" at bounding box center [1207, 56] width 104 height 27
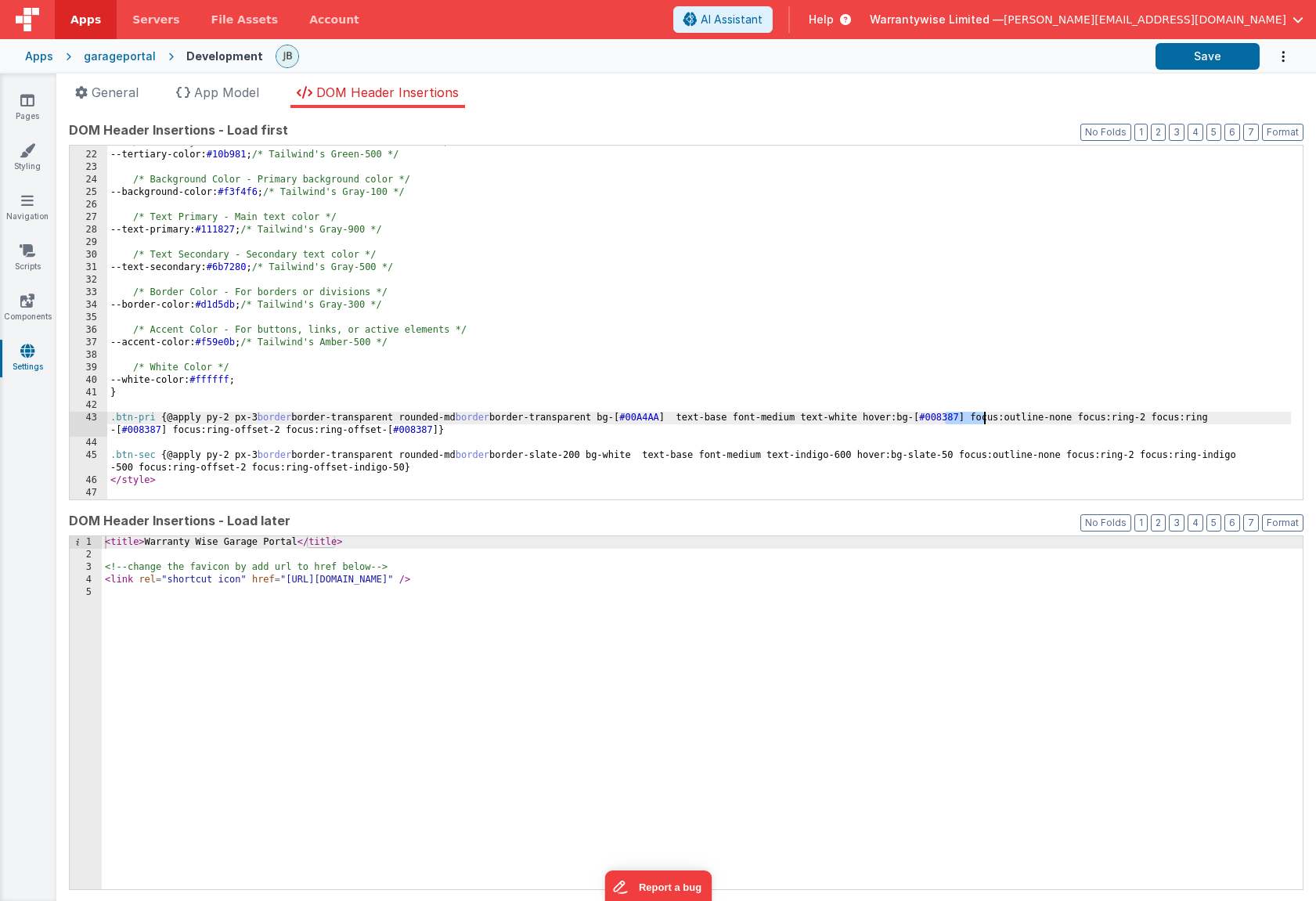
drag, startPoint x: 945, startPoint y: 419, endPoint x: 984, endPoint y: 417, distance: 39.1
click at [984, 417] on div "/* Tertiary Color - An additional color to accentuate */ --tertiary-color: #10b…" at bounding box center [699, 325] width 1184 height 379
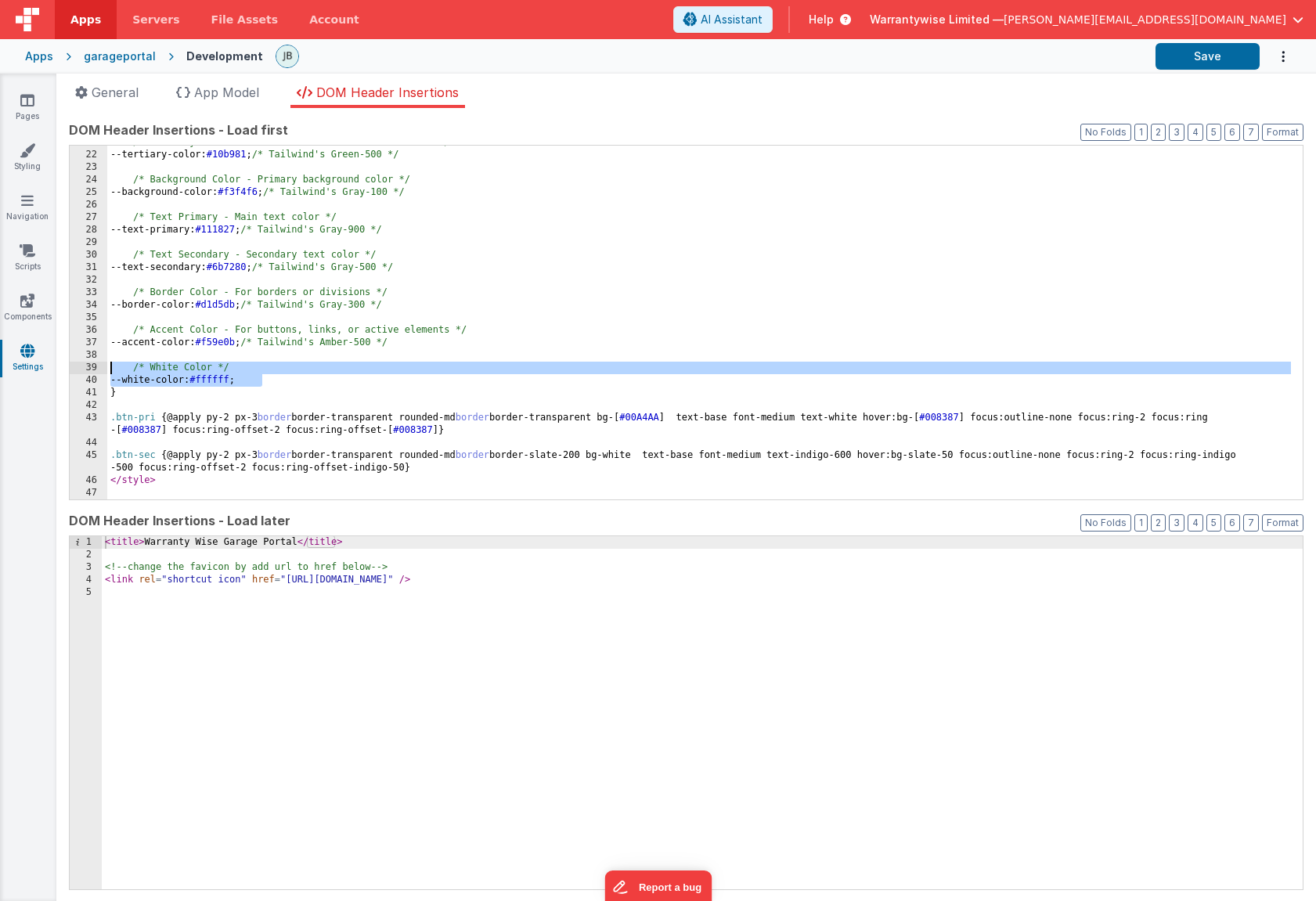
drag, startPoint x: 277, startPoint y: 379, endPoint x: 112, endPoint y: 370, distance: 165.2
click at [112, 370] on div "/* Tertiary Color - An additional color to accentuate */ --tertiary-color: #10b…" at bounding box center [699, 325] width 1184 height 379
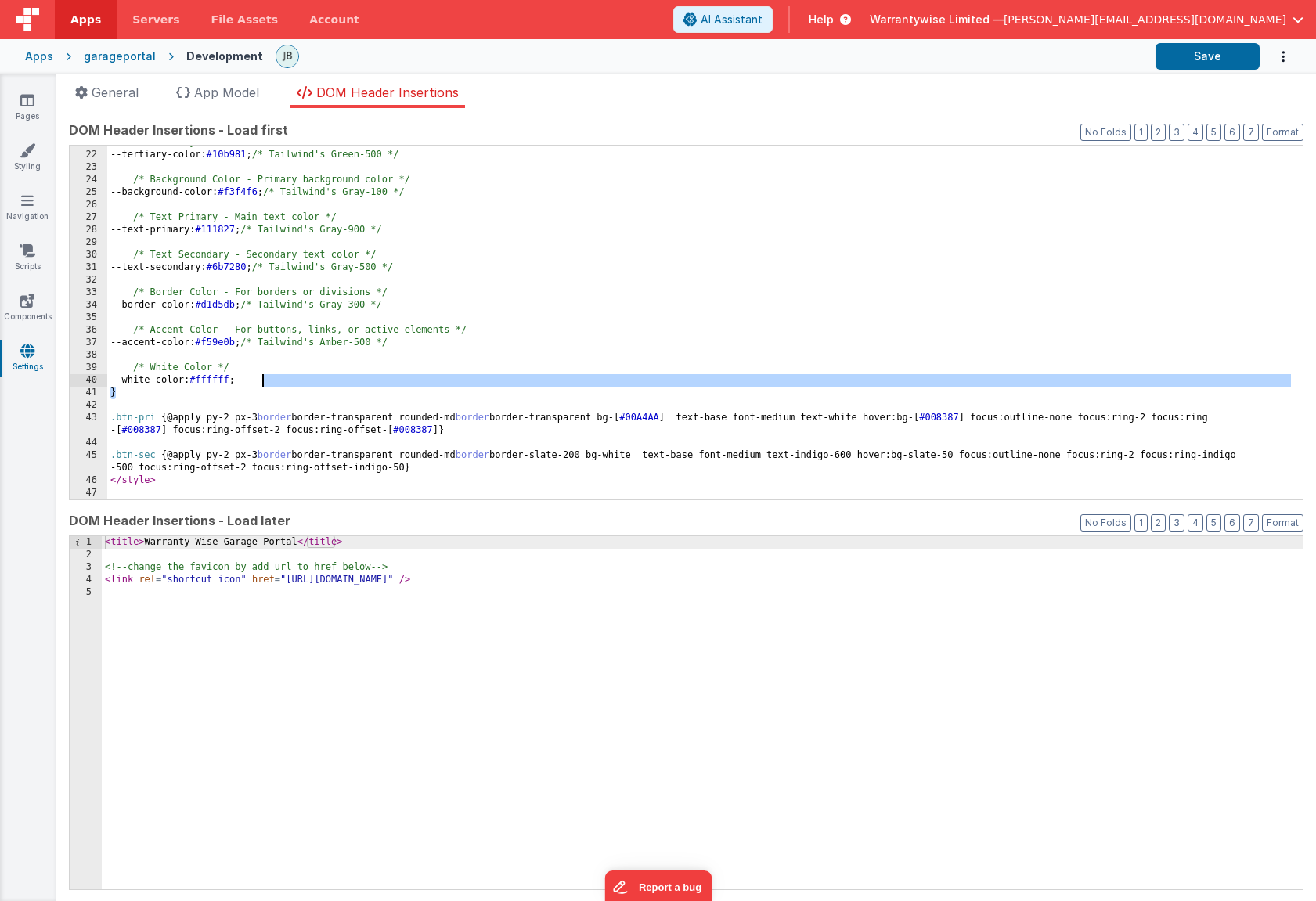
drag, startPoint x: 272, startPoint y: 388, endPoint x: 285, endPoint y: 379, distance: 15.8
click at [285, 379] on div "/* Tertiary Color - An additional color to accentuate */ --tertiary-color: #10b…" at bounding box center [699, 325] width 1184 height 379
click at [281, 367] on div "/* Tertiary Color - An additional color to accentuate */ --tertiary-color: #10b…" at bounding box center [699, 325] width 1184 height 379
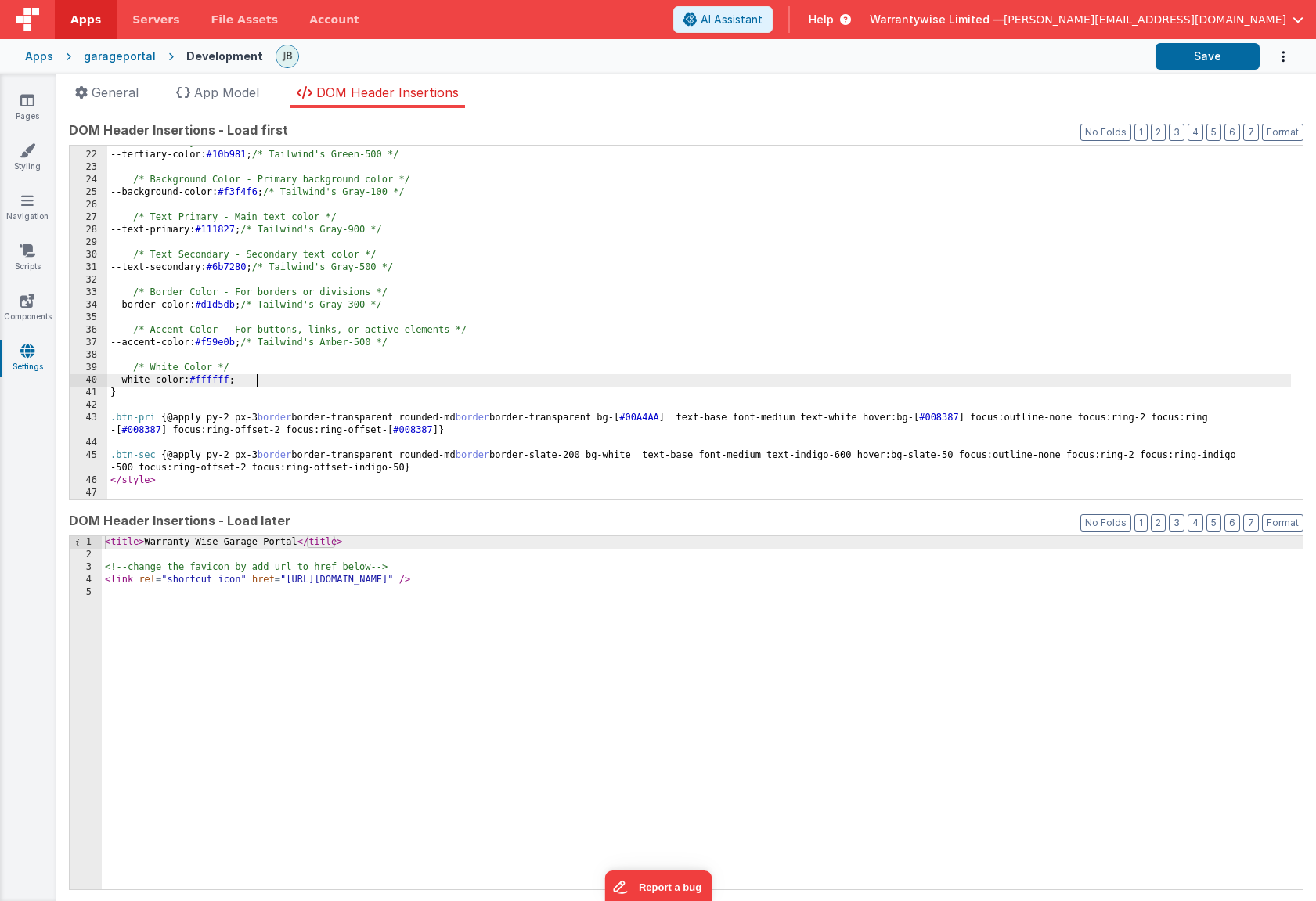
click at [259, 379] on div "/* Tertiary Color - An additional color to accentuate */ --tertiary-color: #10b…" at bounding box center [699, 325] width 1184 height 379
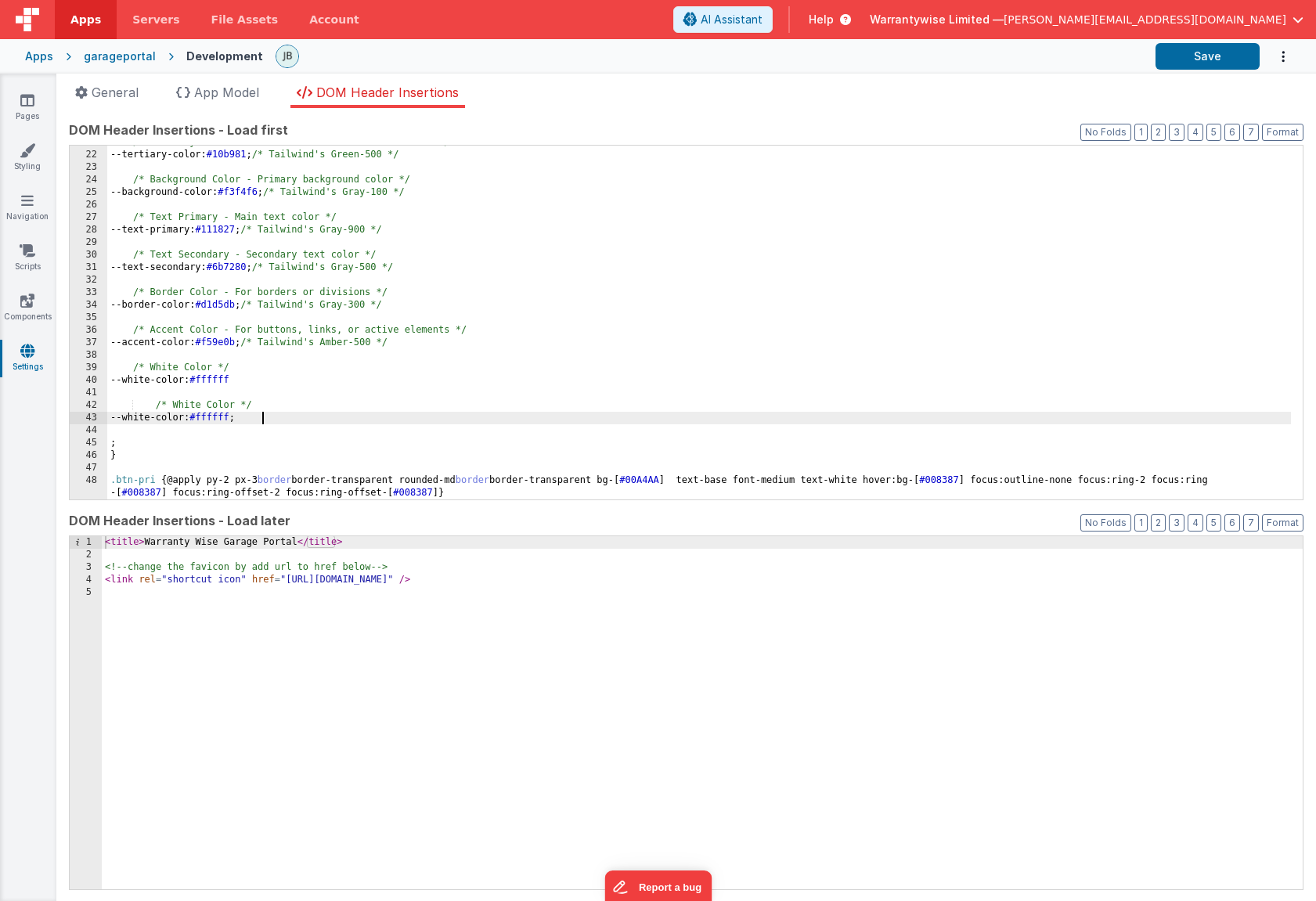
click at [195, 405] on div "/* Tertiary Color - An additional color to accentuate */ --tertiary-color: #10b…" at bounding box center [699, 325] width 1184 height 379
click at [154, 405] on div "/* Tertiary Color - An additional color to accentuate */ --tertiary-color: #10b…" at bounding box center [699, 325] width 1184 height 379
drag, startPoint x: 174, startPoint y: 418, endPoint x: 146, endPoint y: 419, distance: 28.0
click at [146, 419] on div "/* Tertiary Color - An additional color to accentuate */ --tertiary-color: #10b…" at bounding box center [699, 325] width 1184 height 379
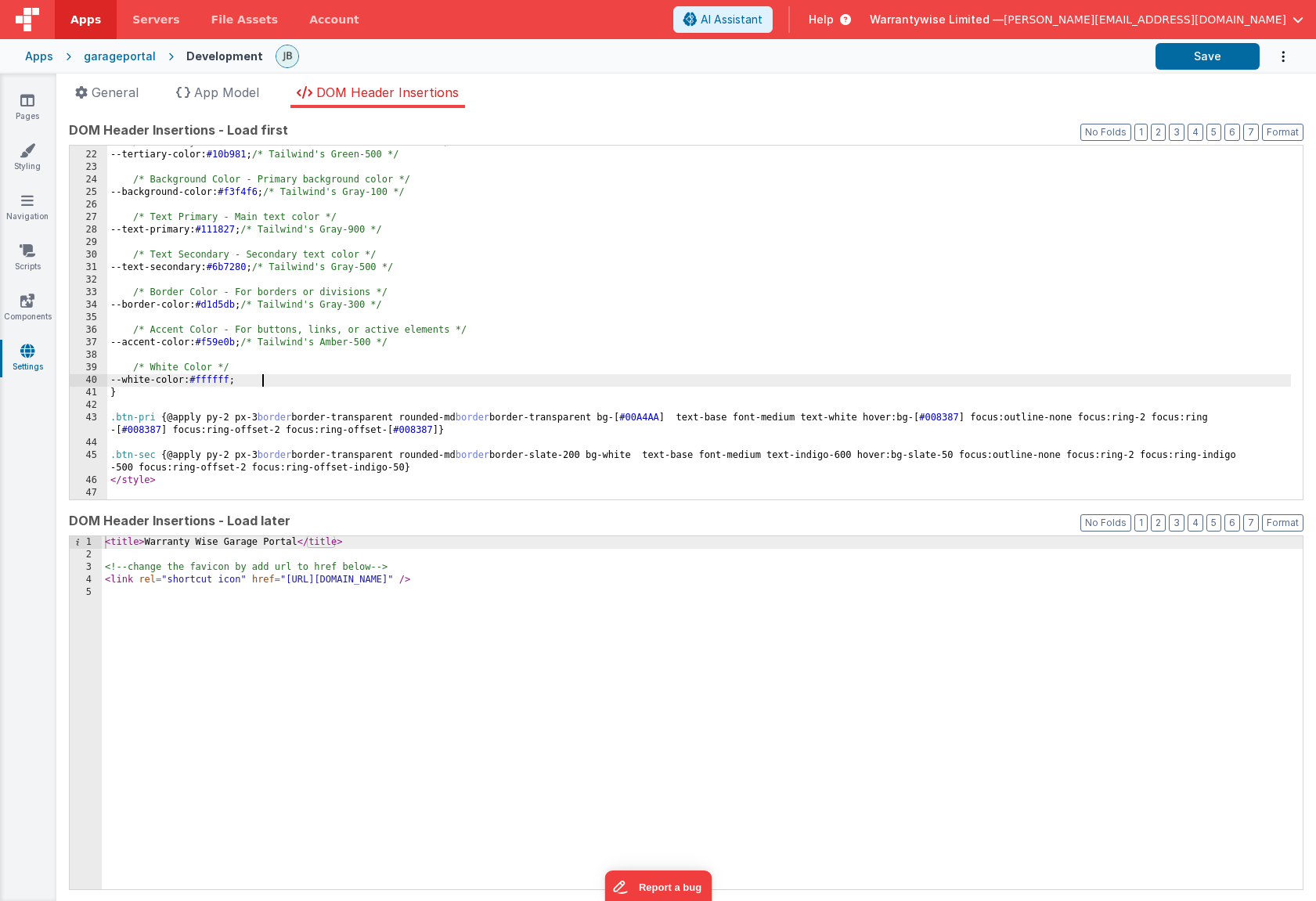
click at [275, 380] on div "/* Tertiary Color - An additional color to accentuate */ --tertiary-color: #10b…" at bounding box center [699, 325] width 1184 height 379
click at [257, 381] on div "/* Tertiary Color - An additional color to accentuate */ --tertiary-color: #10b…" at bounding box center [699, 325] width 1184 height 379
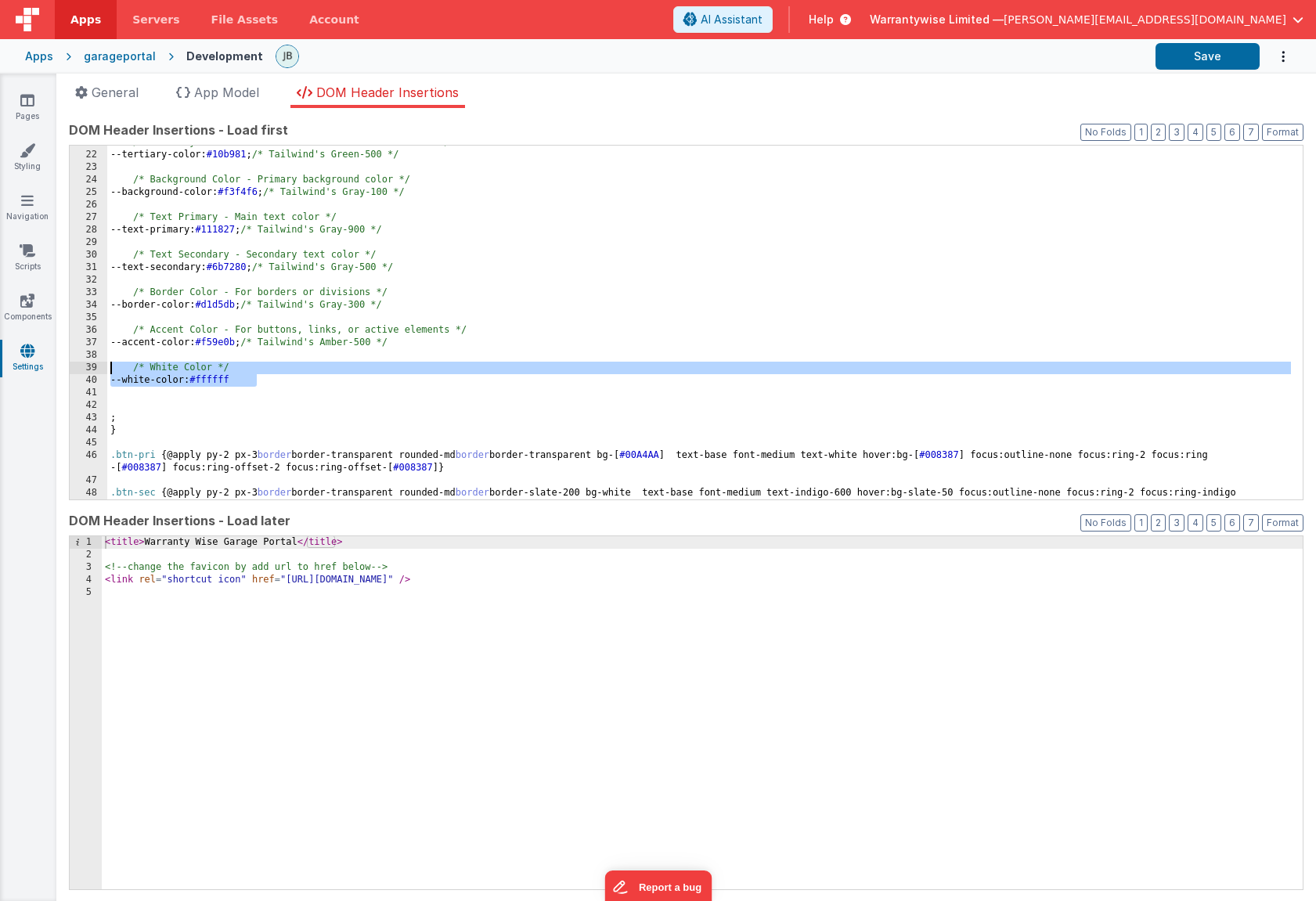
drag, startPoint x: 274, startPoint y: 379, endPoint x: 107, endPoint y: 367, distance: 167.4
click at [107, 367] on div "21 22 23 24 25 26 27 28 29 30 31 32 33 34 35 36 37 38 39 40 41 42 43 44 45 46 4…" at bounding box center [686, 322] width 1234 height 355
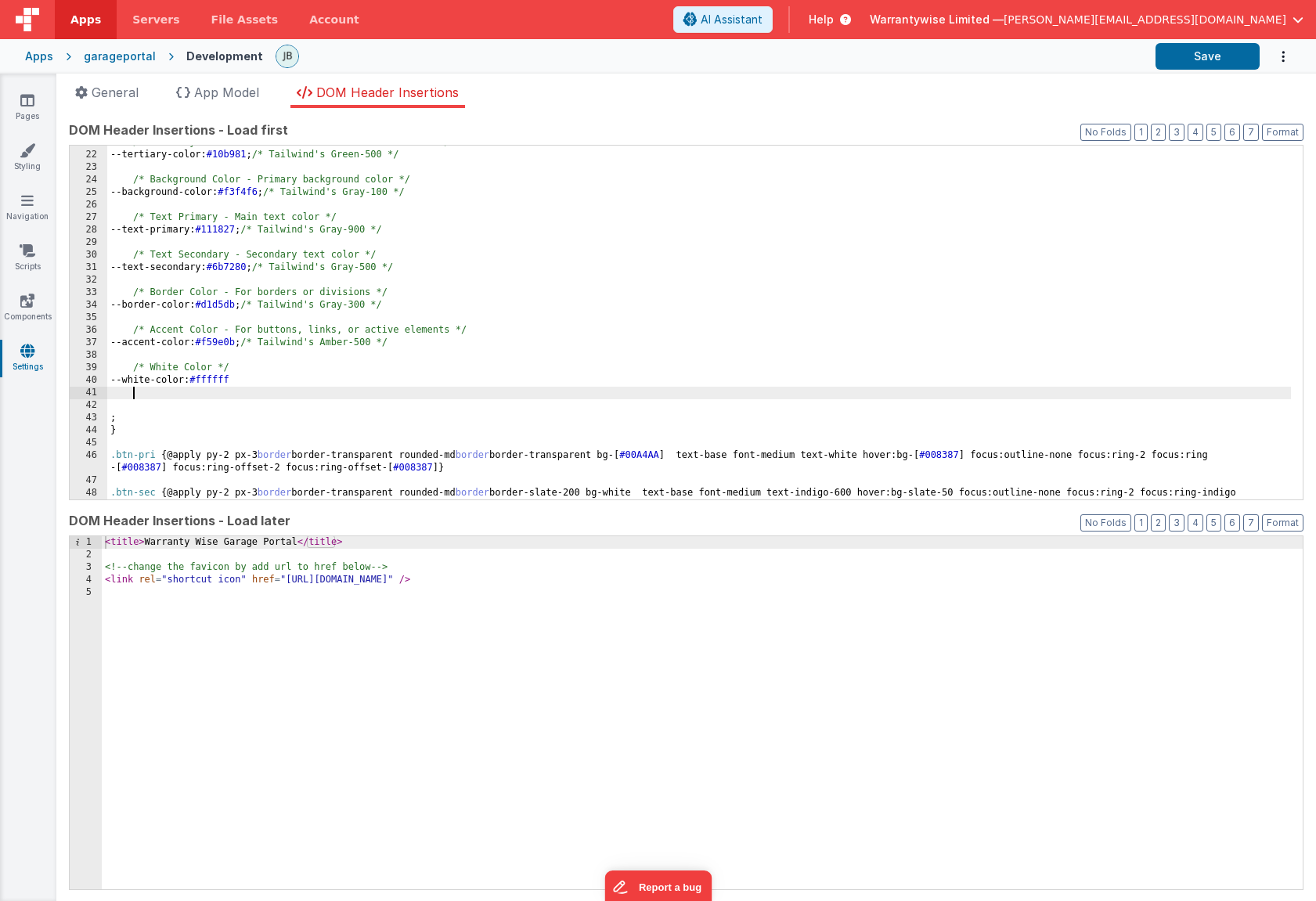
click at [137, 394] on div "/* Tertiary Color - An additional color to accentuate */ --tertiary-color: #10b…" at bounding box center [699, 332] width 1184 height 391
click at [122, 405] on div "/* Tertiary Color - An additional color to accentuate */ --tertiary-color: #10b…" at bounding box center [699, 332] width 1184 height 391
click at [113, 407] on div "/* Tertiary Color - An additional color to accentuate */ --tertiary-color: #10b…" at bounding box center [699, 332] width 1184 height 391
paste textarea
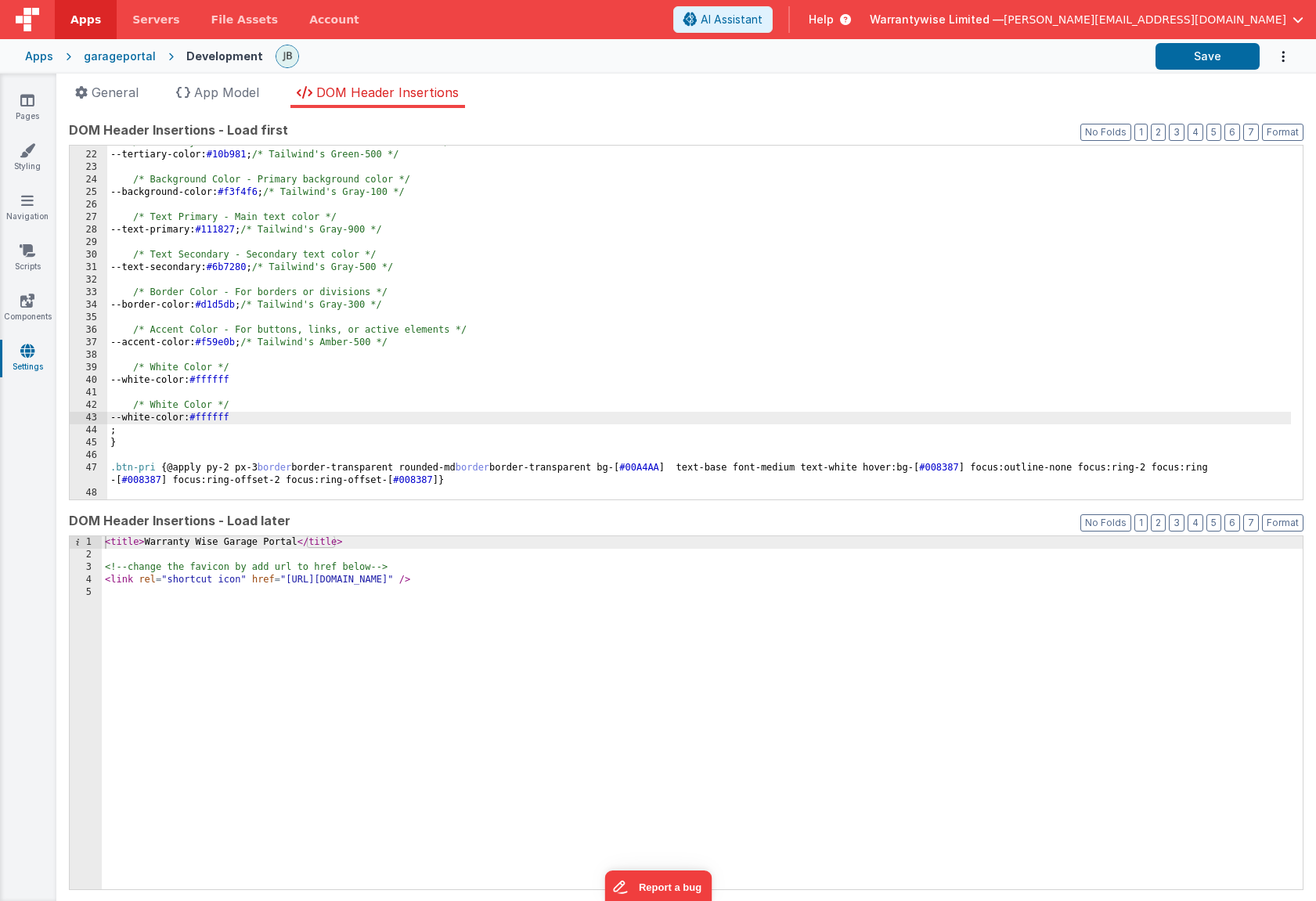
click at [167, 408] on div "/* Tertiary Color - An additional color to accentuate */ --tertiary-color: #10b…" at bounding box center [699, 332] width 1184 height 391
click at [174, 420] on div "/* Tertiary Color - An additional color to accentuate */ --tertiary-color: #10b…" at bounding box center [699, 332] width 1184 height 391
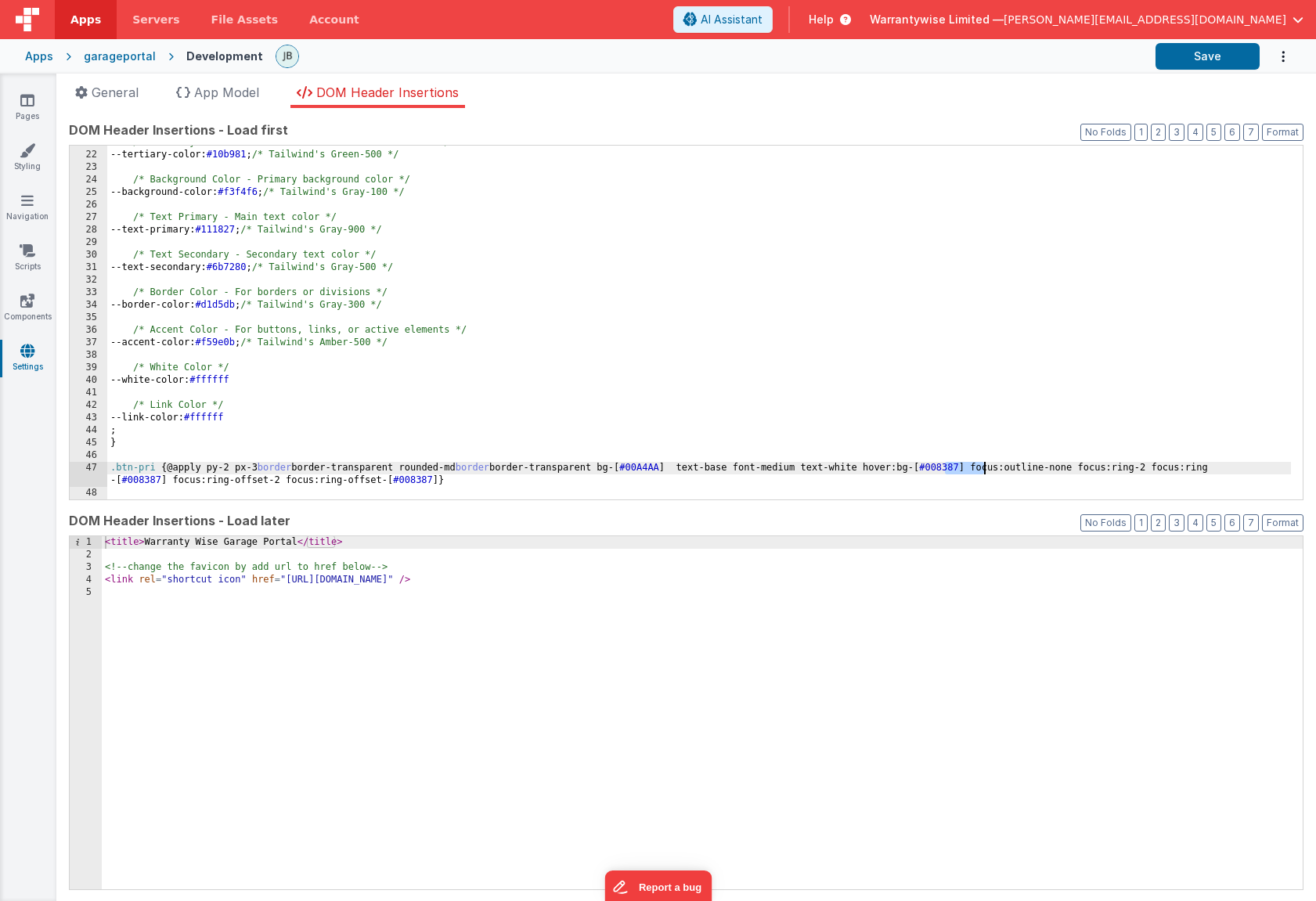
drag, startPoint x: 945, startPoint y: 469, endPoint x: 984, endPoint y: 469, distance: 39.0
click at [984, 469] on div "/* Tertiary Color - An additional color to accentuate */ --tertiary-color: #10b…" at bounding box center [699, 332] width 1184 height 391
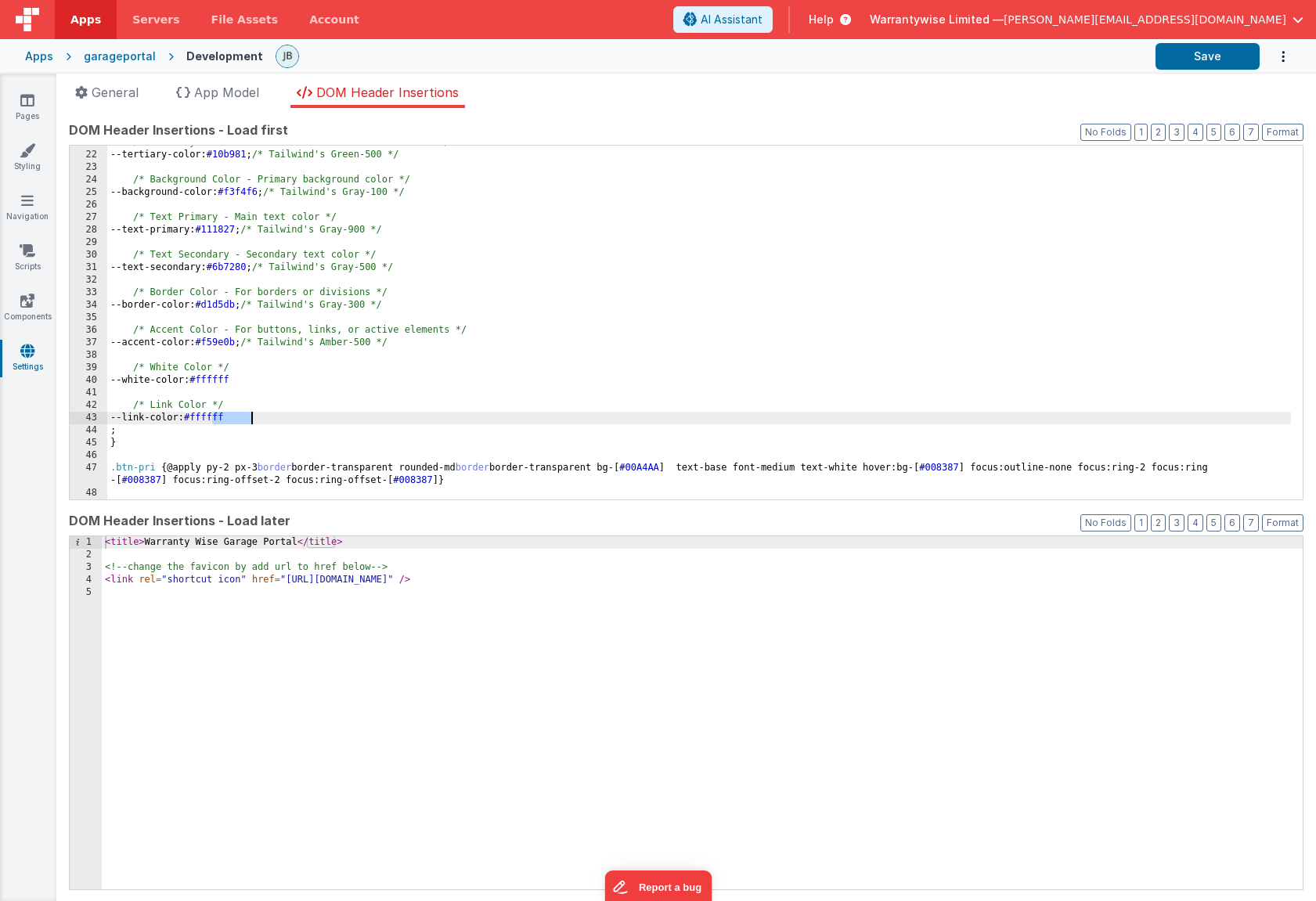
drag, startPoint x: 213, startPoint y: 416, endPoint x: 250, endPoint y: 418, distance: 37.1
click at [250, 418] on div "/* Tertiary Color - An additional color to accentuate */ --tertiary-color: #10b…" at bounding box center [699, 332] width 1184 height 391
click at [1209, 61] on button "Save" at bounding box center [1207, 56] width 104 height 27
click at [32, 161] on link "Styling" at bounding box center [27, 158] width 56 height 31
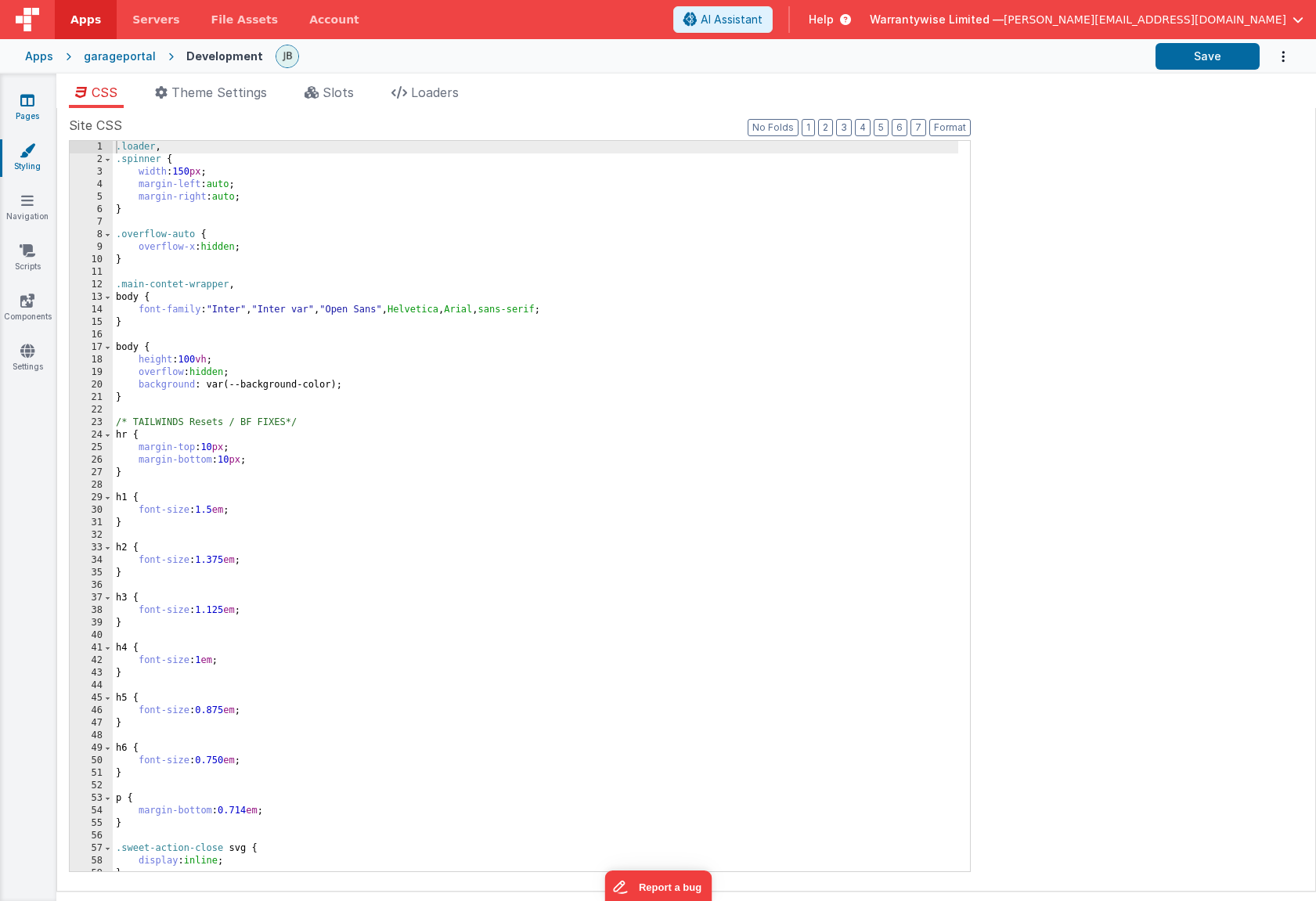
click at [29, 95] on icon at bounding box center [27, 100] width 14 height 16
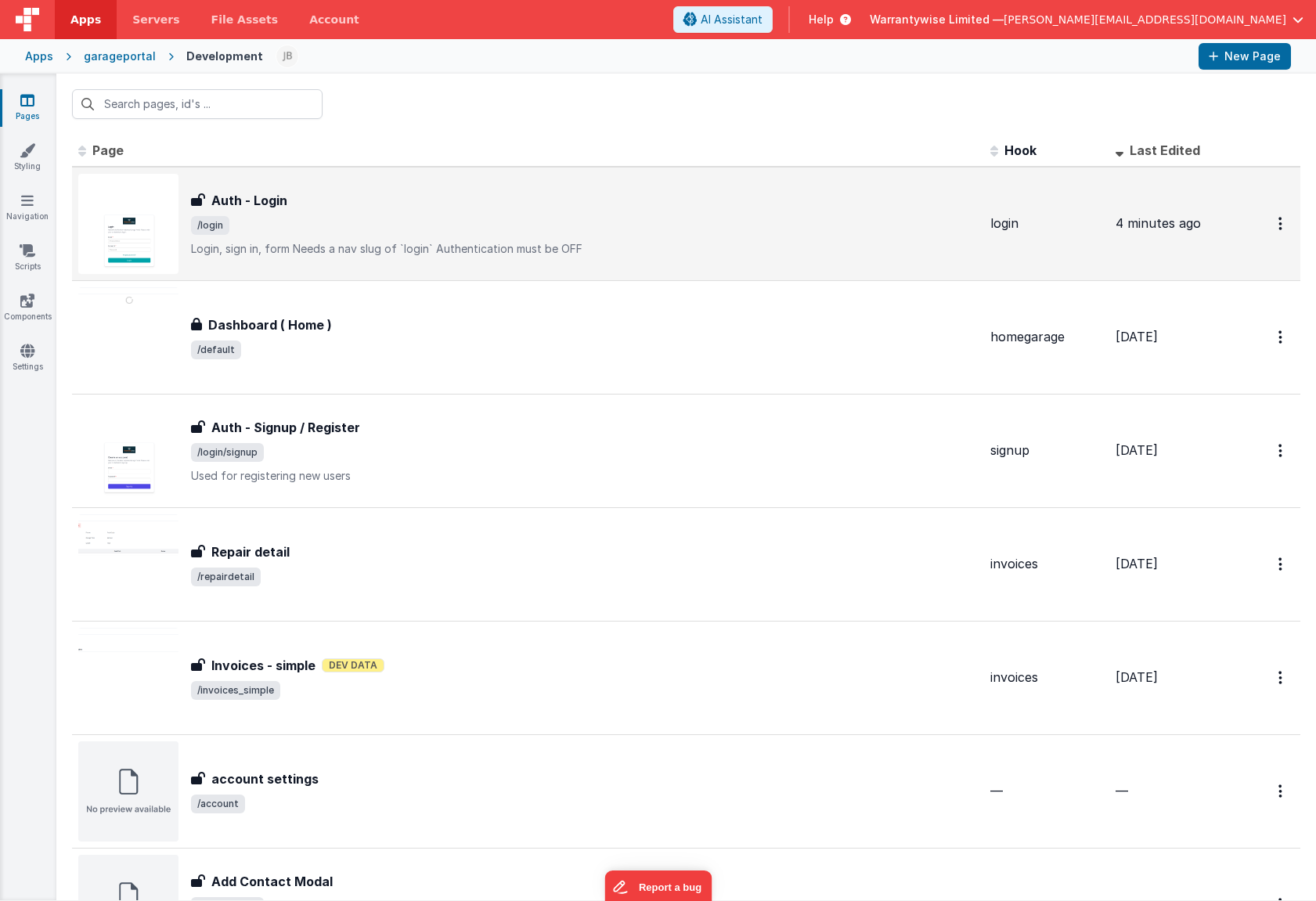
click at [383, 221] on span "/login" at bounding box center [584, 225] width 787 height 18
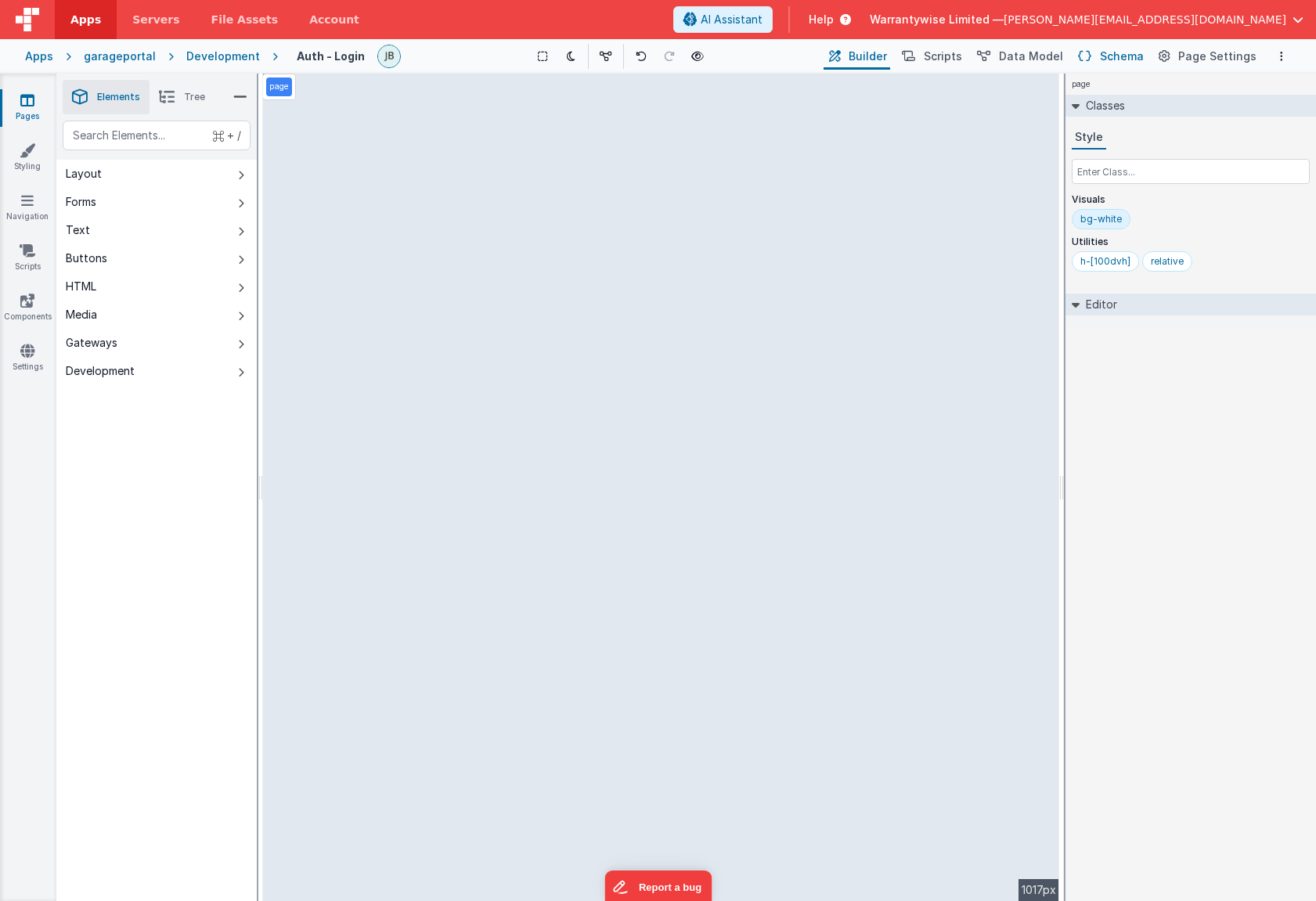
click at [1127, 56] on span "Schema" at bounding box center [1122, 56] width 44 height 16
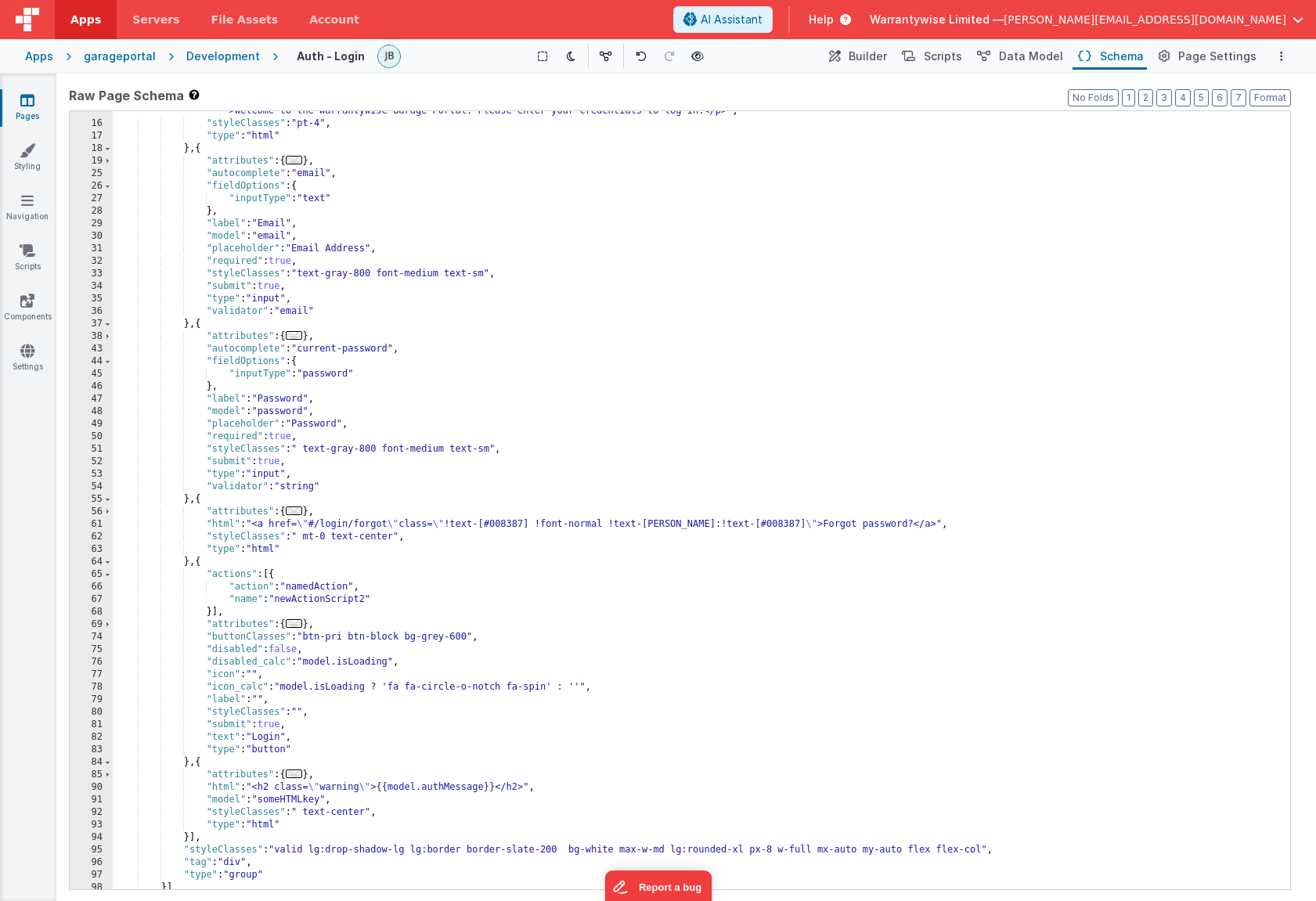
scroll to position [124, 0]
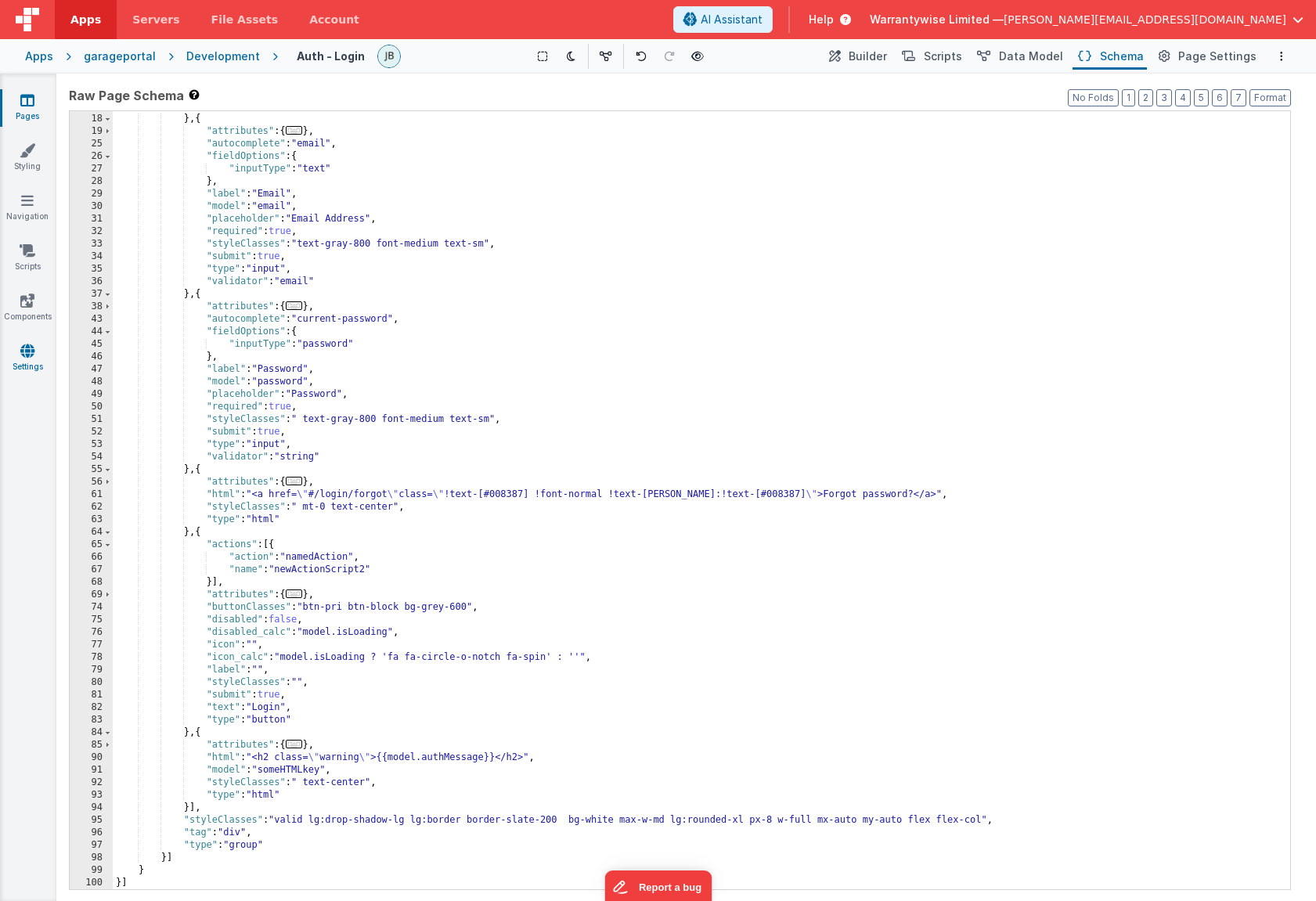
click at [35, 366] on link "Settings" at bounding box center [27, 358] width 56 height 31
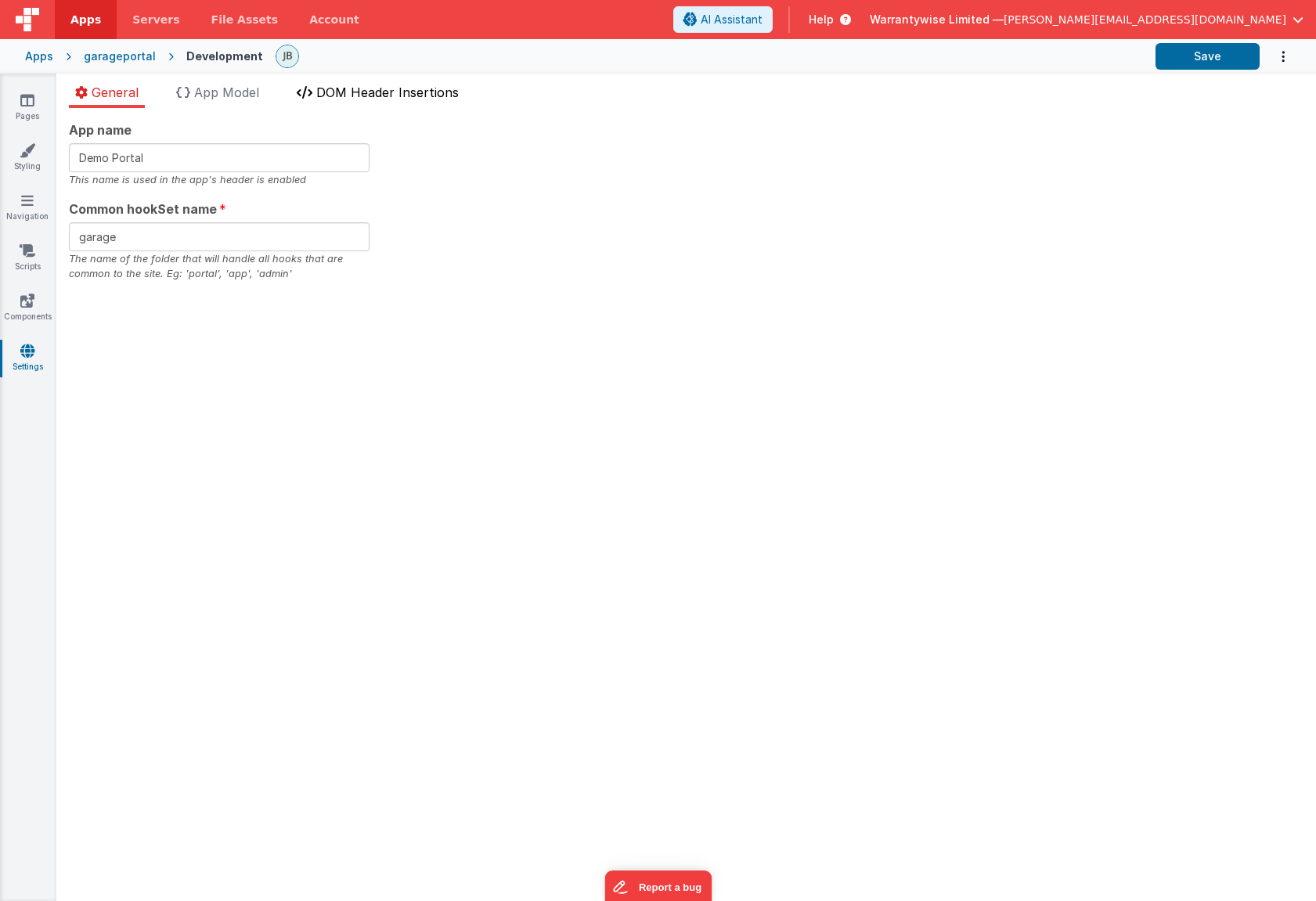
click at [384, 90] on span "DOM Header Insertions" at bounding box center [387, 92] width 142 height 16
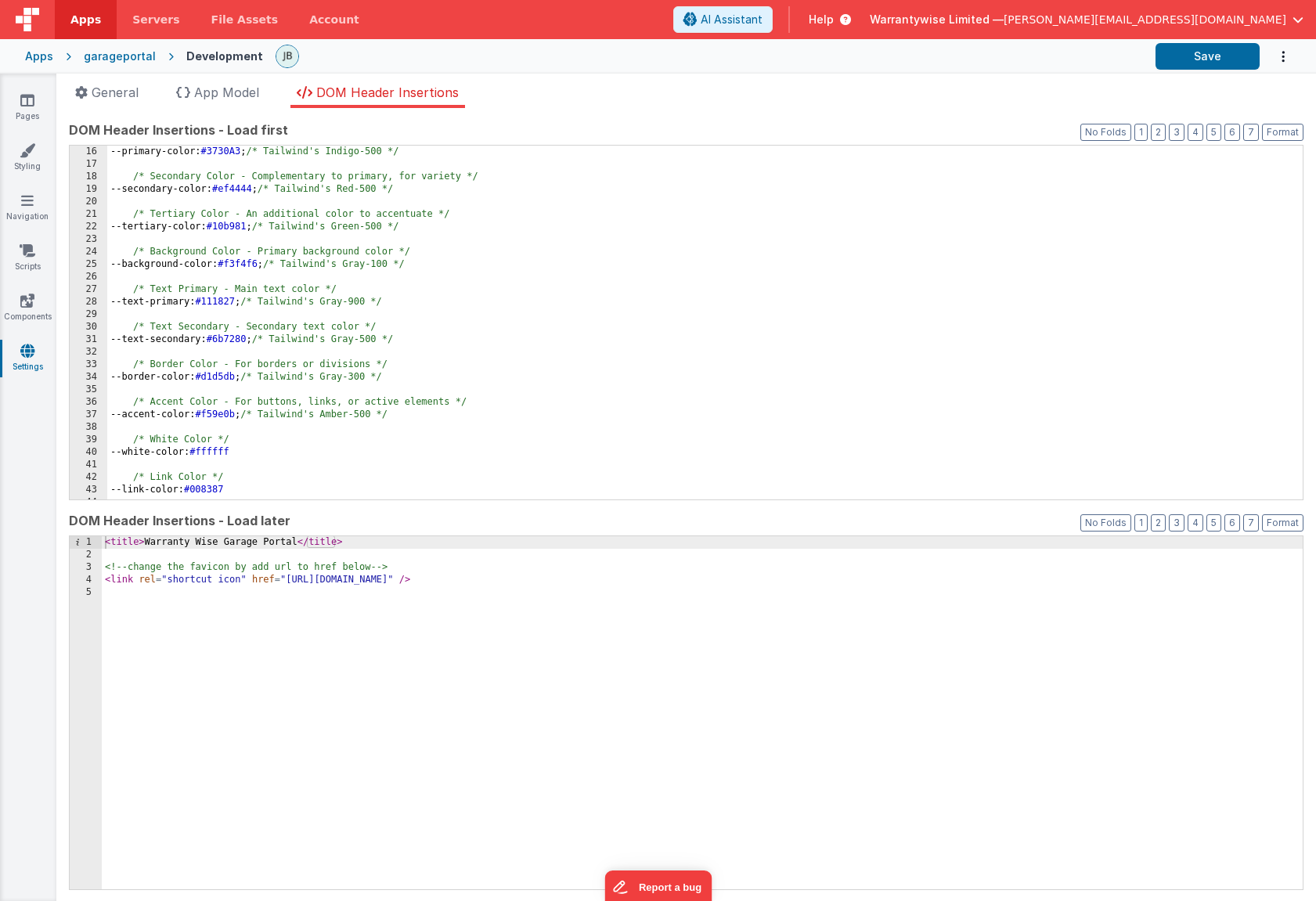
scroll to position [282, 0]
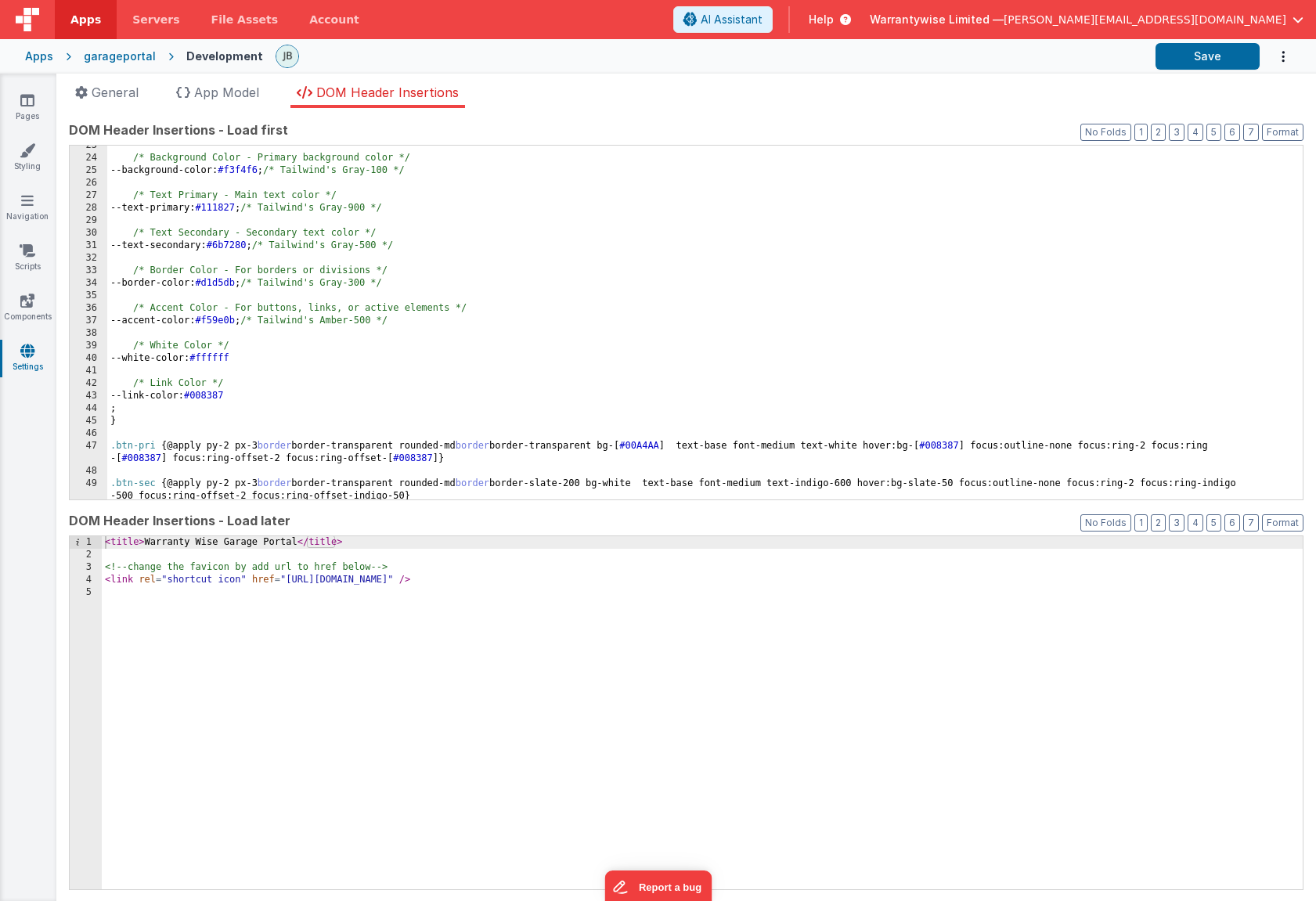
click at [337, 394] on div "/* Background Color - Primary background color */ --background-color: #f3f4f6 ;…" at bounding box center [699, 329] width 1184 height 379
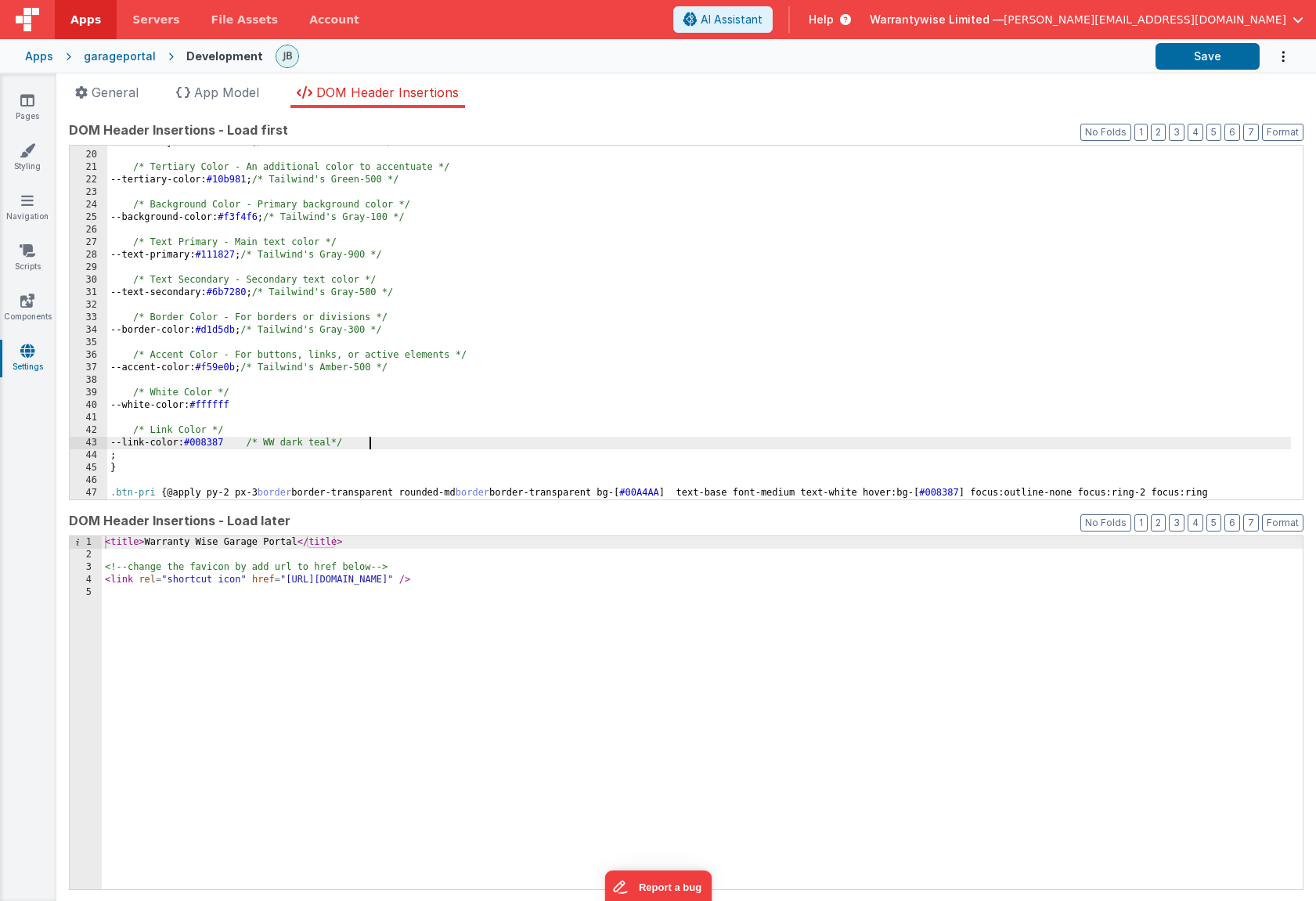
scroll to position [235, 0]
click at [1190, 66] on button "Save" at bounding box center [1207, 56] width 104 height 27
drag, startPoint x: 139, startPoint y: 443, endPoint x: 199, endPoint y: 441, distance: 60.0
click at [199, 441] on div "--secondary-color: #ef4444 ; /* Tailwind's Red-500 */ /* Tertiary Color - An ad…" at bounding box center [699, 332] width 1184 height 391
click at [8, 94] on link "Pages" at bounding box center [27, 108] width 56 height 31
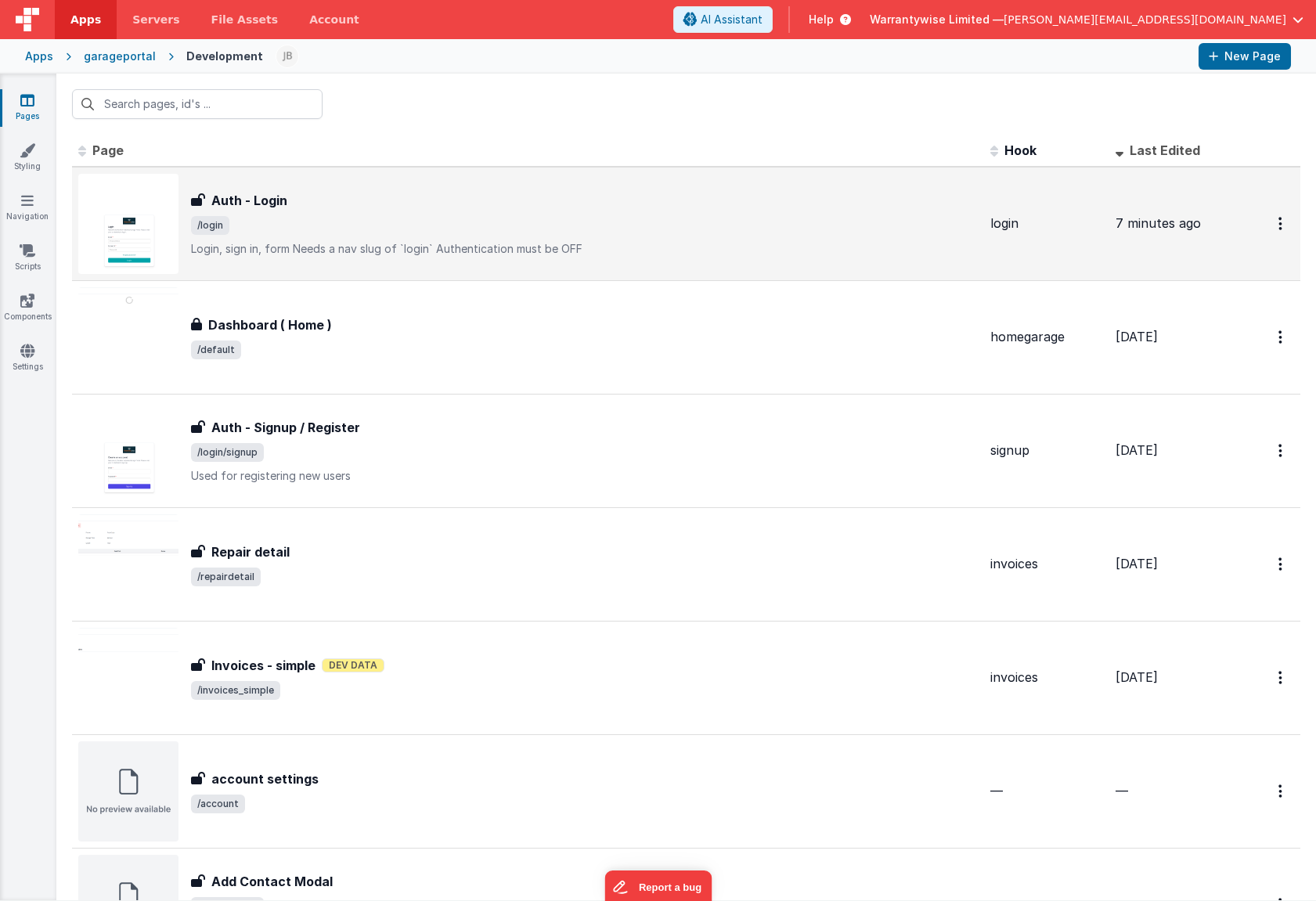
click at [336, 223] on span "/login" at bounding box center [584, 225] width 787 height 18
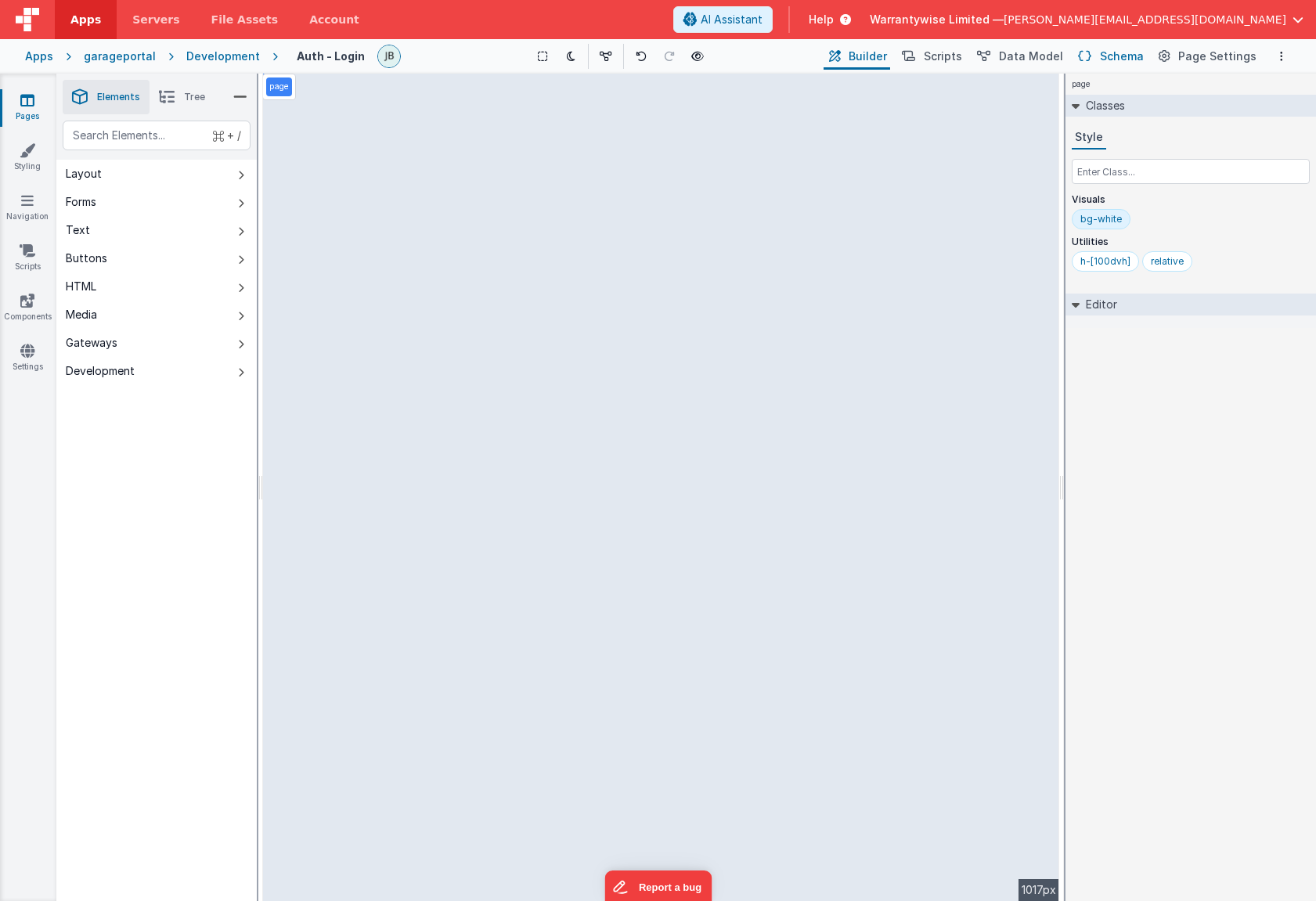
click at [1111, 56] on span "Schema" at bounding box center [1122, 56] width 44 height 16
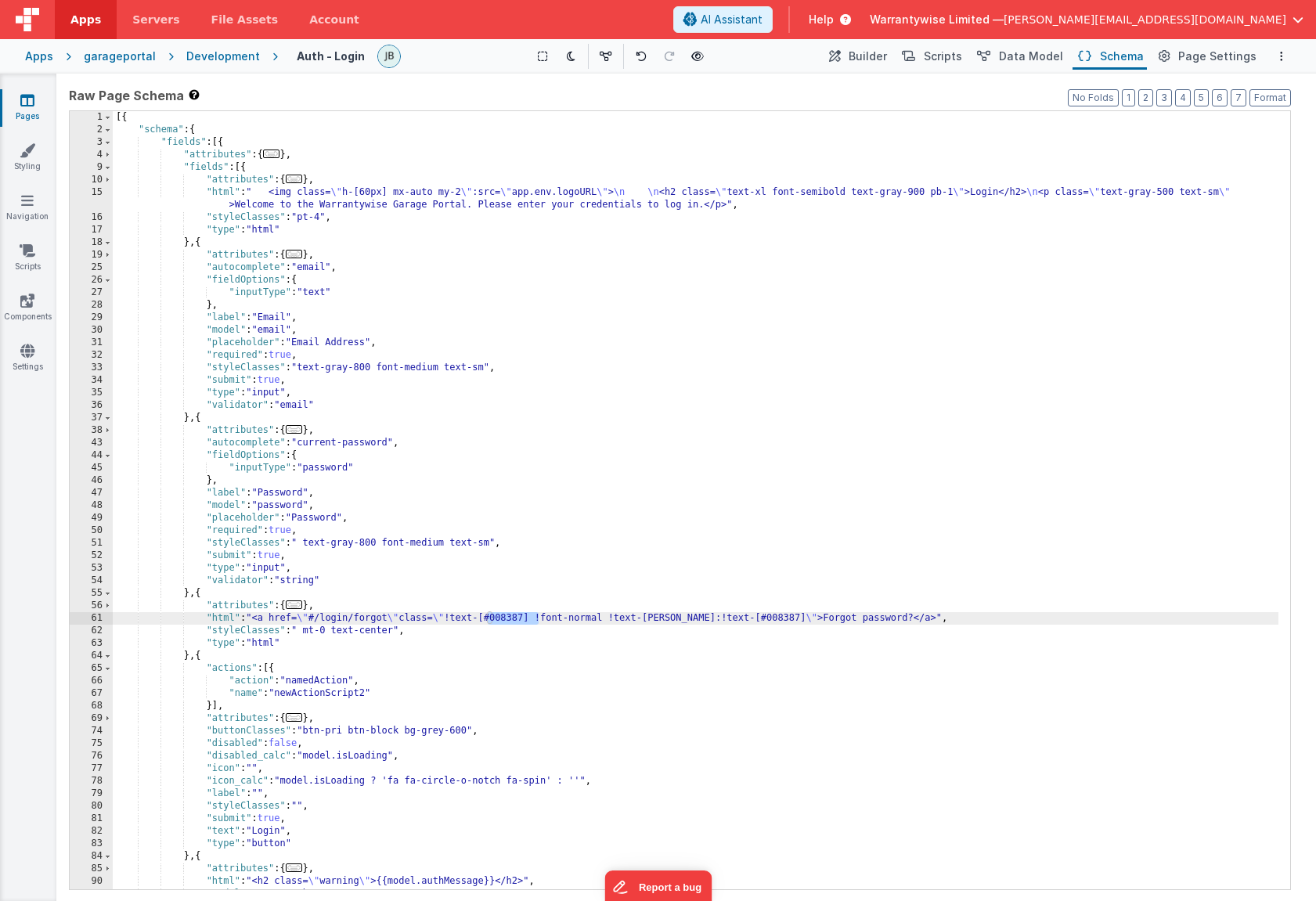
drag, startPoint x: 488, startPoint y: 618, endPoint x: 536, endPoint y: 618, distance: 48.0
click at [536, 618] on div "[{ "schema" : { "fields" : [{ "attributes" : { ... } , "fields" : [{ "attribute…" at bounding box center [695, 512] width 1165 height 804
drag, startPoint x: 484, startPoint y: 618, endPoint x: 542, endPoint y: 618, distance: 58.0
click at [542, 618] on div "[{ "schema" : { "fields" : [{ "attributes" : { ... } , "fields" : [{ "attribute…" at bounding box center [695, 512] width 1165 height 804
drag, startPoint x: 738, startPoint y: 618, endPoint x: 792, endPoint y: 619, distance: 54.0
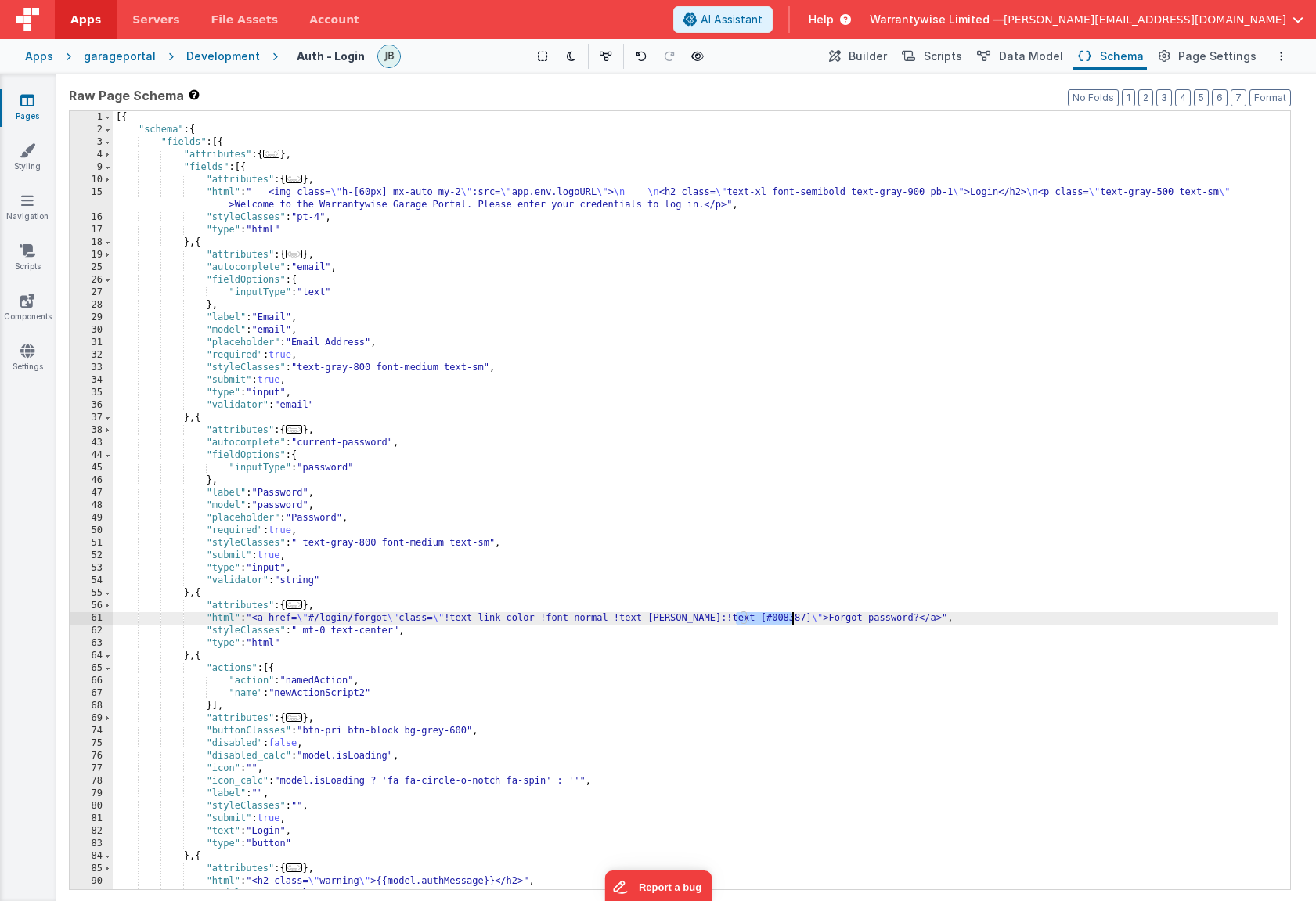
click at [792, 619] on div "[{ "schema" : { "fields" : [{ "attributes" : { ... } , "fields" : [{ "attribute…" at bounding box center [695, 512] width 1165 height 804
click at [1228, 59] on button "Options" at bounding box center [1281, 56] width 18 height 18
click at [1197, 85] on p "Save" at bounding box center [1190, 86] width 98 height 16
click at [703, 59] on icon at bounding box center [698, 56] width 13 height 11
click at [509, 618] on div "[{ "schema" : { "fields" : [{ "attributes" : { ... } , "fields" : [{ "attribute…" at bounding box center [695, 512] width 1165 height 804
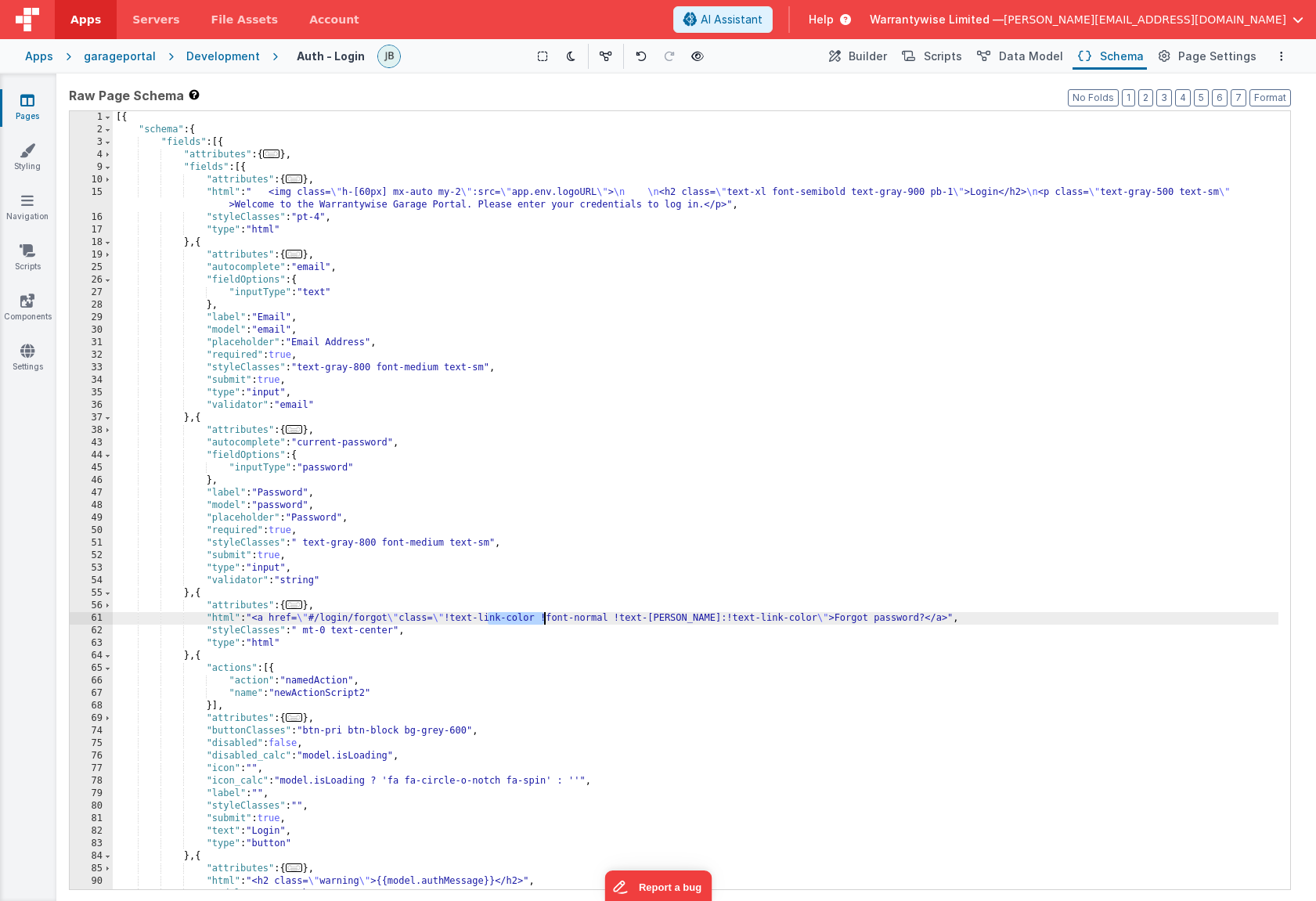
drag, startPoint x: 488, startPoint y: 618, endPoint x: 544, endPoint y: 617, distance: 56.0
click at [544, 617] on div "[{ "schema" : { "fields" : [{ "attributes" : { ... } , "fields" : [{ "attribute…" at bounding box center [695, 512] width 1165 height 804
click at [28, 364] on link "Settings" at bounding box center [27, 358] width 56 height 31
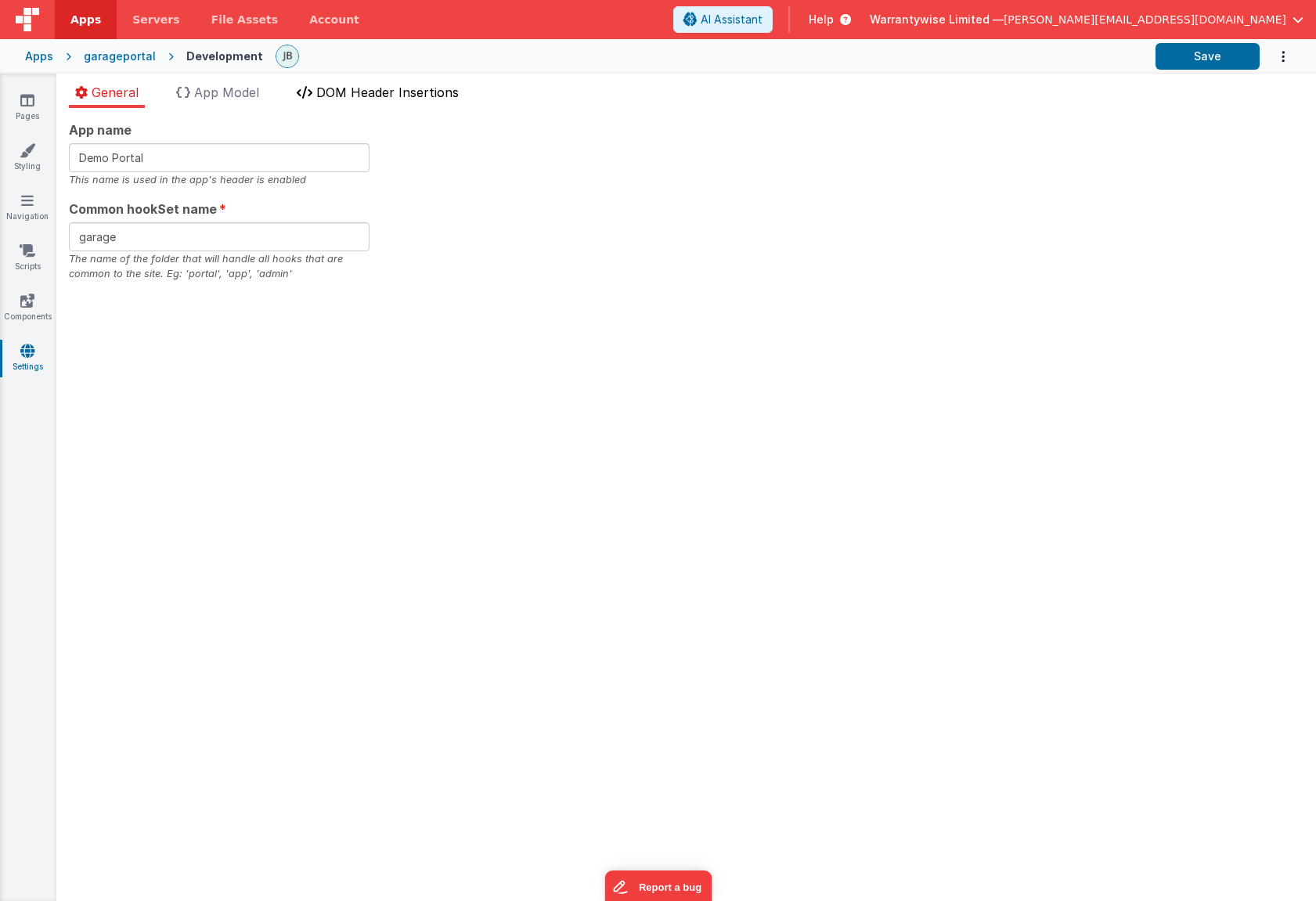
click at [331, 93] on span "DOM Header Insertions" at bounding box center [387, 92] width 142 height 16
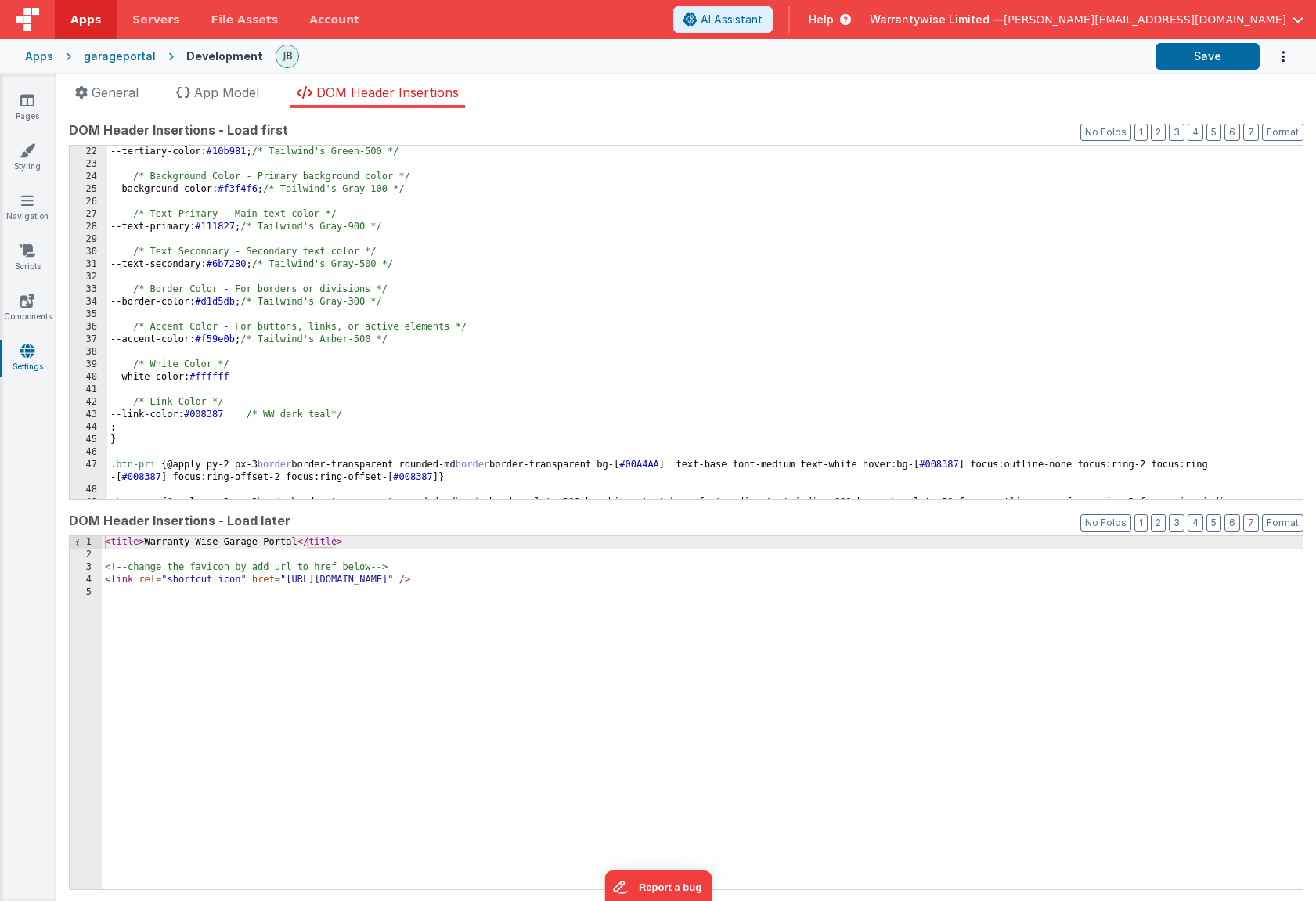
scroll to position [310, 0]
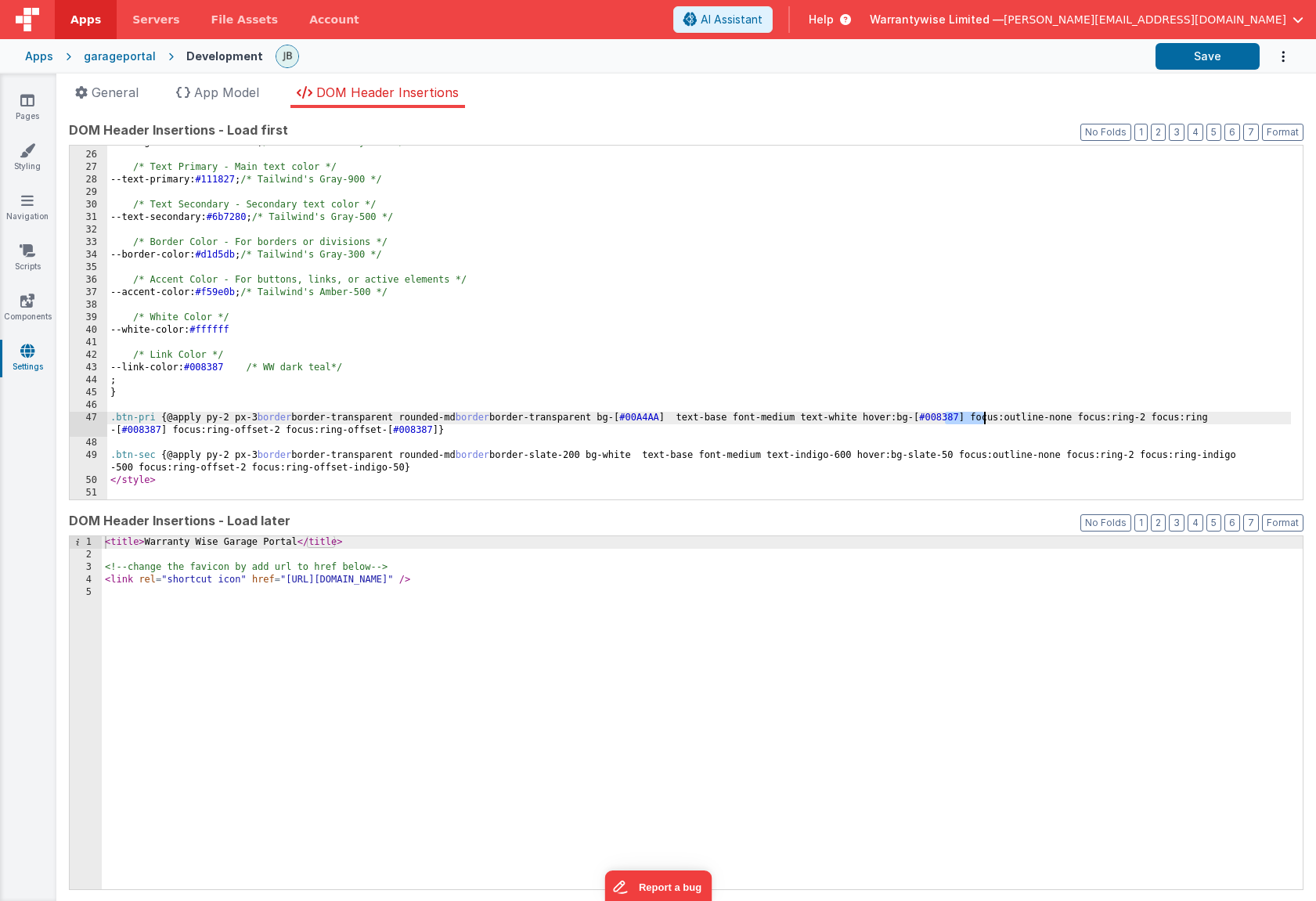
drag, startPoint x: 946, startPoint y: 417, endPoint x: 982, endPoint y: 414, distance: 36.1
click at [982, 414] on div "--background-color: #f3f4f6 ; /* Tailwind's Gray-100 */ /* Text Primary - Main …" at bounding box center [699, 325] width 1184 height 379
click at [29, 113] on link "Pages" at bounding box center [27, 108] width 56 height 31
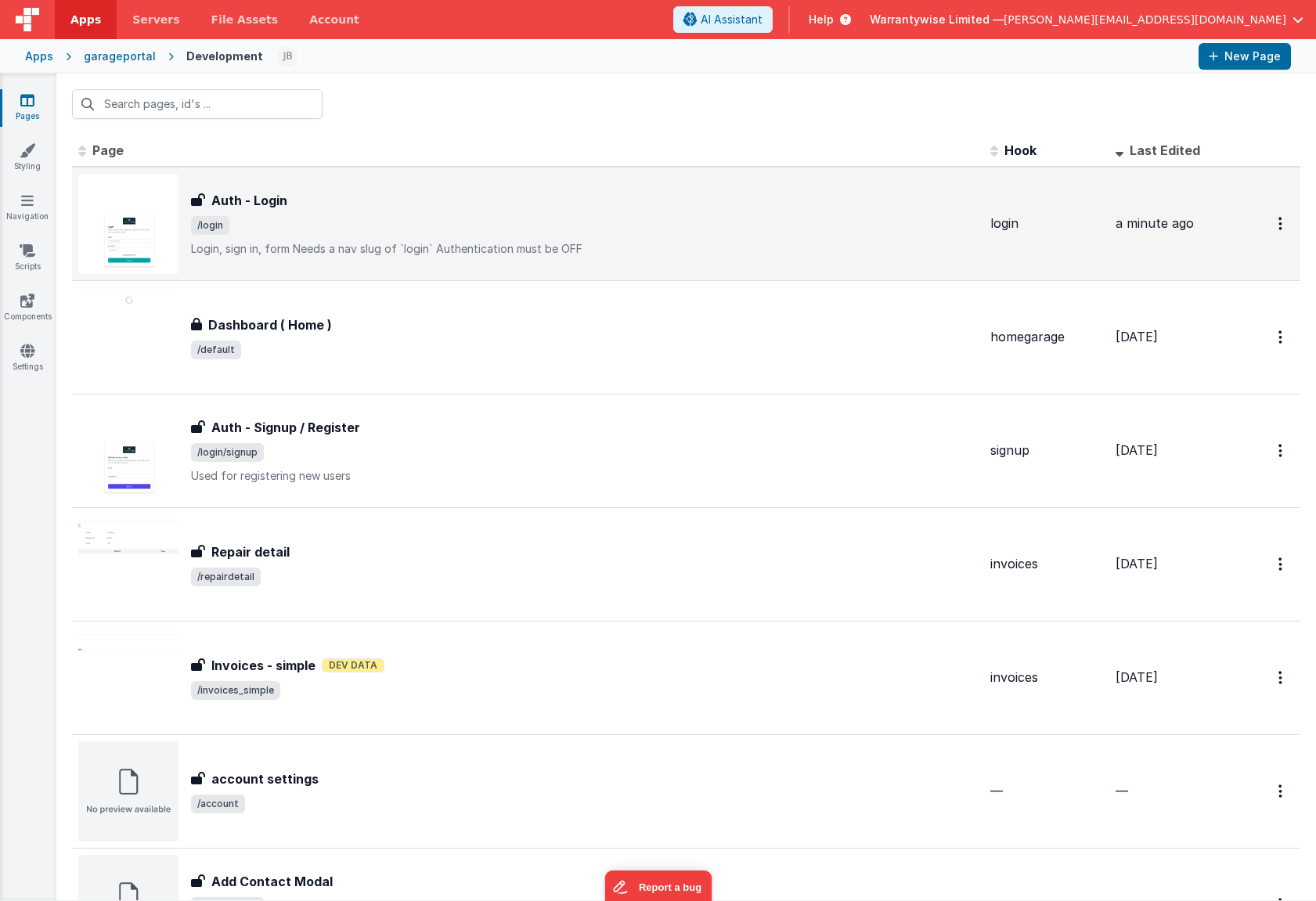
click at [324, 219] on span "/login" at bounding box center [584, 225] width 787 height 18
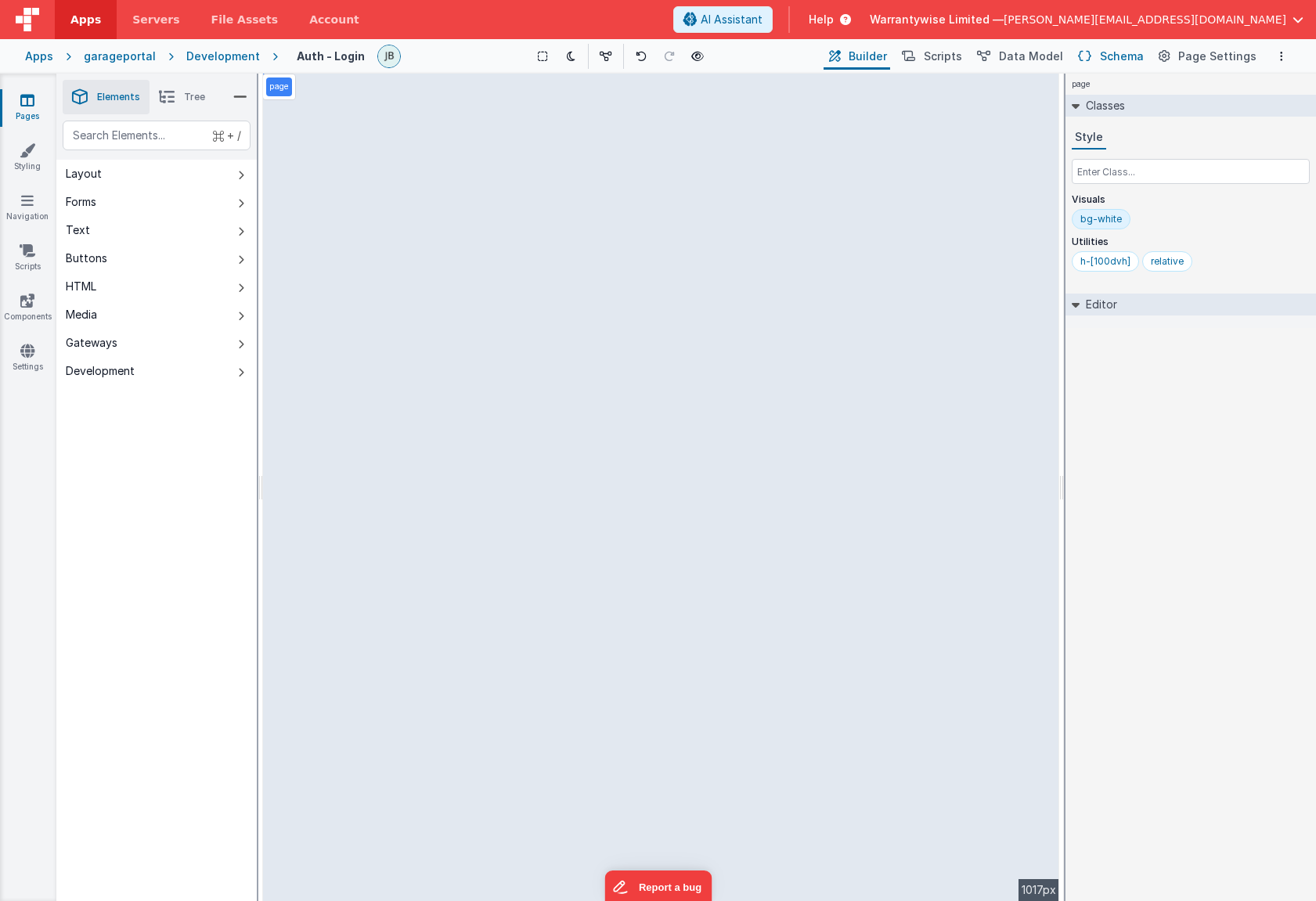
click at [1102, 53] on button "Schema" at bounding box center [1109, 56] width 74 height 27
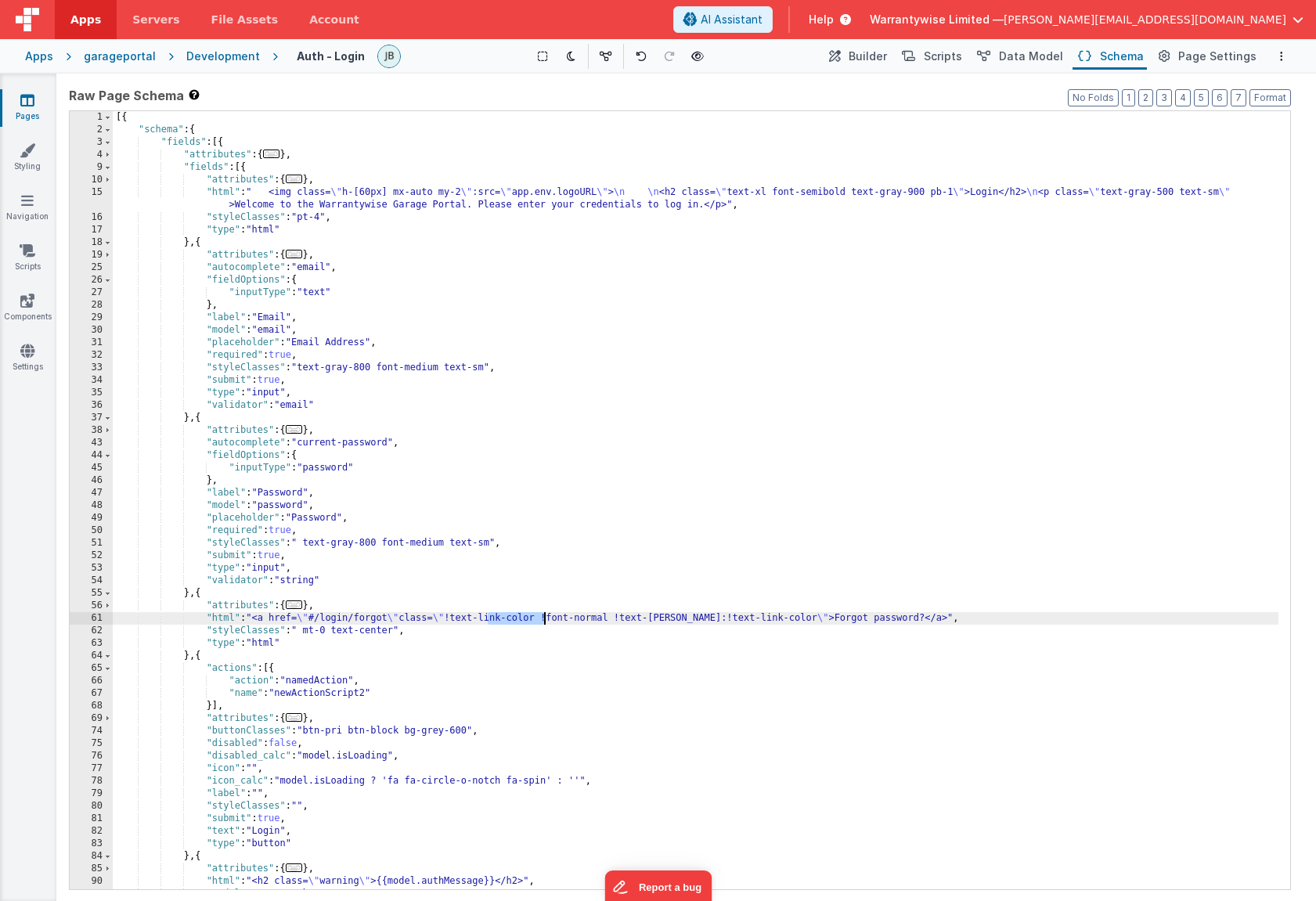
drag, startPoint x: 489, startPoint y: 620, endPoint x: 544, endPoint y: 618, distance: 55.0
click at [544, 618] on div "[{ "schema" : { "fields" : [{ "attributes" : { ... } , "fields" : [{ "attribute…" at bounding box center [695, 512] width 1165 height 804
drag, startPoint x: 736, startPoint y: 619, endPoint x: 794, endPoint y: 619, distance: 58.0
click at [794, 619] on div "[{ "schema" : { "fields" : [{ "attributes" : { ... } , "fields" : [{ "attribute…" at bounding box center [695, 512] width 1165 height 804
click at [1228, 58] on icon "Options" at bounding box center [1281, 56] width 3 height 11
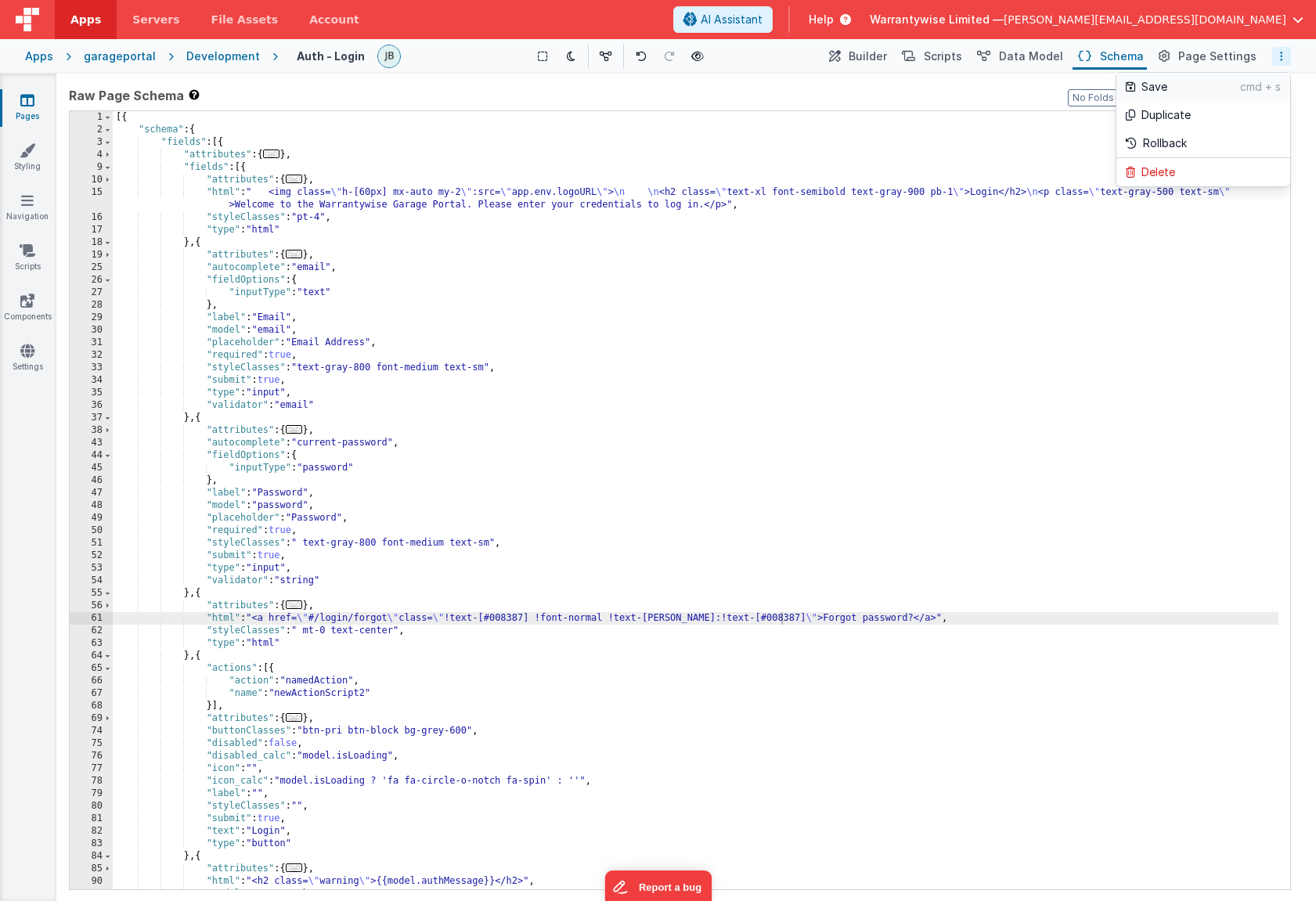
click at [1209, 84] on p "Save" at bounding box center [1190, 86] width 98 height 16
click at [698, 56] on icon at bounding box center [698, 56] width 13 height 11
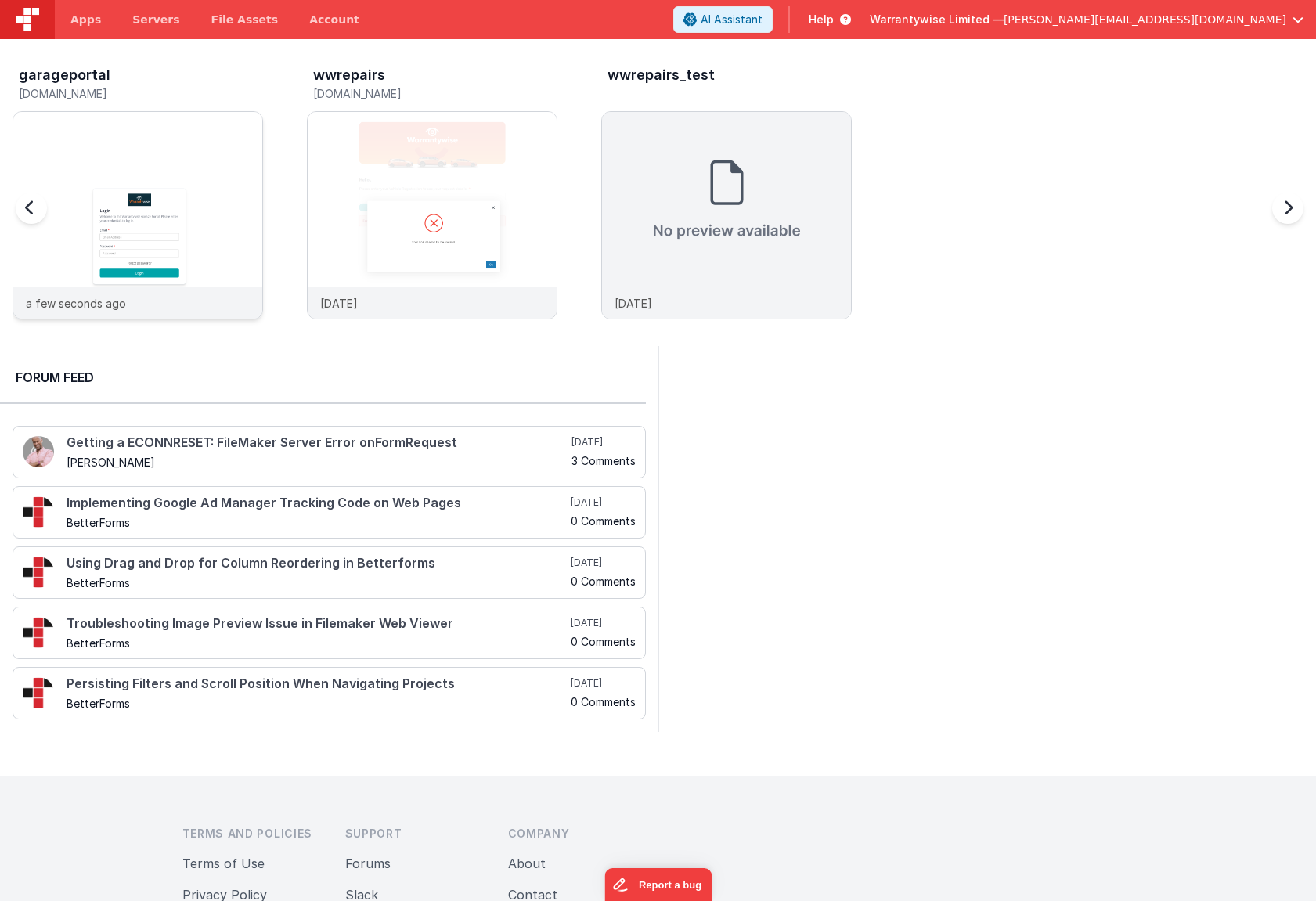
click at [204, 132] on img at bounding box center [137, 236] width 249 height 249
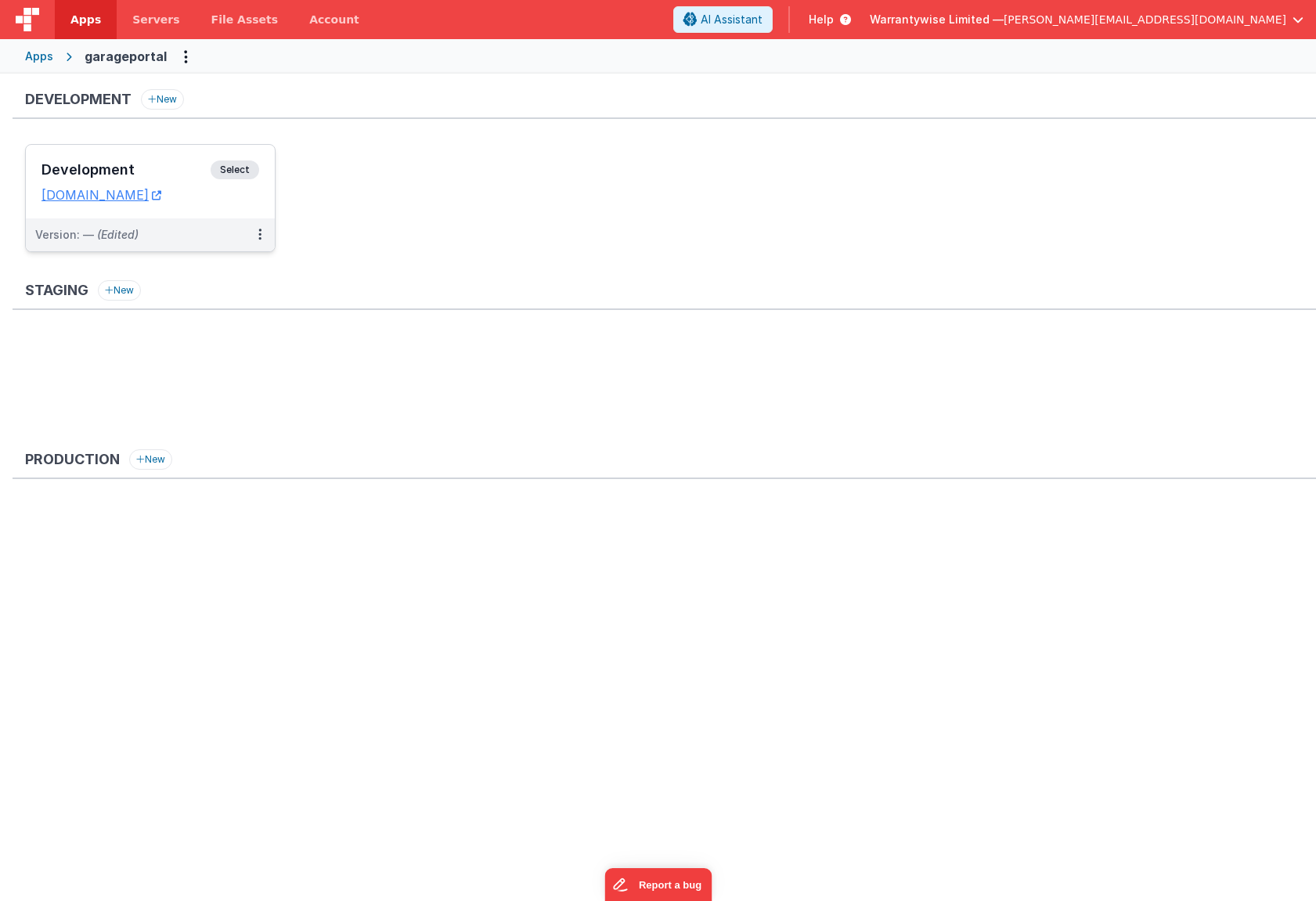
click at [184, 157] on div "Development Select URLs [DOMAIN_NAME]" at bounding box center [150, 182] width 249 height 73
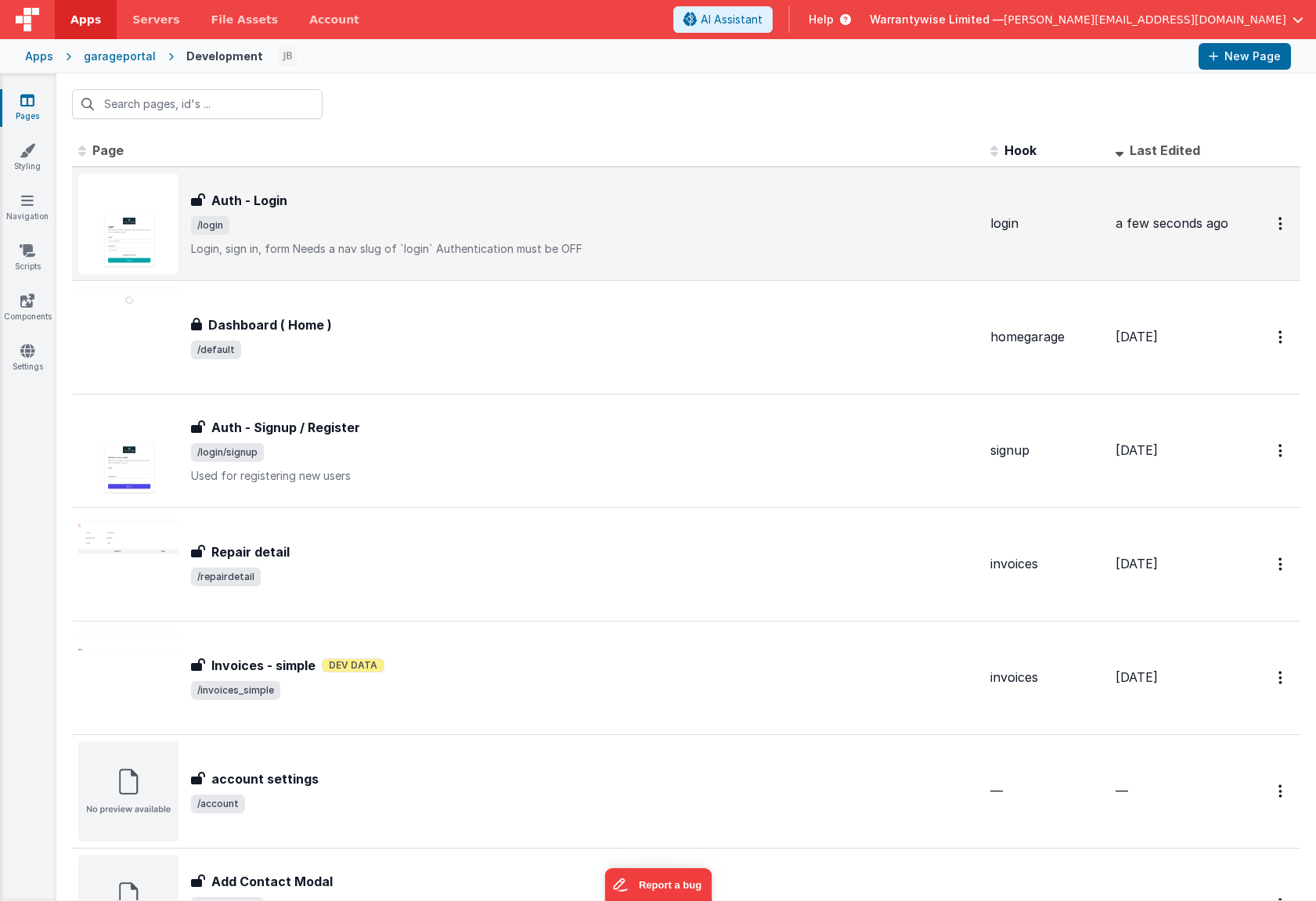
click at [364, 200] on div "Auth - Login" at bounding box center [584, 200] width 787 height 18
